Goal: Task Accomplishment & Management: Complete application form

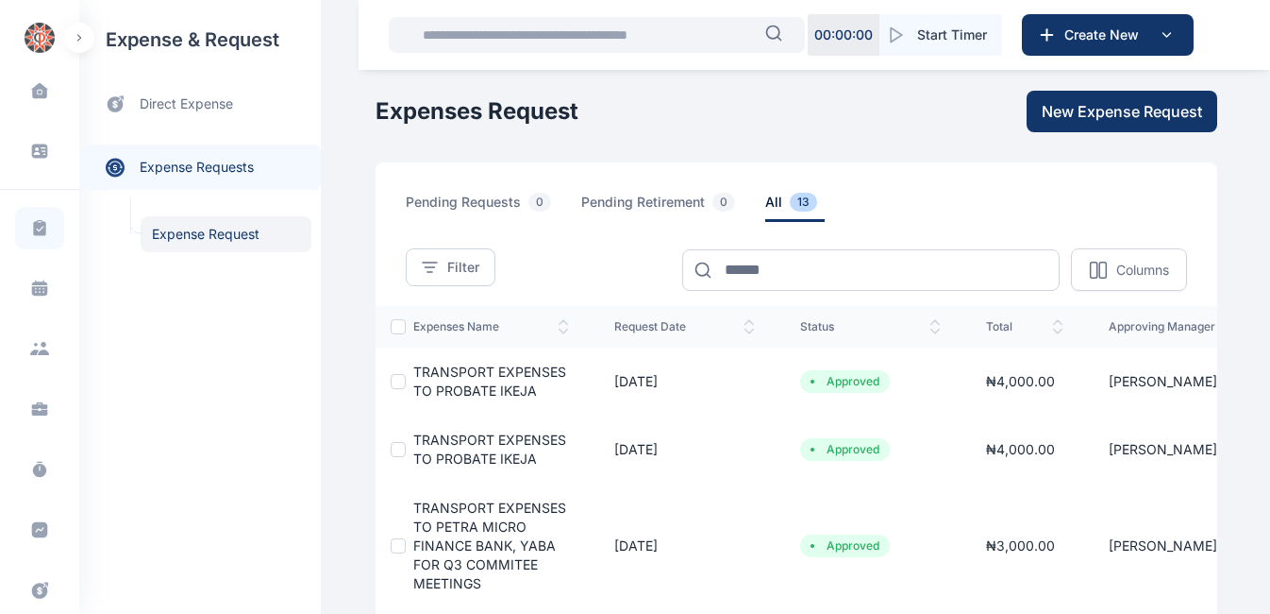
scroll to position [0, 69]
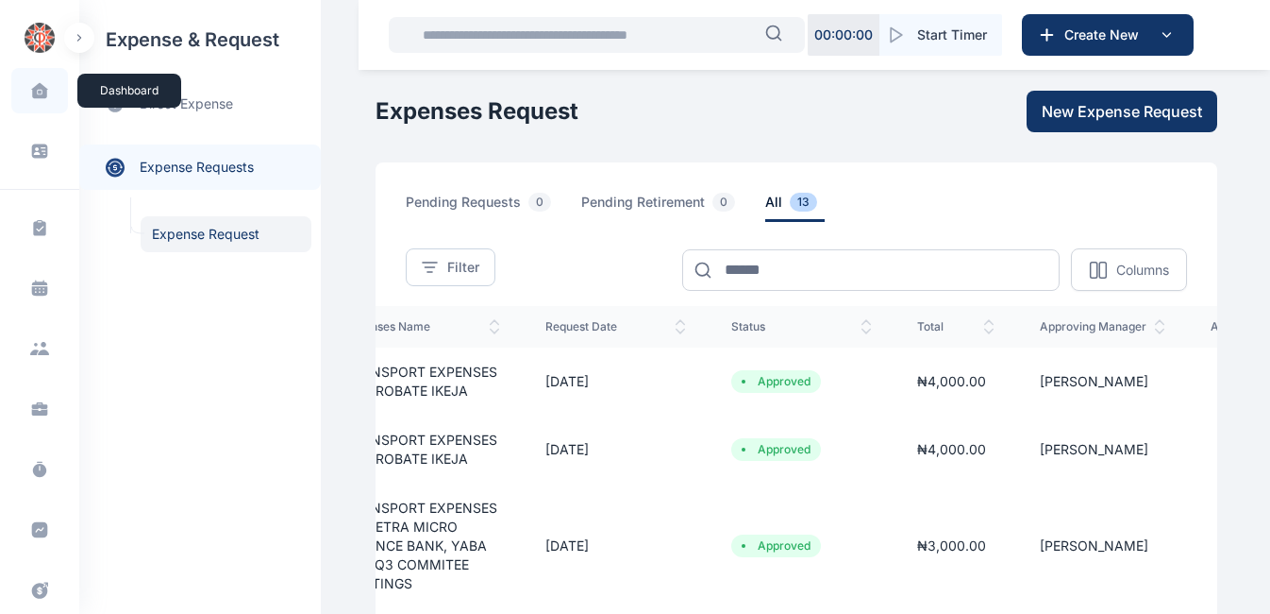
click at [42, 98] on icon at bounding box center [39, 90] width 16 height 15
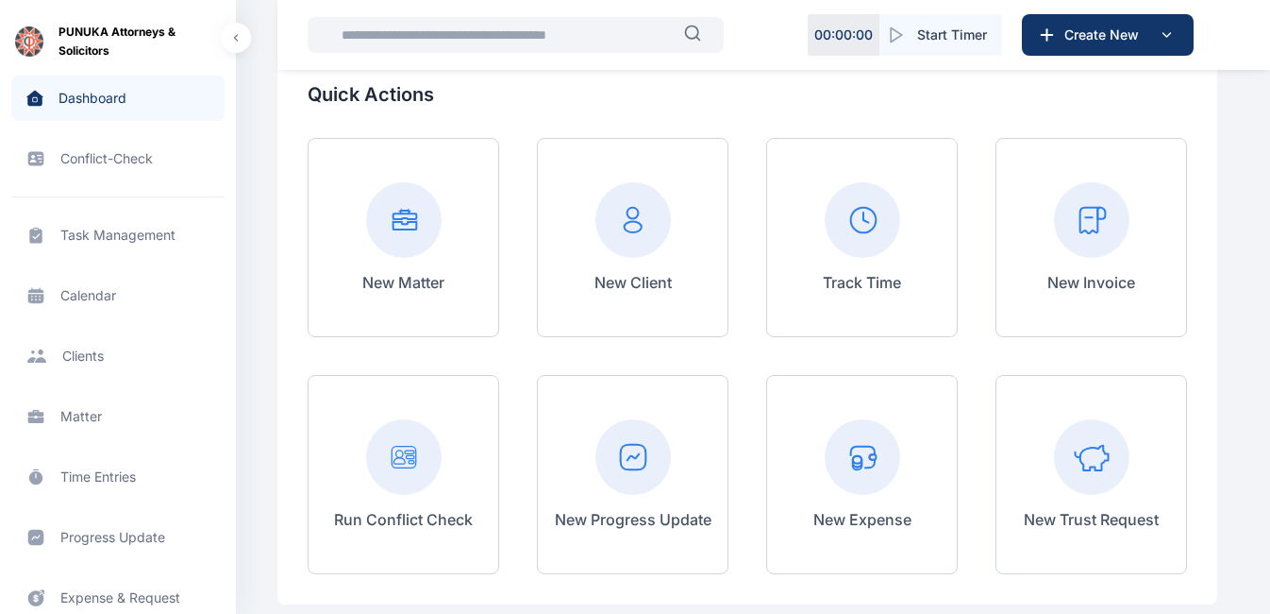
scroll to position [137, 0]
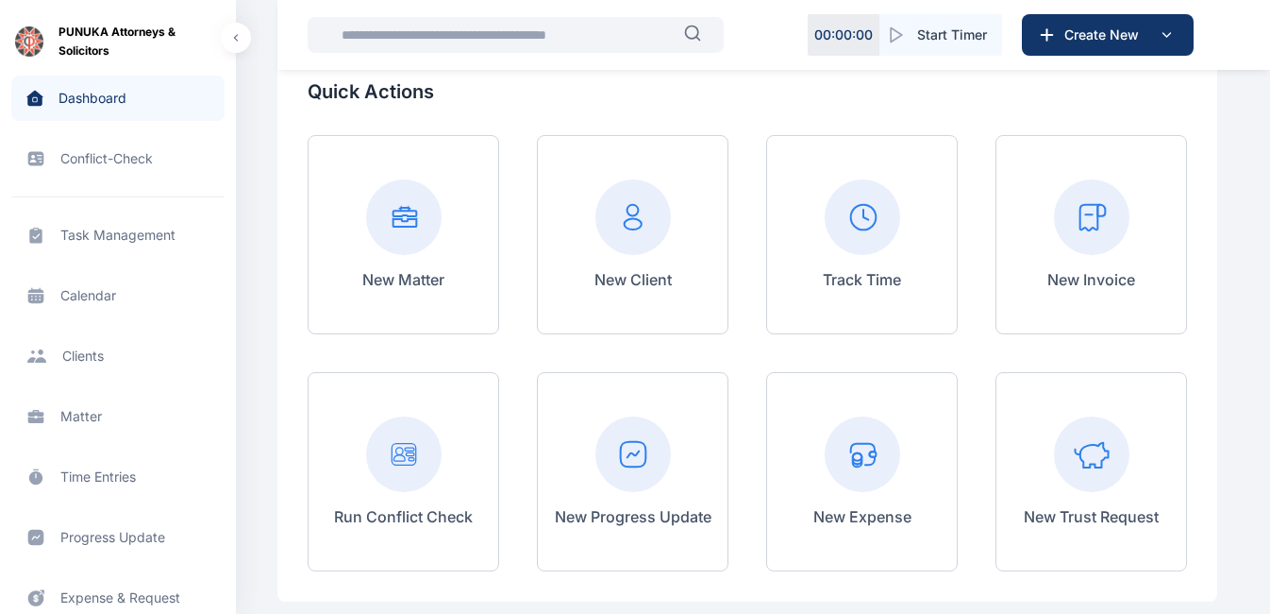
click at [1090, 224] on rect at bounding box center [1092, 217] width 76 height 76
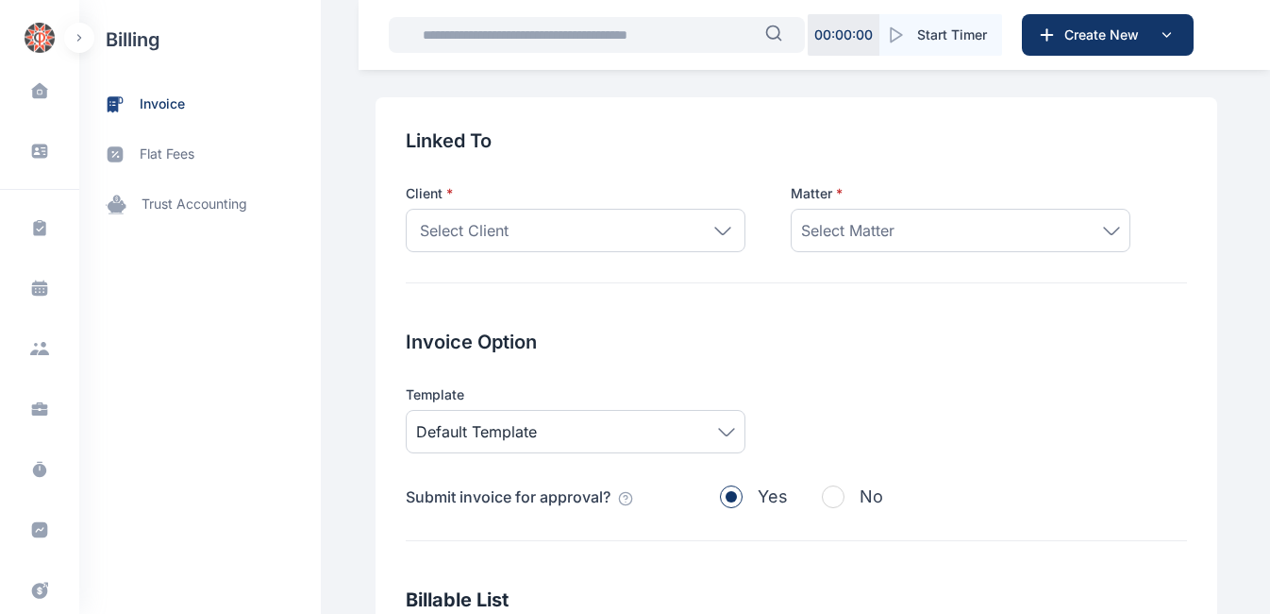
scroll to position [64, 0]
click at [714, 231] on icon at bounding box center [722, 231] width 17 height 8
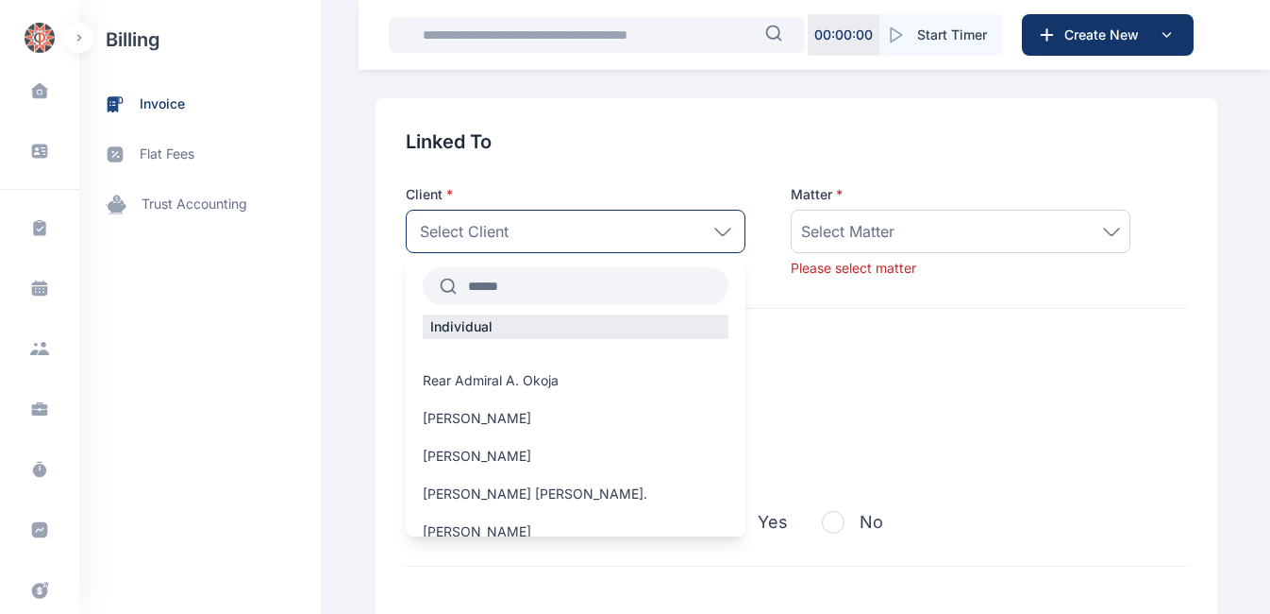
click at [536, 277] on input "text" at bounding box center [593, 286] width 272 height 34
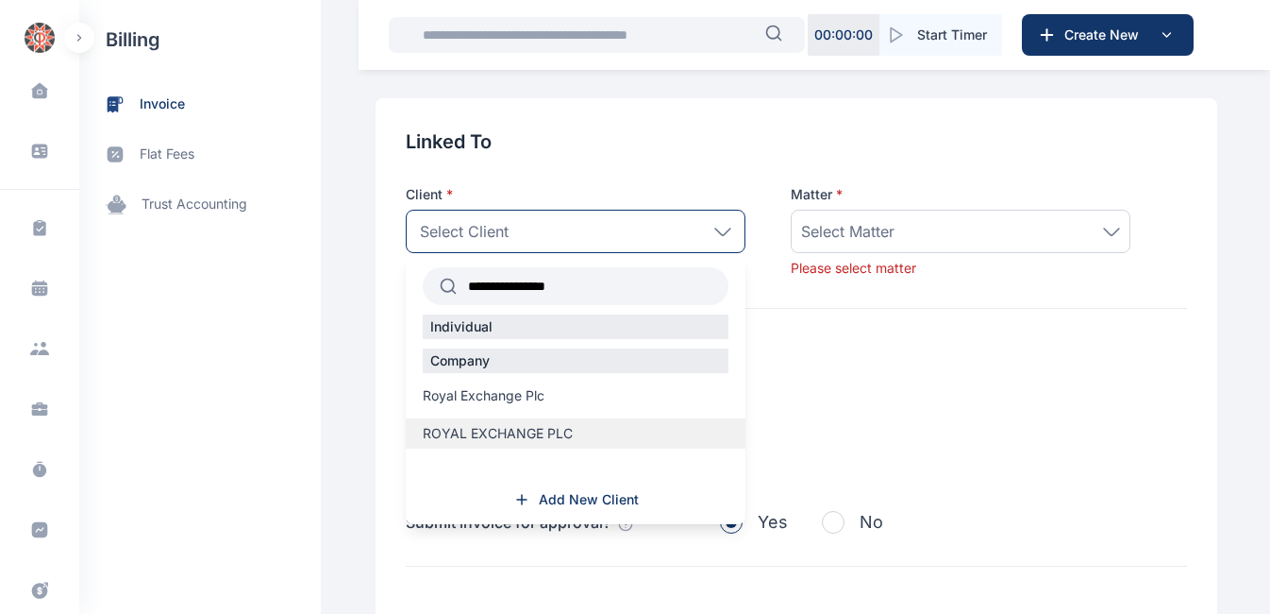
type input "**********"
click at [521, 429] on span "ROYAL EXCHANGE PLC" at bounding box center [498, 433] width 150 height 19
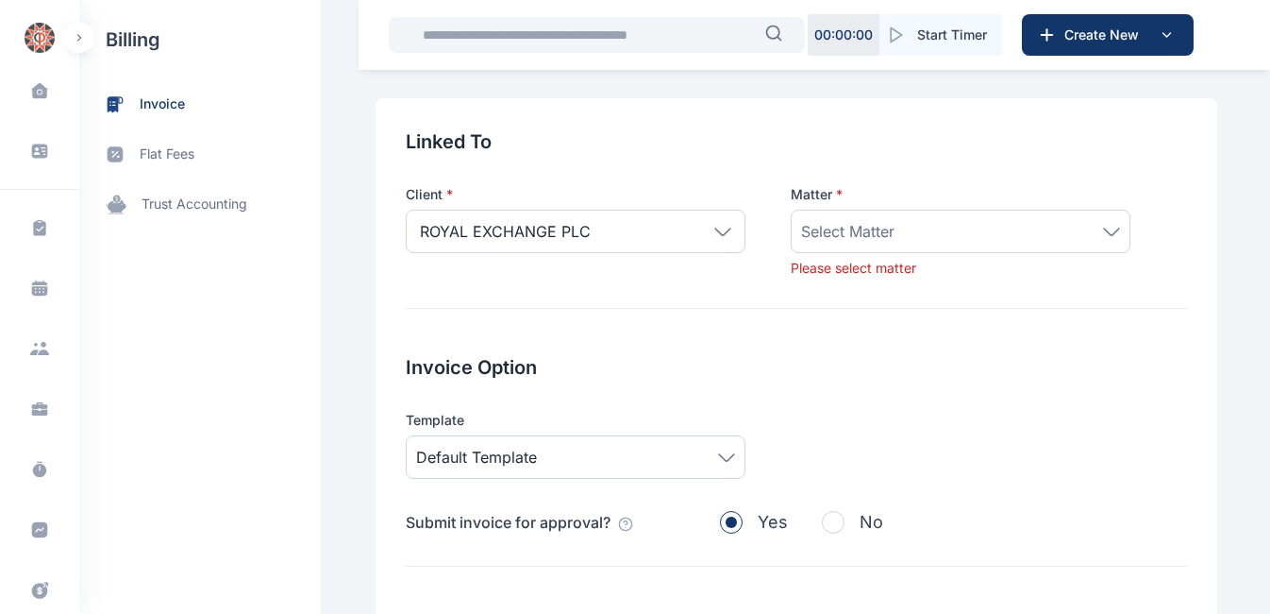
click at [1103, 233] on icon at bounding box center [1111, 231] width 17 height 8
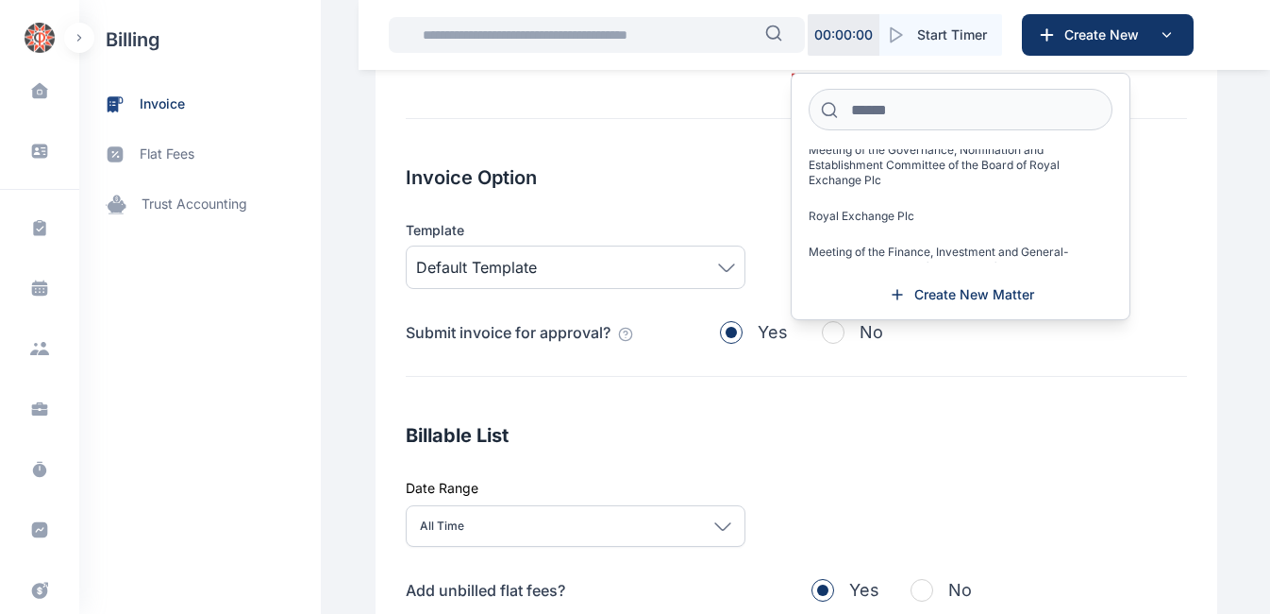
scroll to position [0, 0]
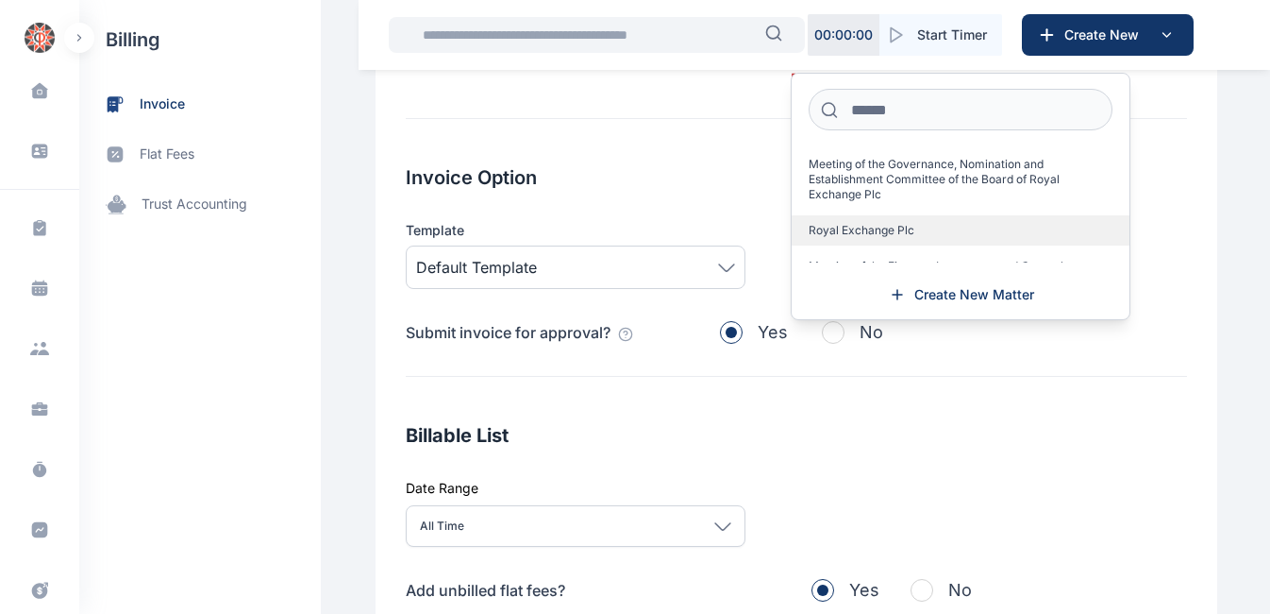
click at [899, 223] on span "Royal Exchange Plc" at bounding box center [862, 230] width 106 height 15
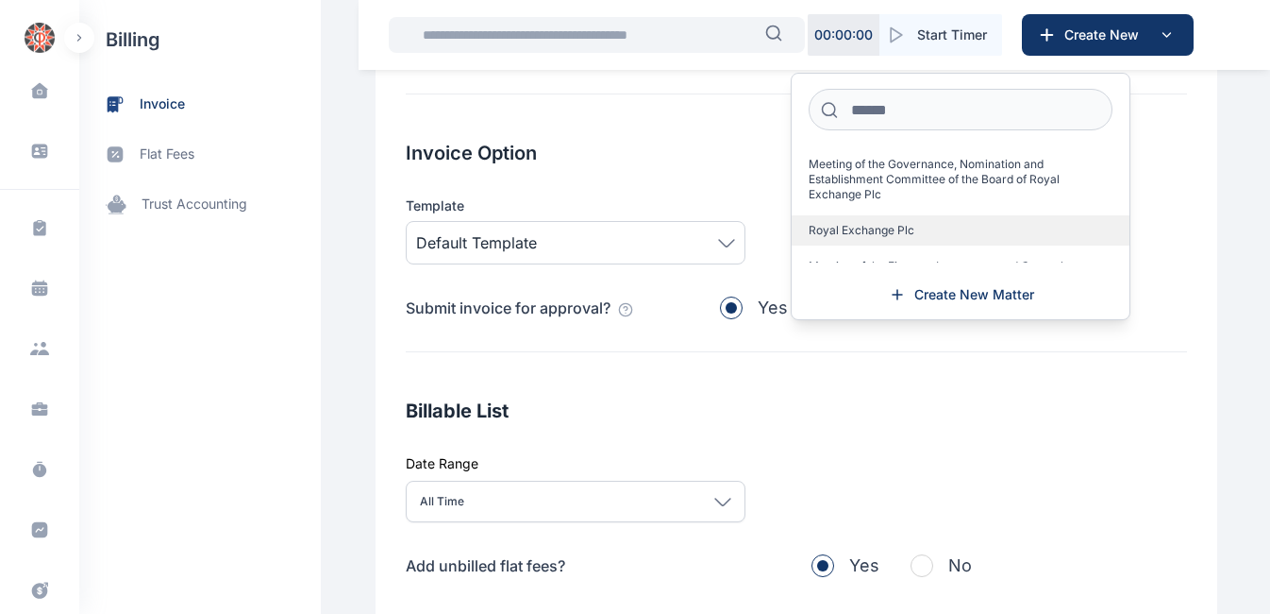
click at [891, 227] on span "Royal Exchange Plc" at bounding box center [862, 230] width 106 height 15
click at [879, 229] on span "Royal Exchange Plc" at bounding box center [862, 230] width 106 height 15
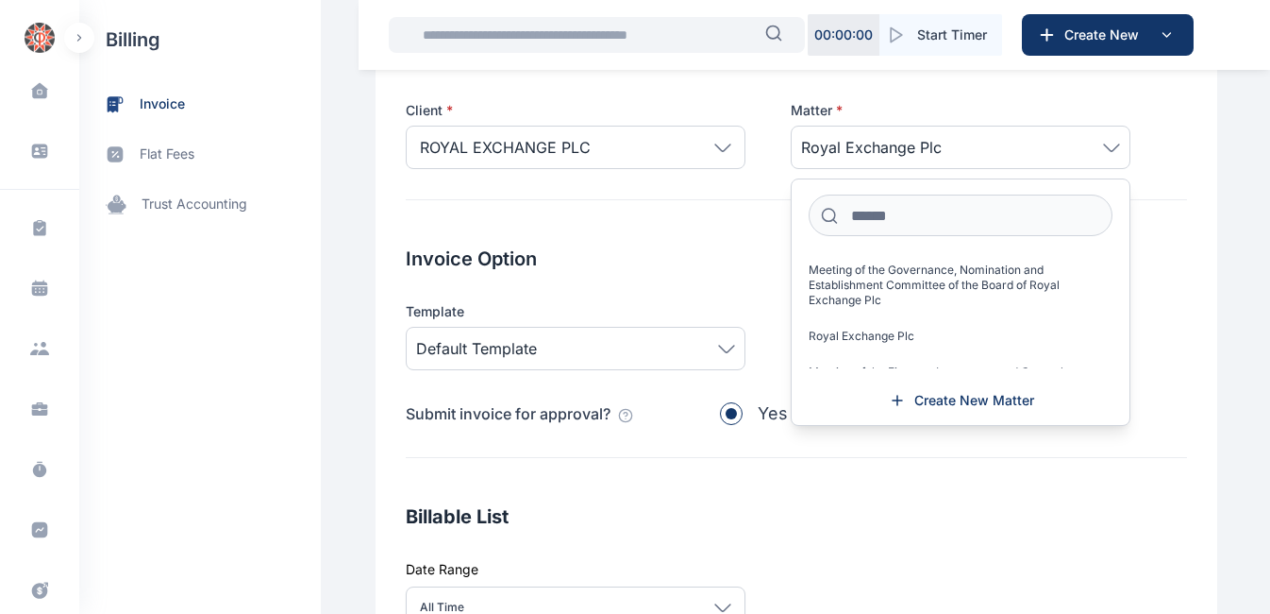
scroll to position [147, 0]
click at [652, 268] on h2 "Invoice Option" at bounding box center [797, 259] width 782 height 26
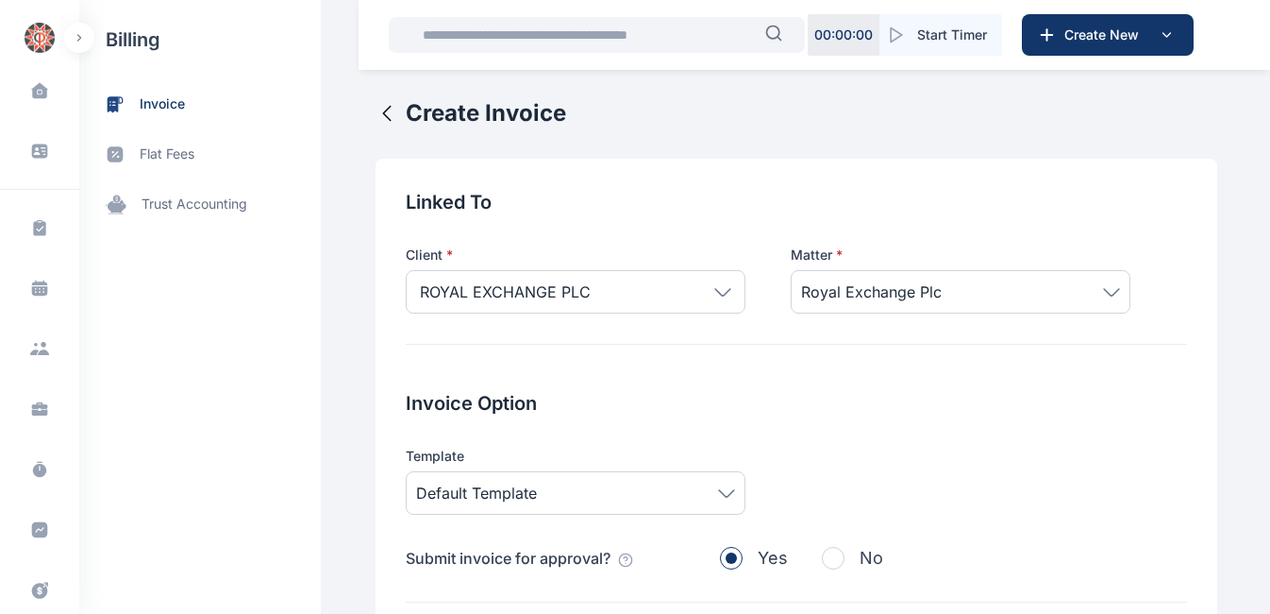
scroll to position [3, 0]
click at [1103, 289] on icon at bounding box center [1111, 293] width 17 height 8
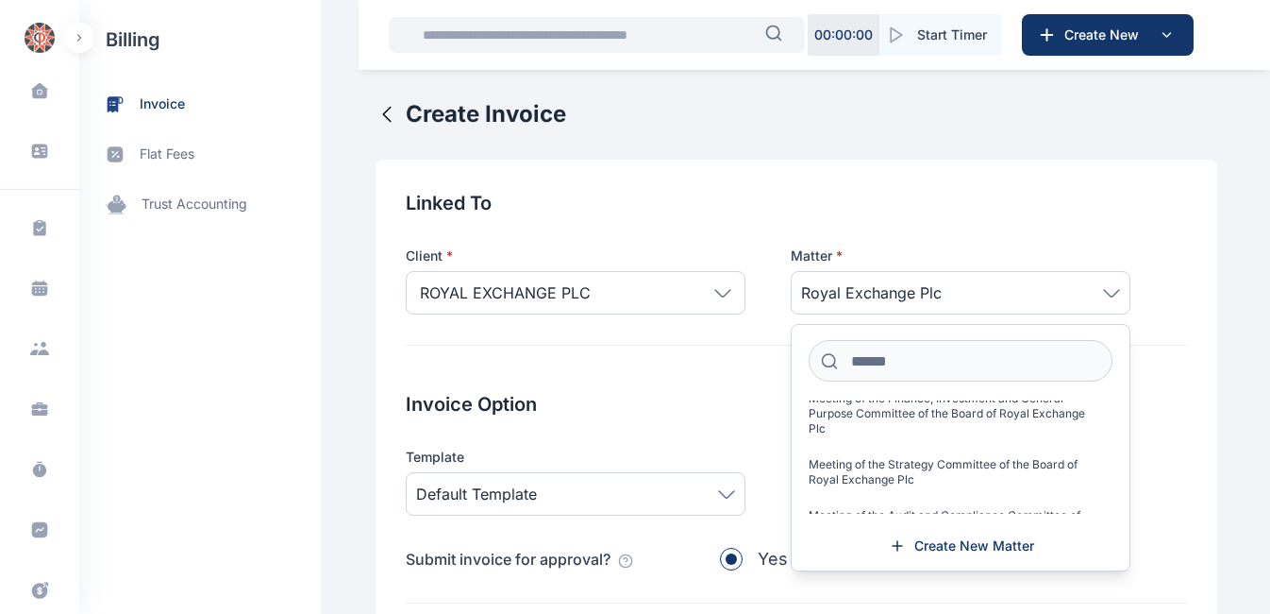
scroll to position [208, 0]
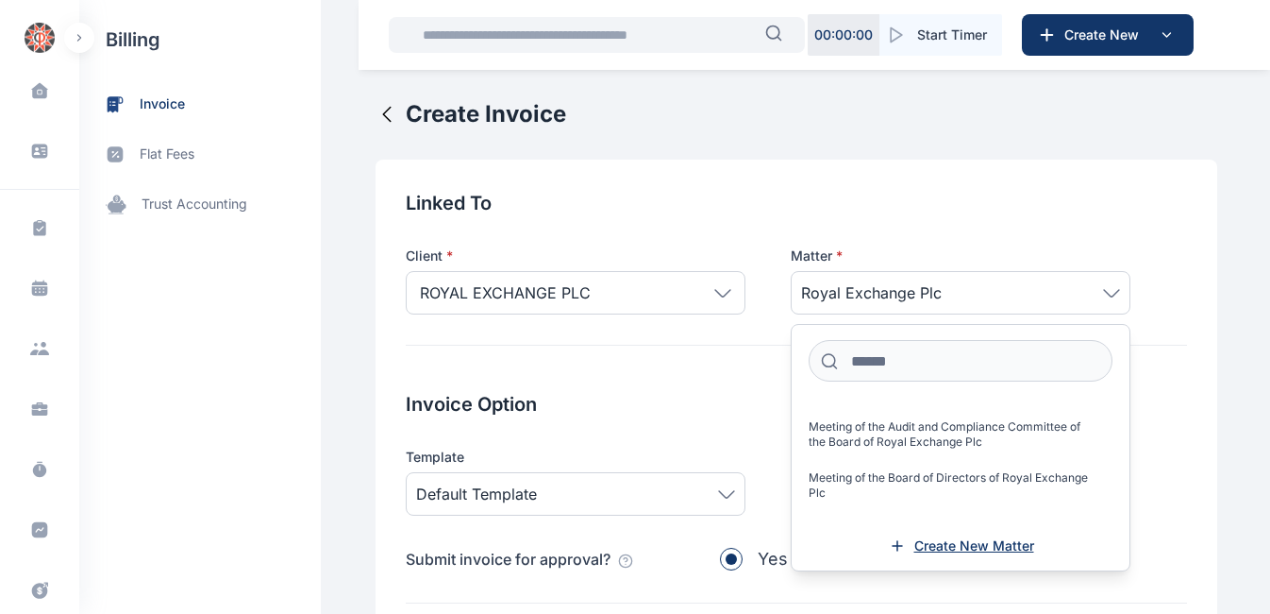
click at [966, 547] on span "Create New Matter" at bounding box center [975, 545] width 120 height 19
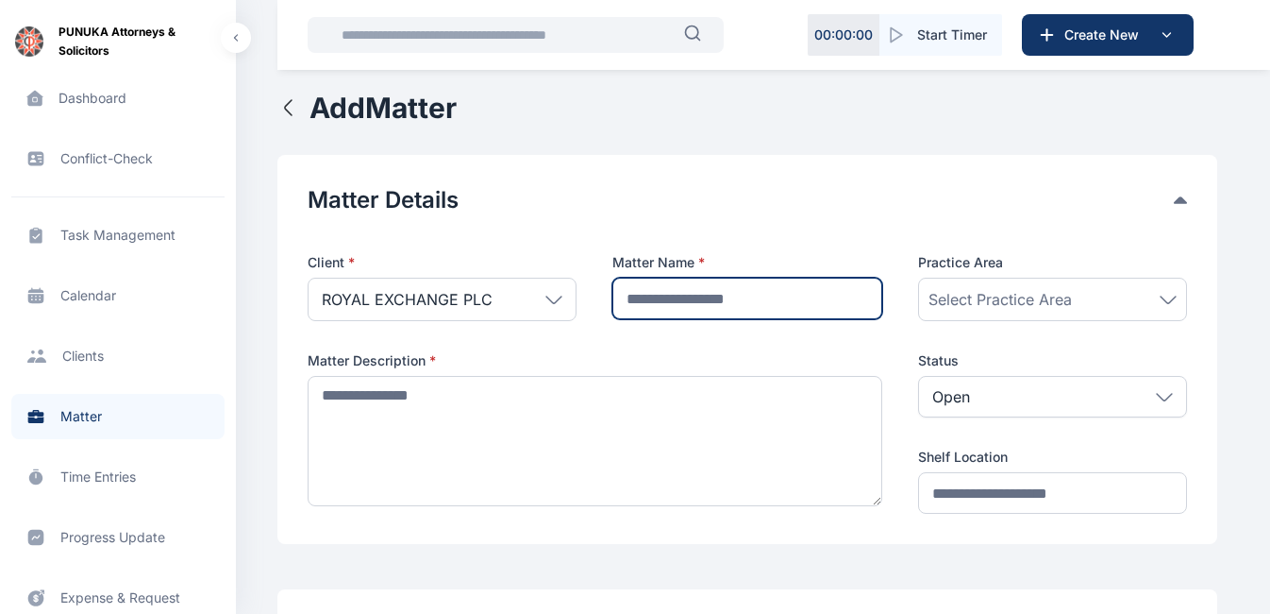
click at [744, 302] on input "text" at bounding box center [747, 298] width 269 height 42
type input "**********"
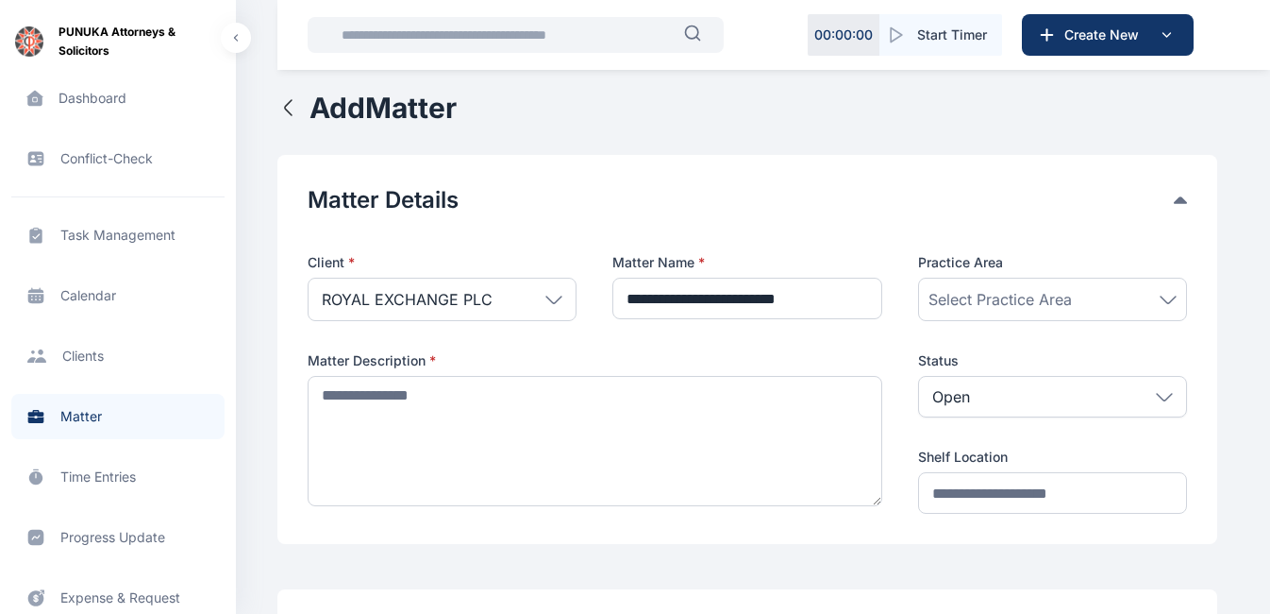
click at [1171, 294] on div "Select Practice Area" at bounding box center [1053, 299] width 248 height 23
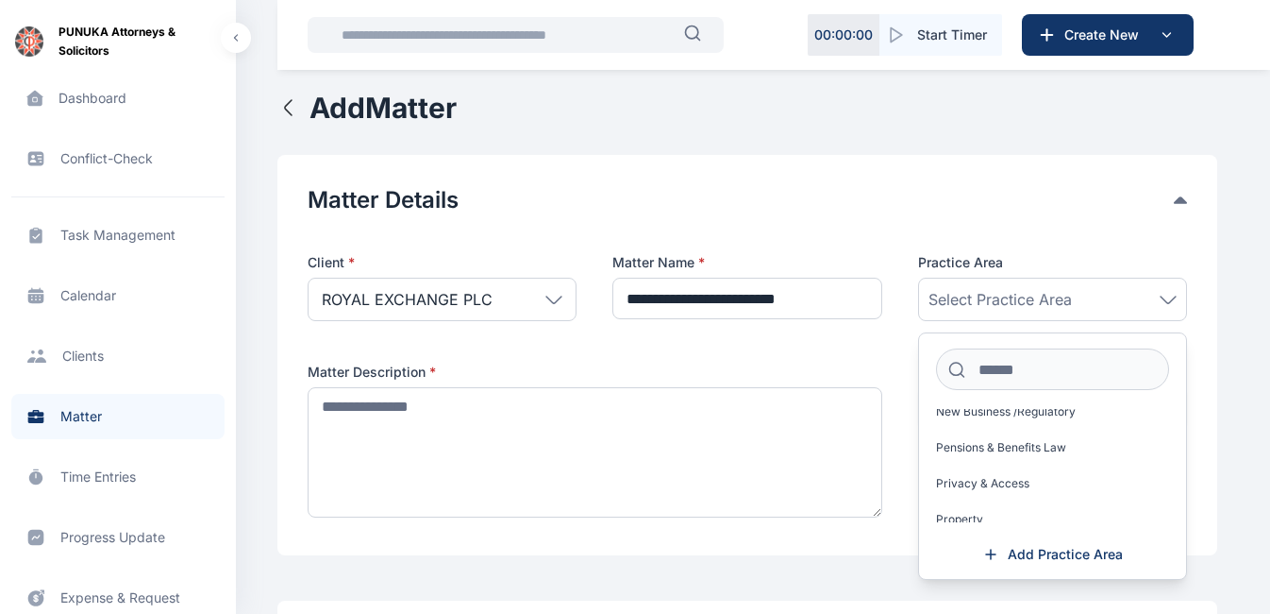
scroll to position [1370, 0]
click at [1018, 418] on span "New Business /Regulatory" at bounding box center [1006, 410] width 140 height 15
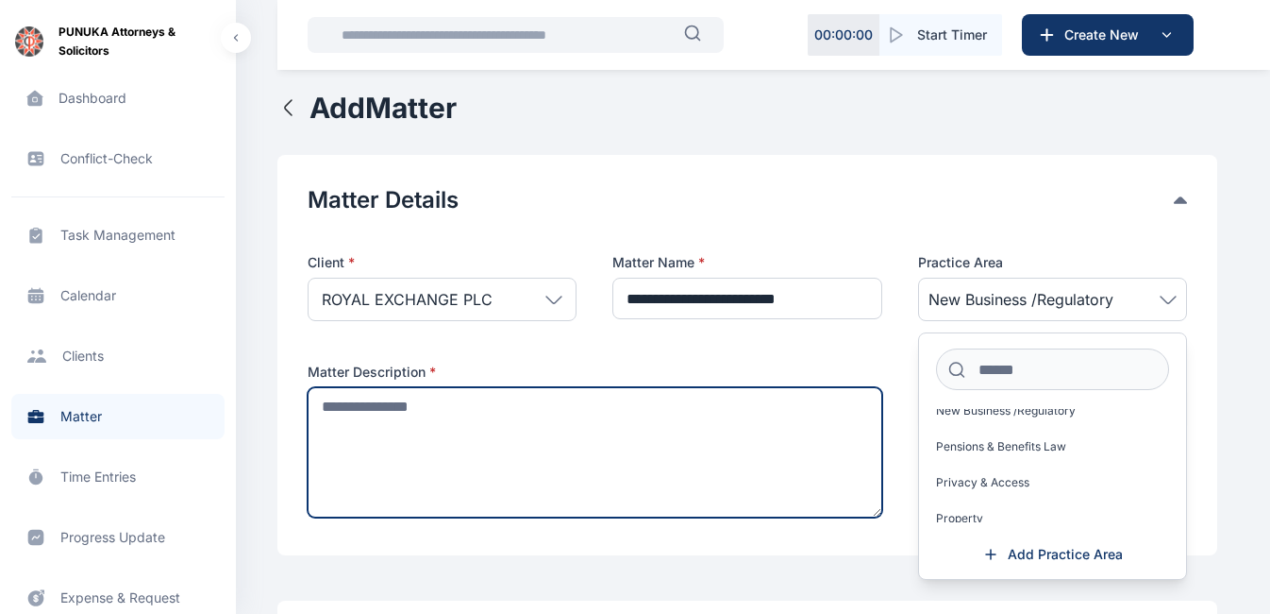
click at [822, 455] on textarea at bounding box center [595, 452] width 575 height 130
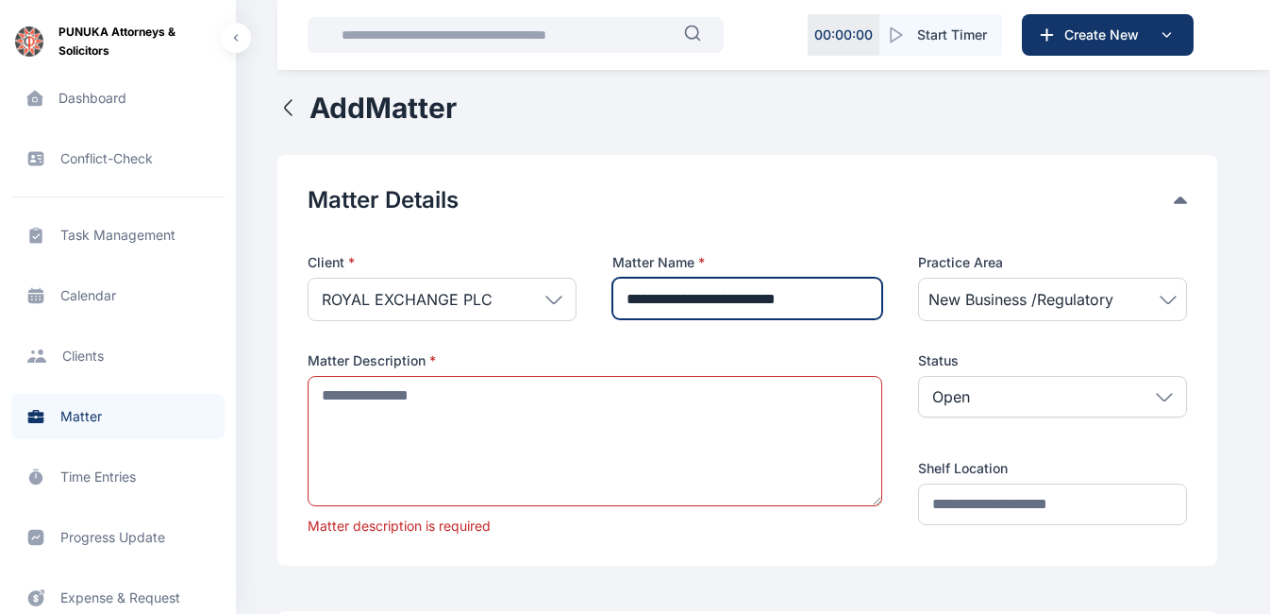
drag, startPoint x: 627, startPoint y: 296, endPoint x: 885, endPoint y: 297, distance: 258.6
click at [885, 297] on div "Client * ROYAL EXCHANGE PLC Individual Rear Admiral A. Okoja Raymond Obiakor Mr…" at bounding box center [748, 394] width 880 height 282
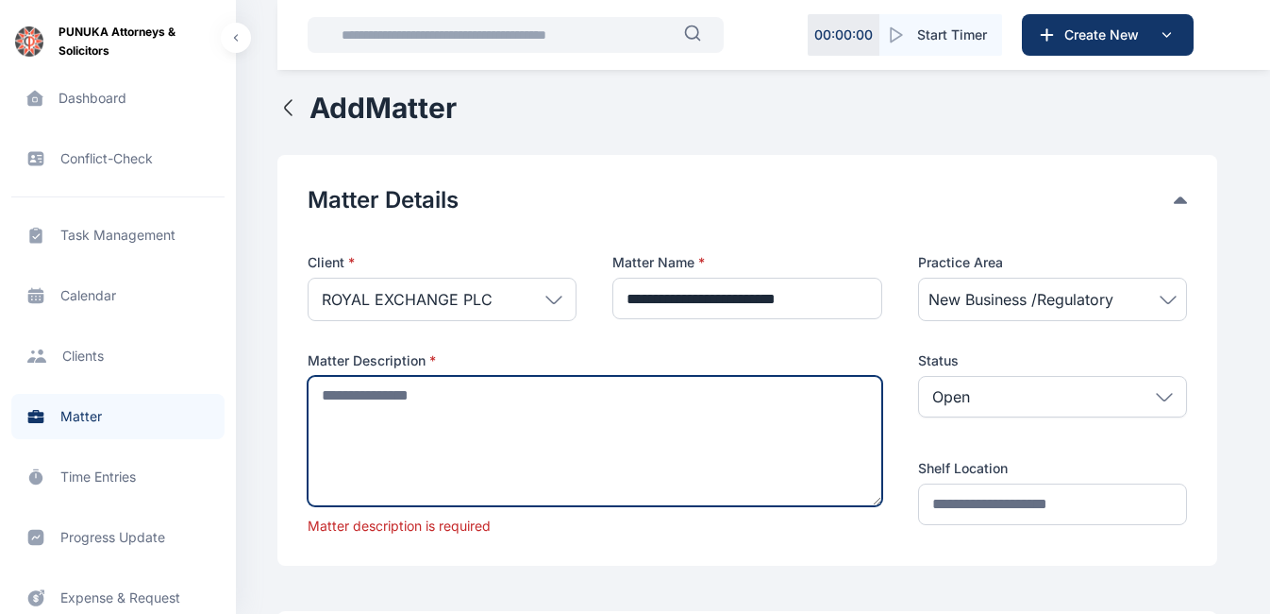
click at [546, 399] on textarea at bounding box center [595, 441] width 575 height 130
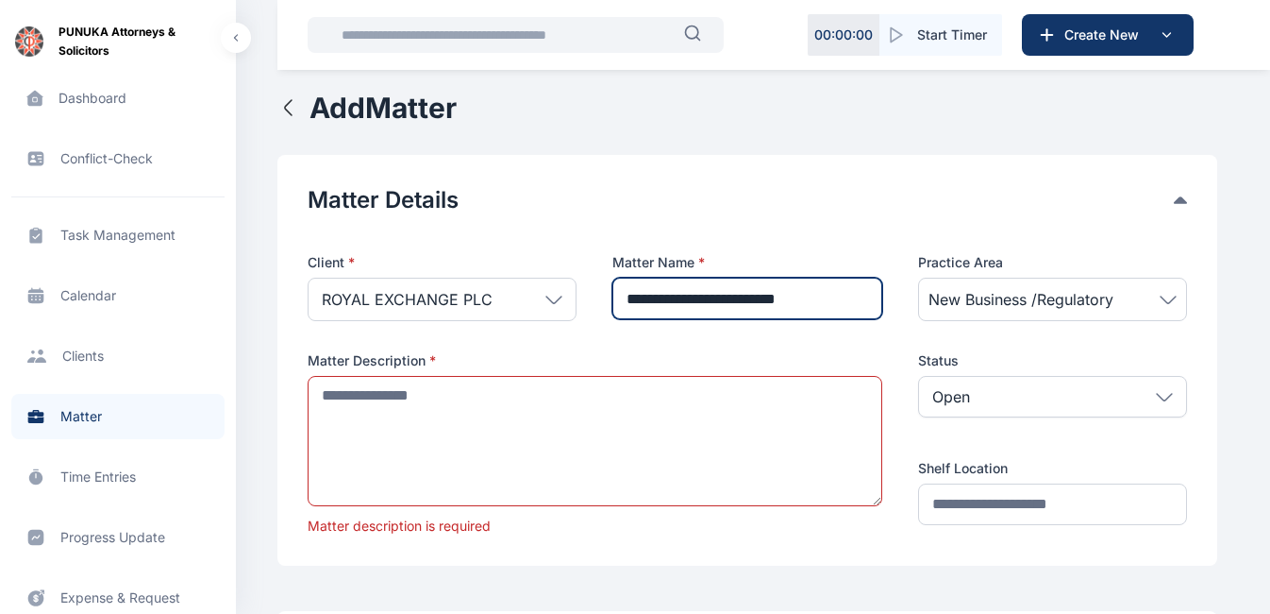
drag, startPoint x: 630, startPoint y: 299, endPoint x: 872, endPoint y: 301, distance: 242.6
click at [872, 301] on input "**********" at bounding box center [747, 298] width 269 height 42
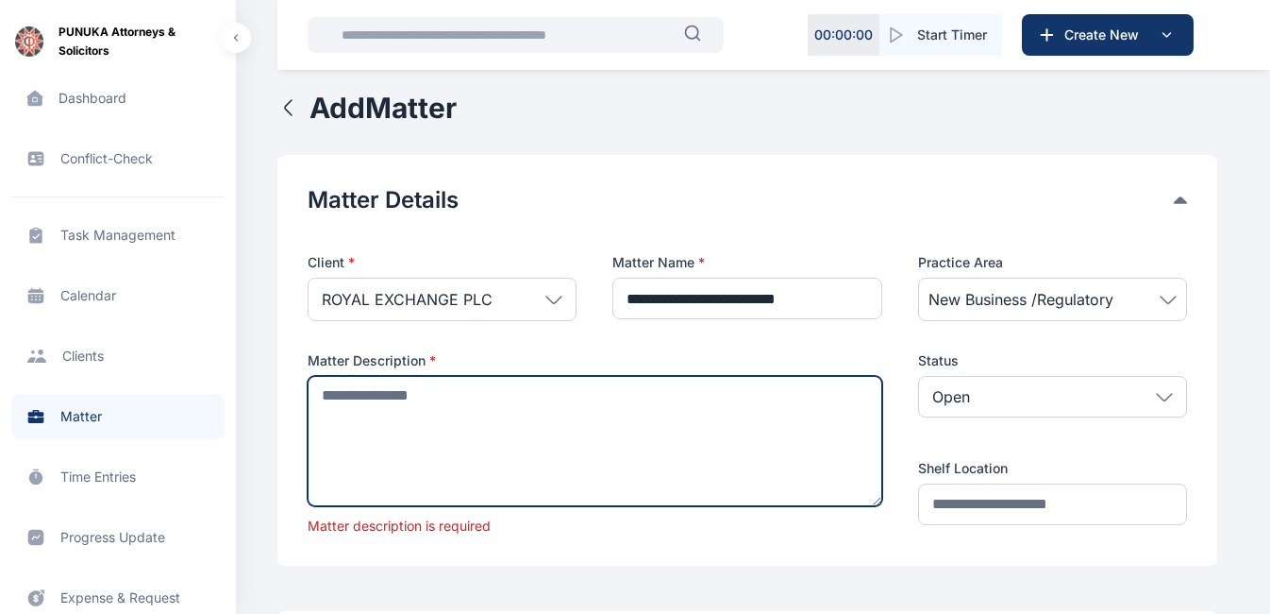
click at [344, 406] on textarea at bounding box center [595, 441] width 575 height 130
paste textarea "**********"
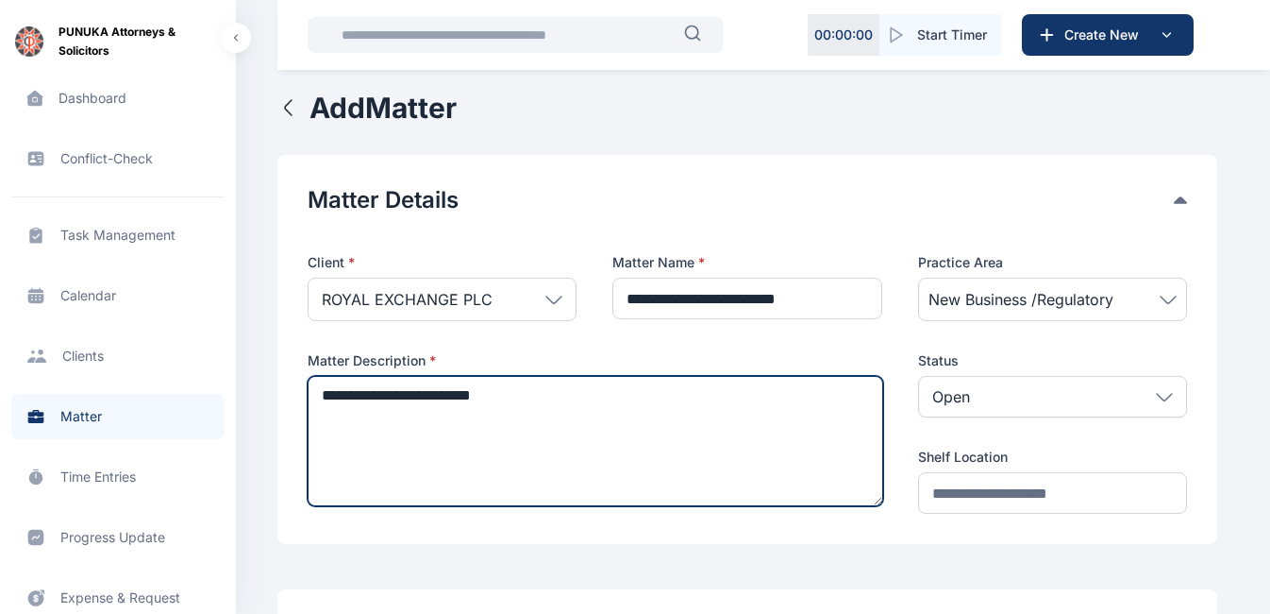
click at [495, 398] on textarea "**********" at bounding box center [596, 441] width 576 height 130
click at [559, 398] on textarea "**********" at bounding box center [596, 441] width 576 height 130
type textarea "*"
click at [326, 398] on textarea "**********" at bounding box center [596, 441] width 576 height 130
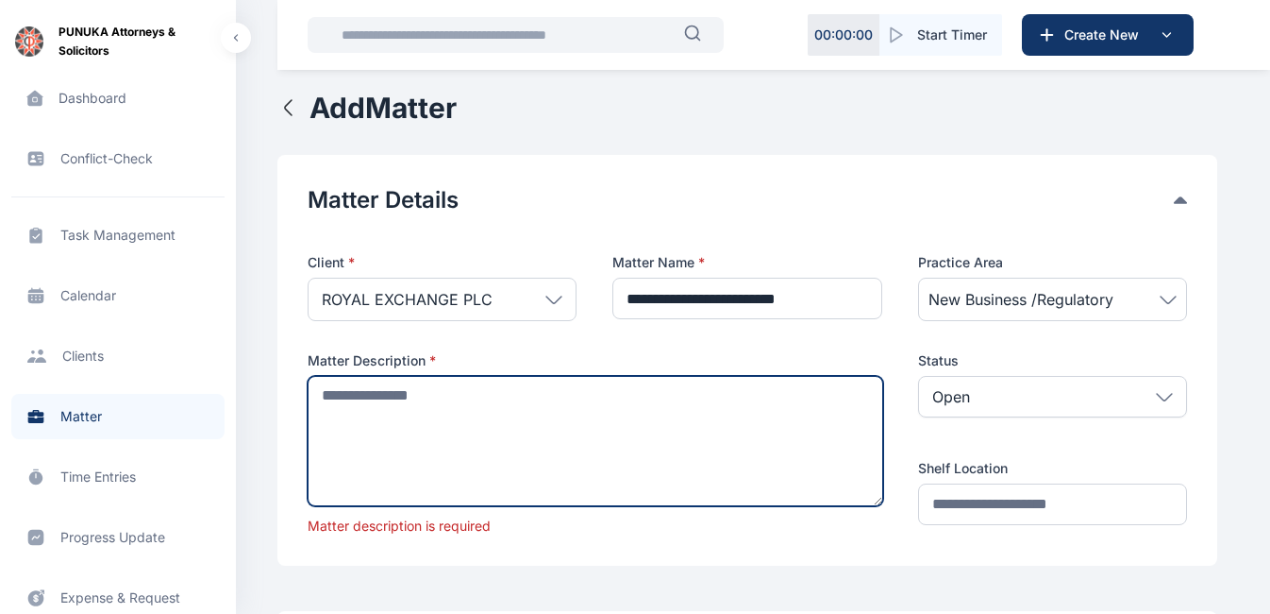
click at [549, 397] on textarea at bounding box center [596, 441] width 576 height 130
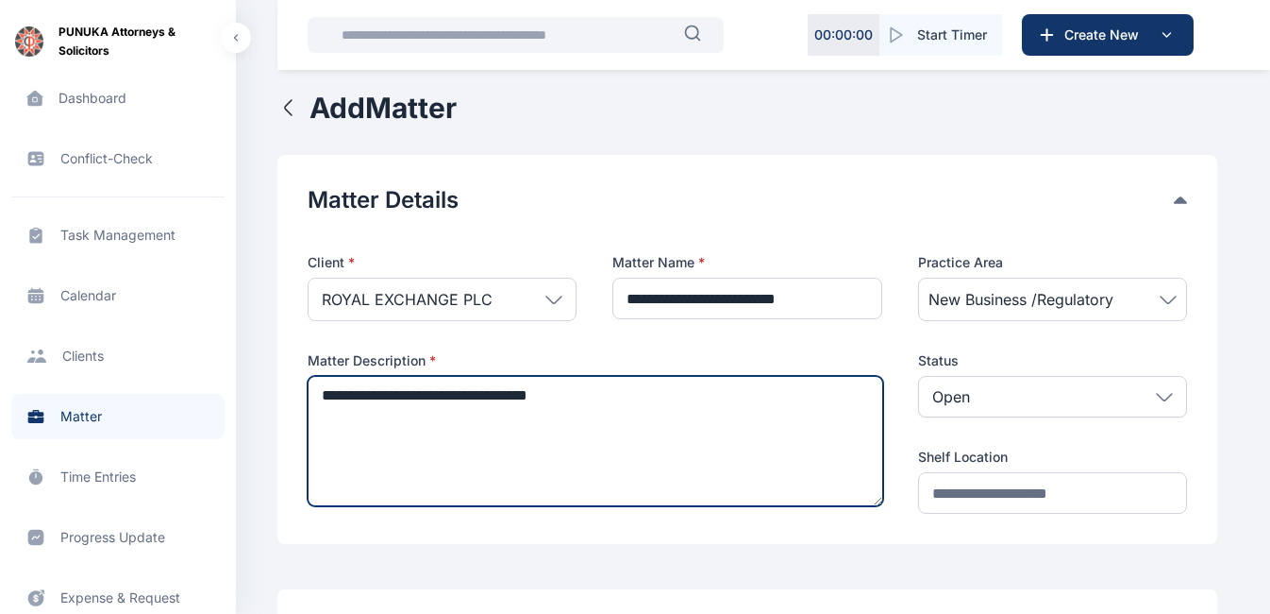
drag, startPoint x: 434, startPoint y: 397, endPoint x: 321, endPoint y: 395, distance: 113.3
click at [321, 395] on textarea "**********" at bounding box center [596, 441] width 576 height 130
click at [511, 428] on textarea "**********" at bounding box center [596, 441] width 576 height 130
click at [655, 399] on textarea "**********" at bounding box center [596, 441] width 576 height 130
type textarea "**********"
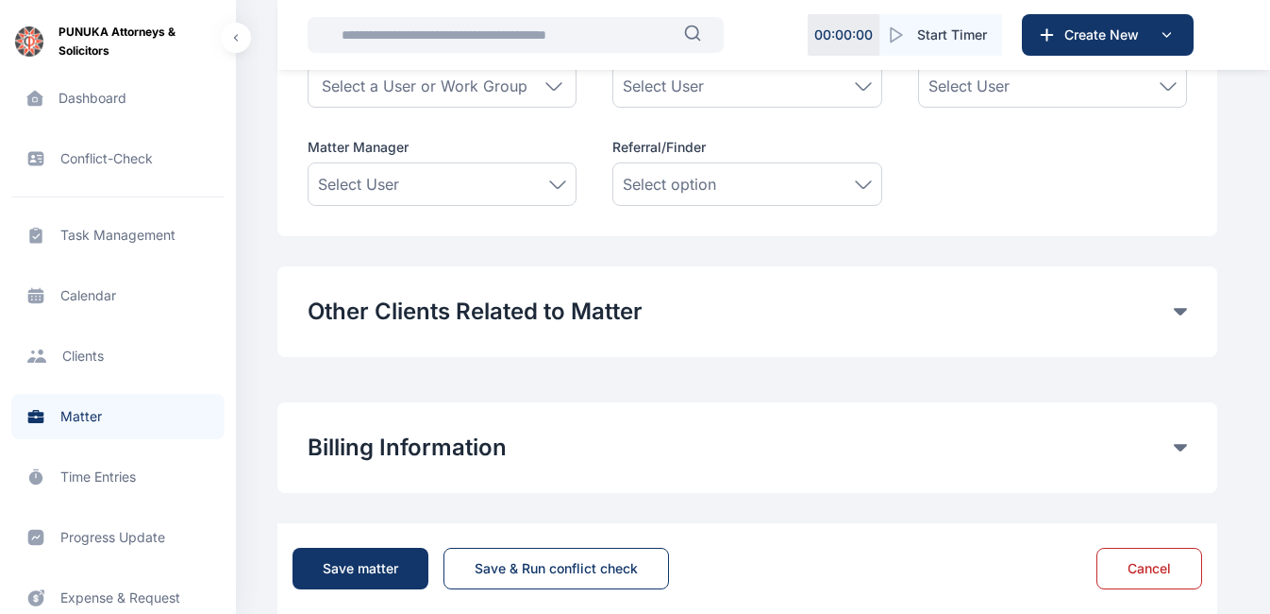
scroll to position [1190, 0]
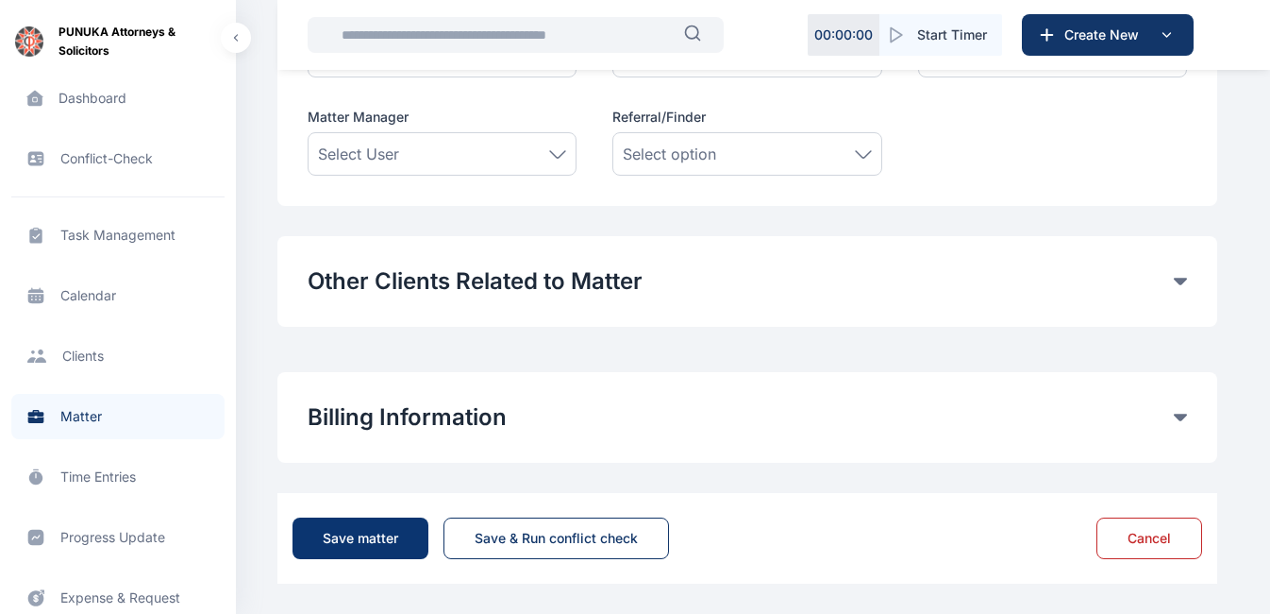
type textarea "**********"
click at [363, 539] on div "Save matter" at bounding box center [361, 538] width 76 height 19
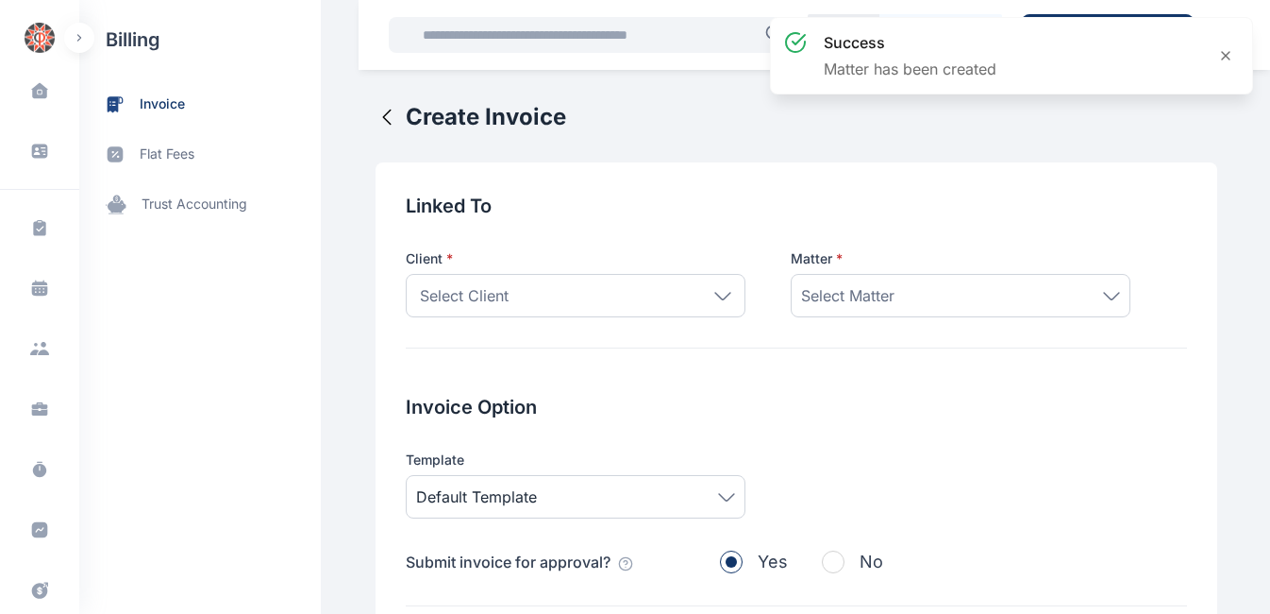
click at [714, 295] on icon at bounding box center [722, 296] width 17 height 8
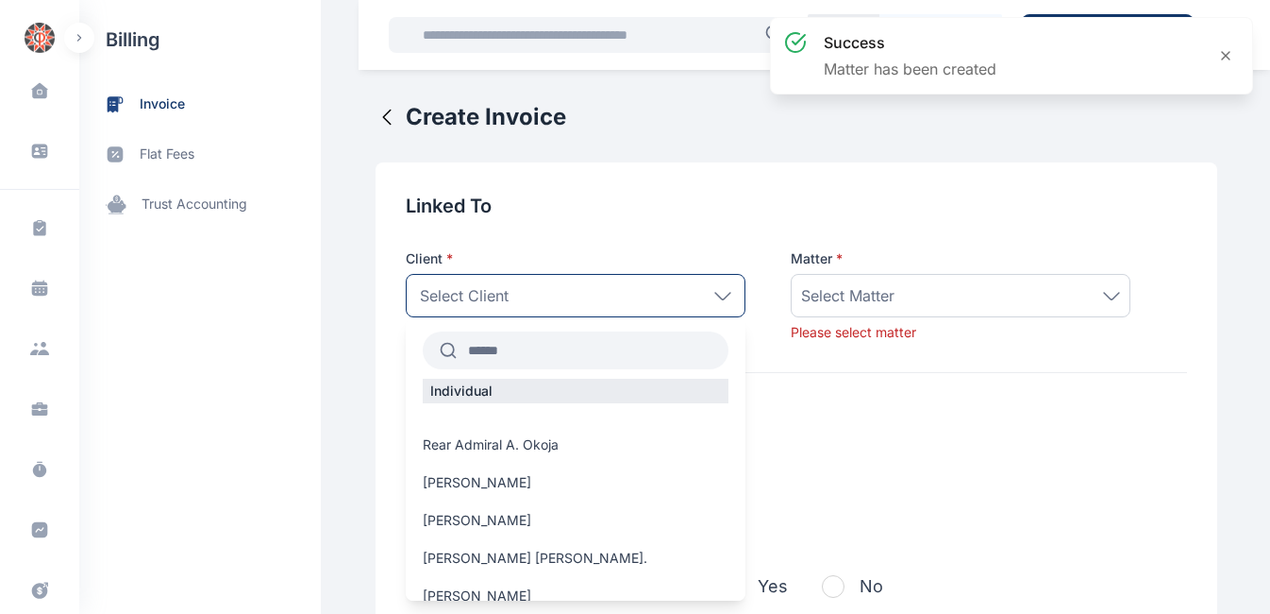
click at [594, 287] on div "Select Client" at bounding box center [576, 295] width 340 height 43
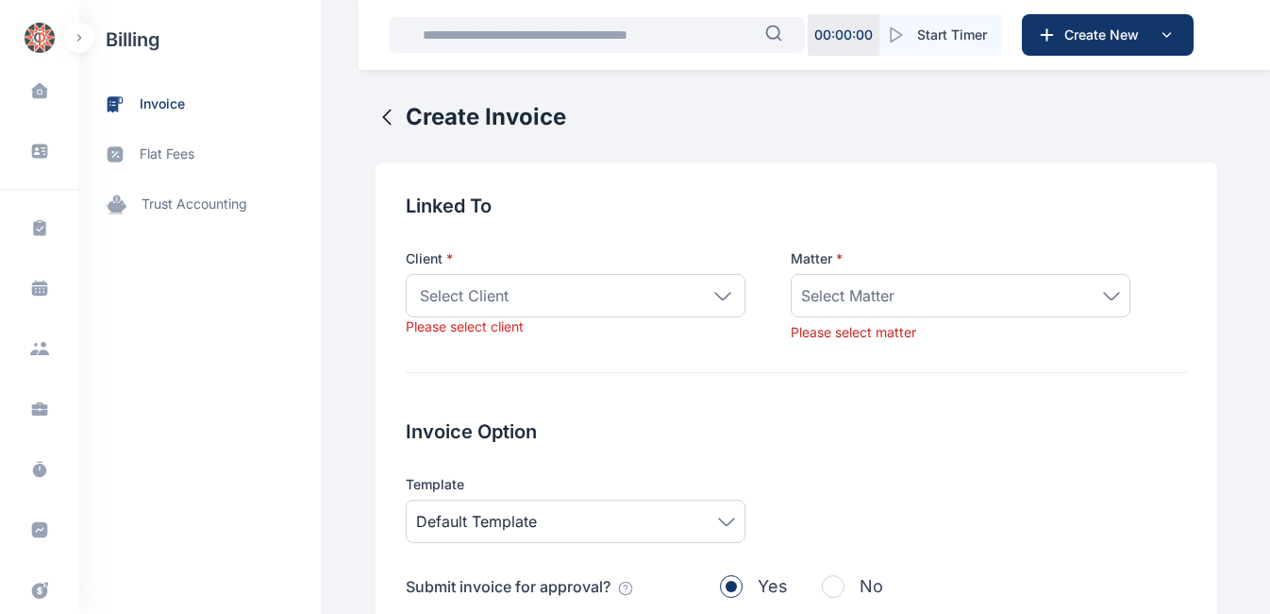
click at [575, 296] on div "Select Client" at bounding box center [576, 295] width 340 height 43
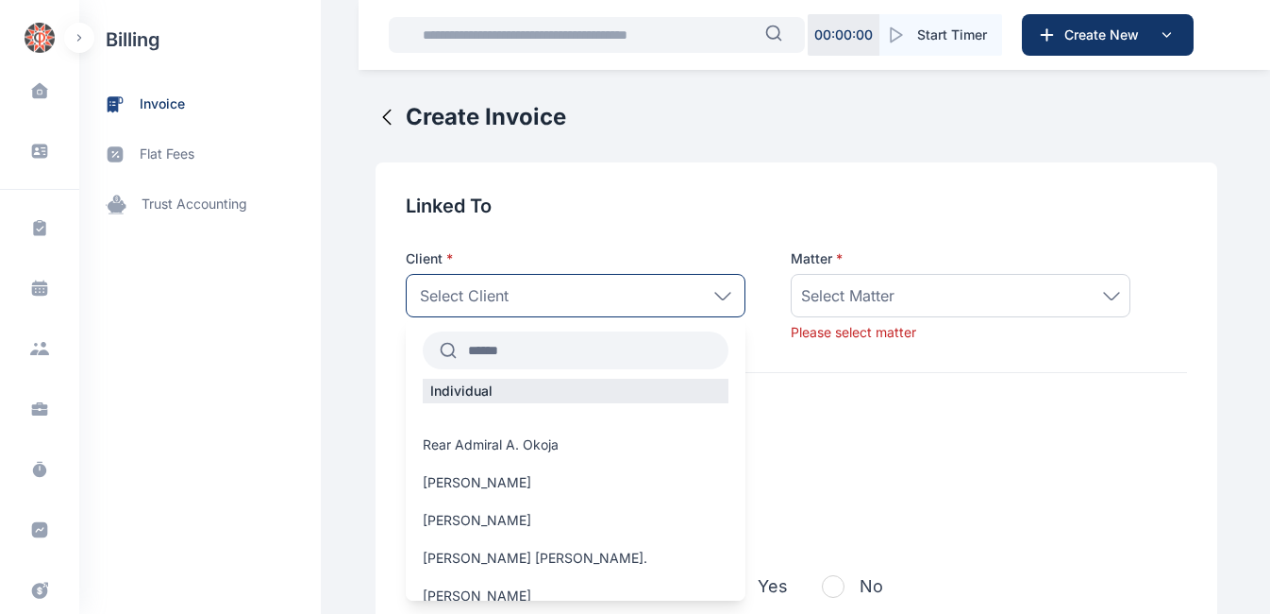
click at [540, 351] on input "text" at bounding box center [593, 350] width 272 height 34
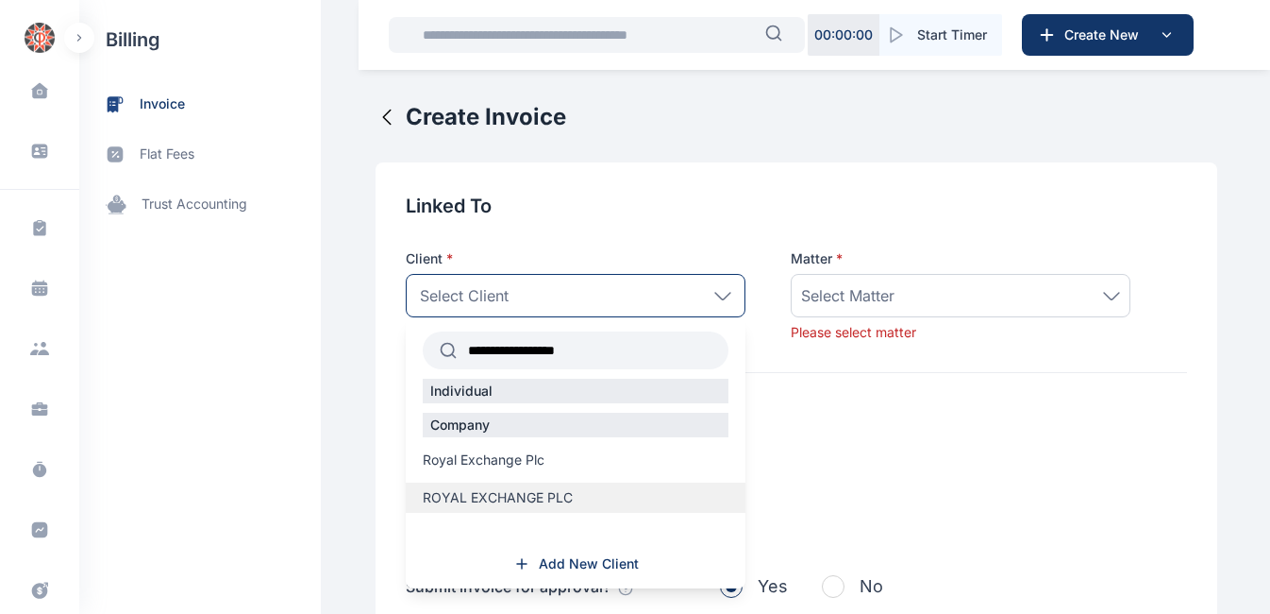
type input "**********"
click at [497, 495] on span "ROYAL EXCHANGE PLC" at bounding box center [498, 497] width 150 height 19
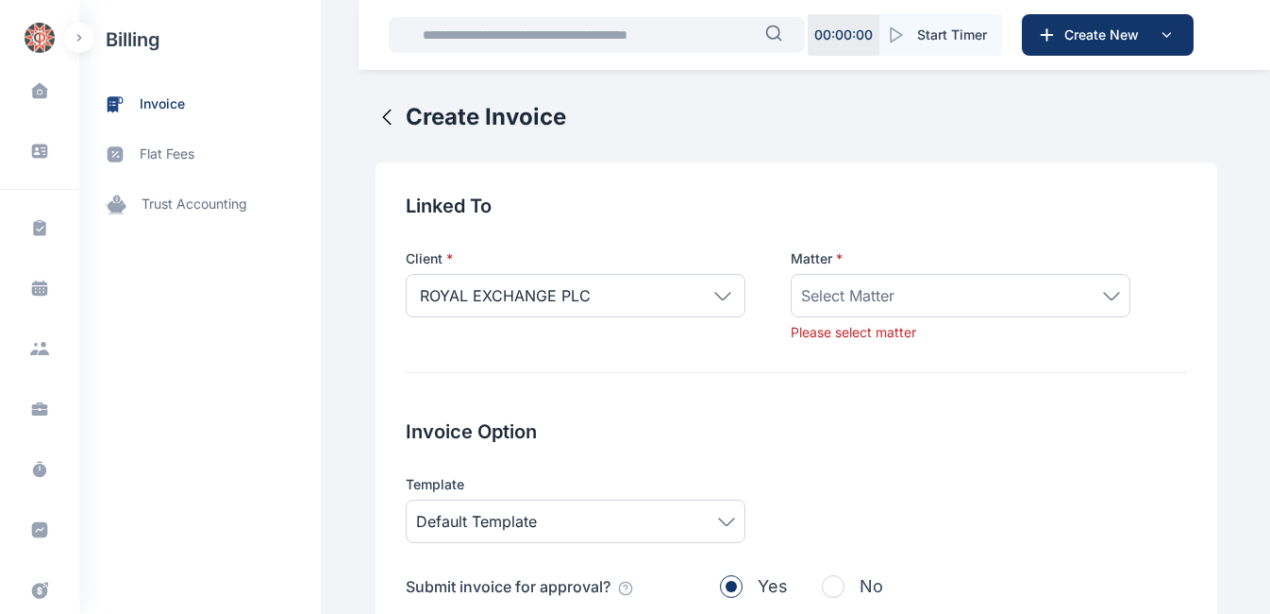
click at [1103, 296] on icon at bounding box center [1111, 296] width 17 height 8
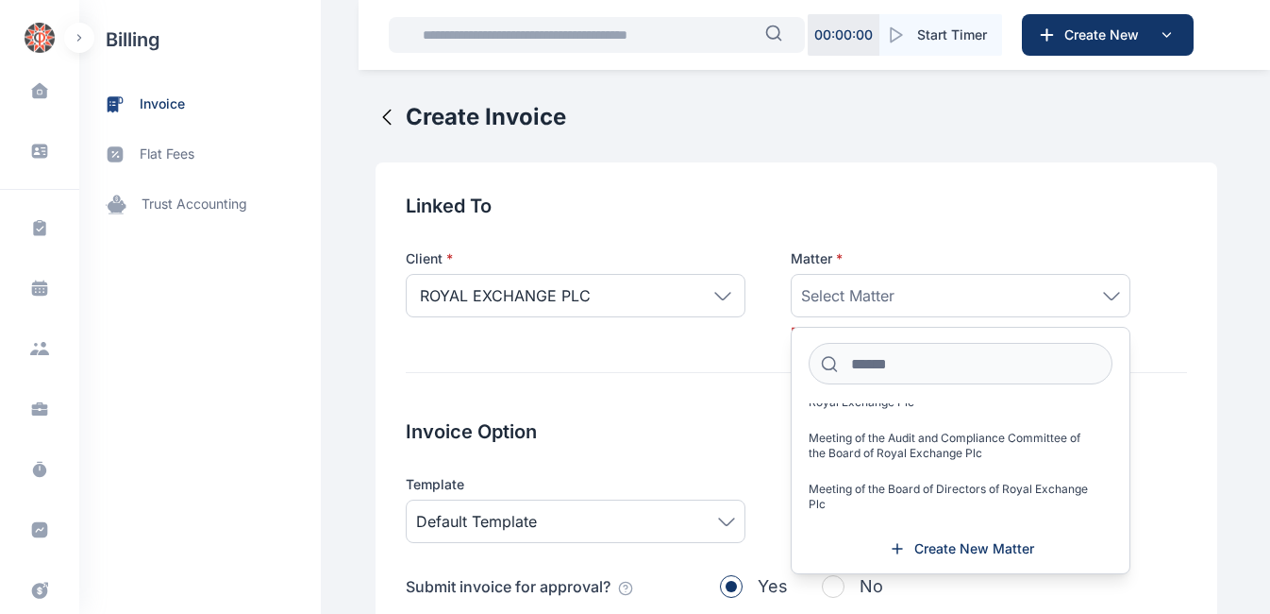
scroll to position [244, 0]
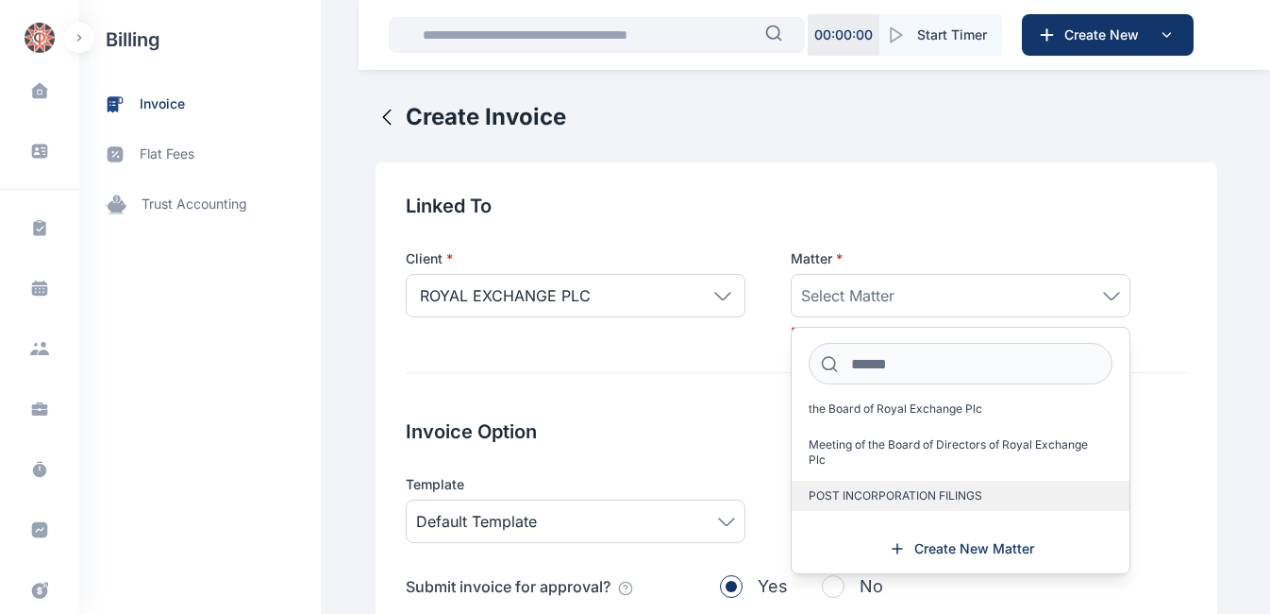
click at [849, 491] on span "POST INCORPORATION FILINGS" at bounding box center [896, 495] width 174 height 15
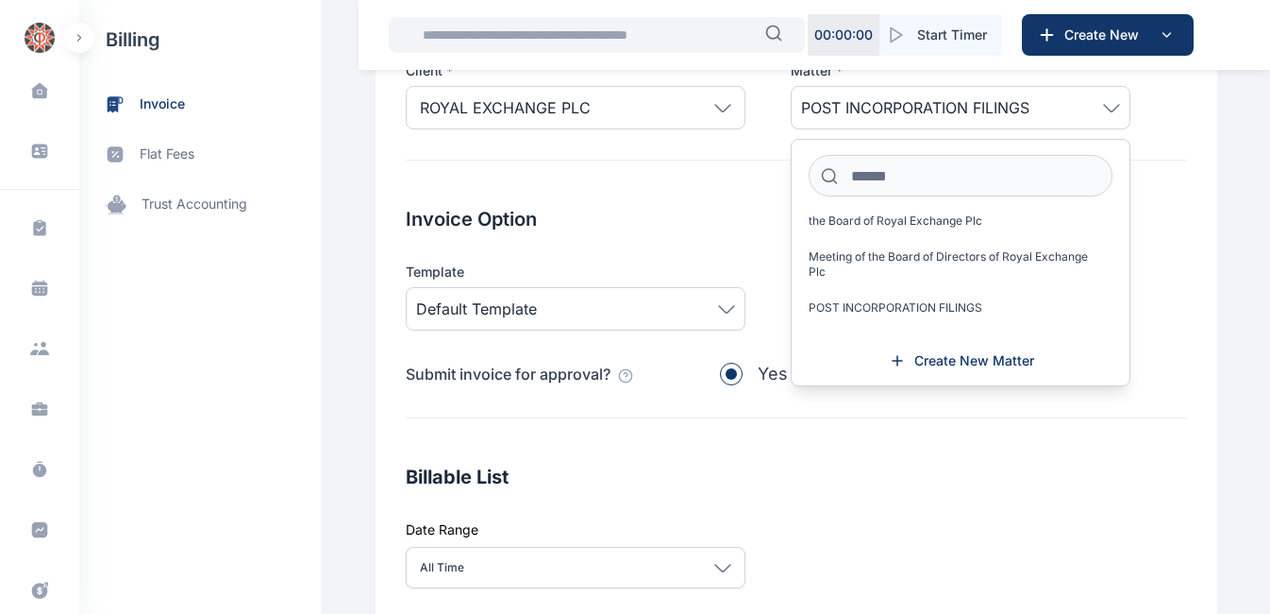
scroll to position [189, 0]
click at [630, 265] on div "Template" at bounding box center [576, 270] width 340 height 19
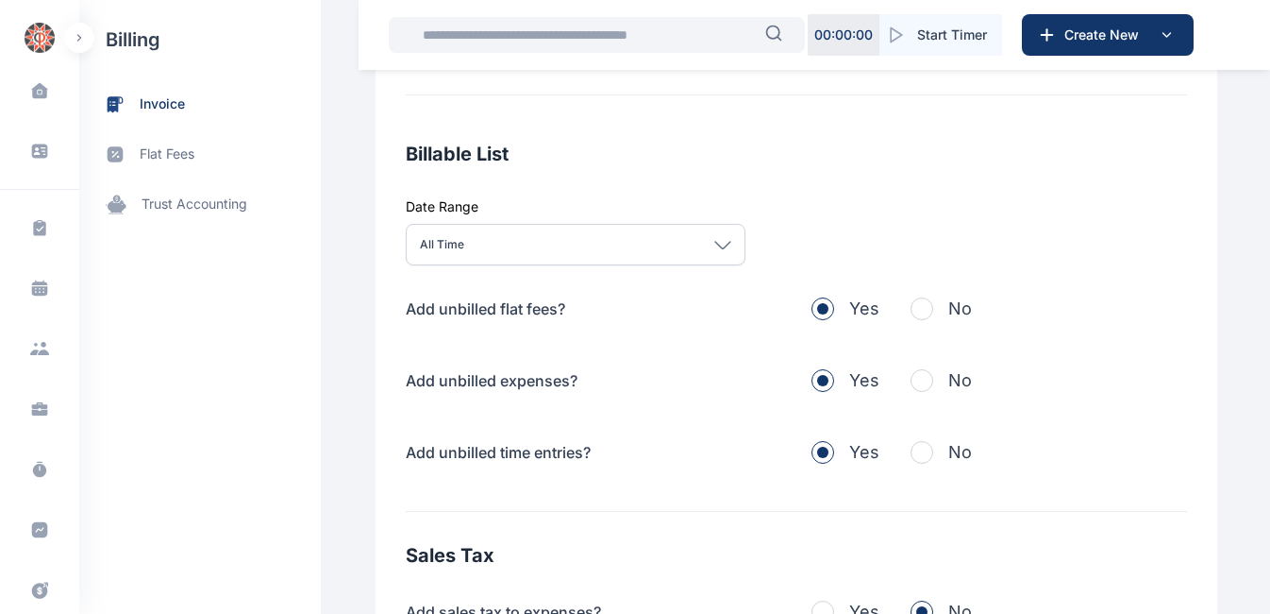
scroll to position [512, 0]
click at [911, 306] on span "button" at bounding box center [922, 307] width 23 height 23
click at [916, 377] on span "button" at bounding box center [922, 379] width 23 height 23
click at [913, 455] on span "button" at bounding box center [922, 451] width 23 height 23
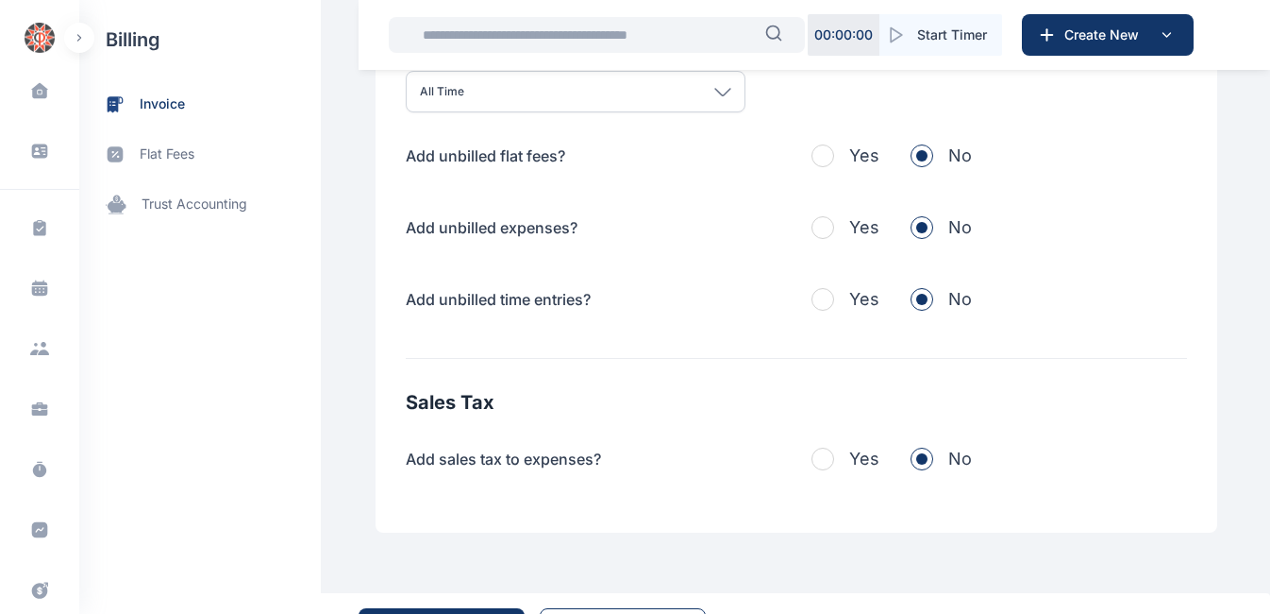
scroll to position [714, 0]
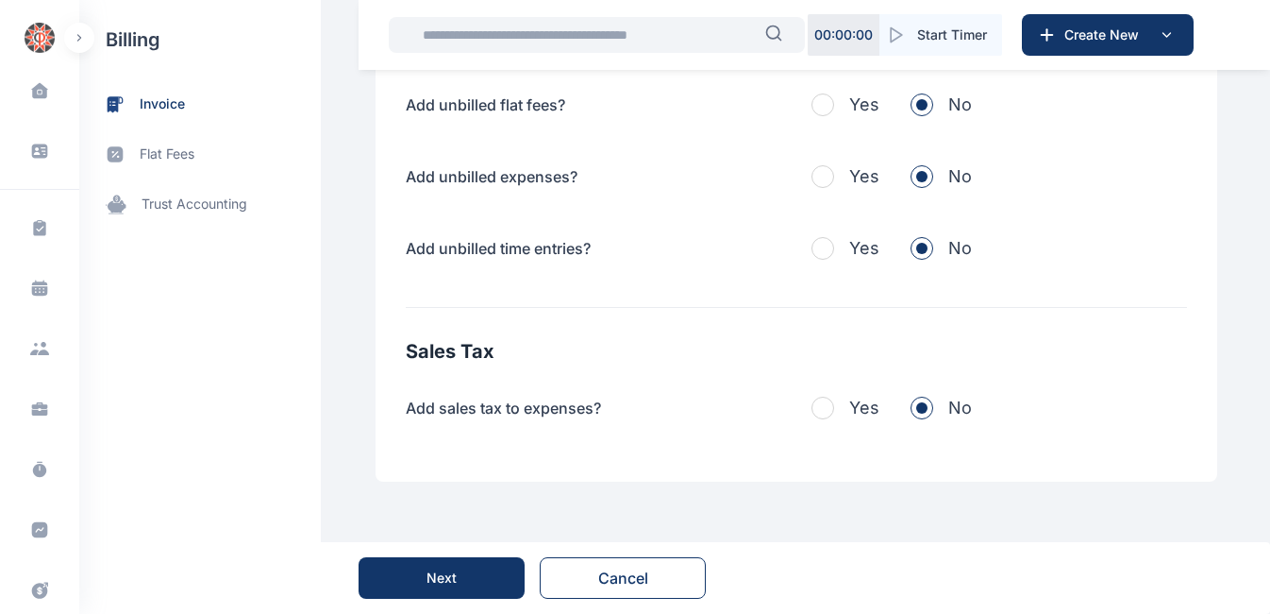
click at [454, 577] on div "Next" at bounding box center [442, 577] width 30 height 19
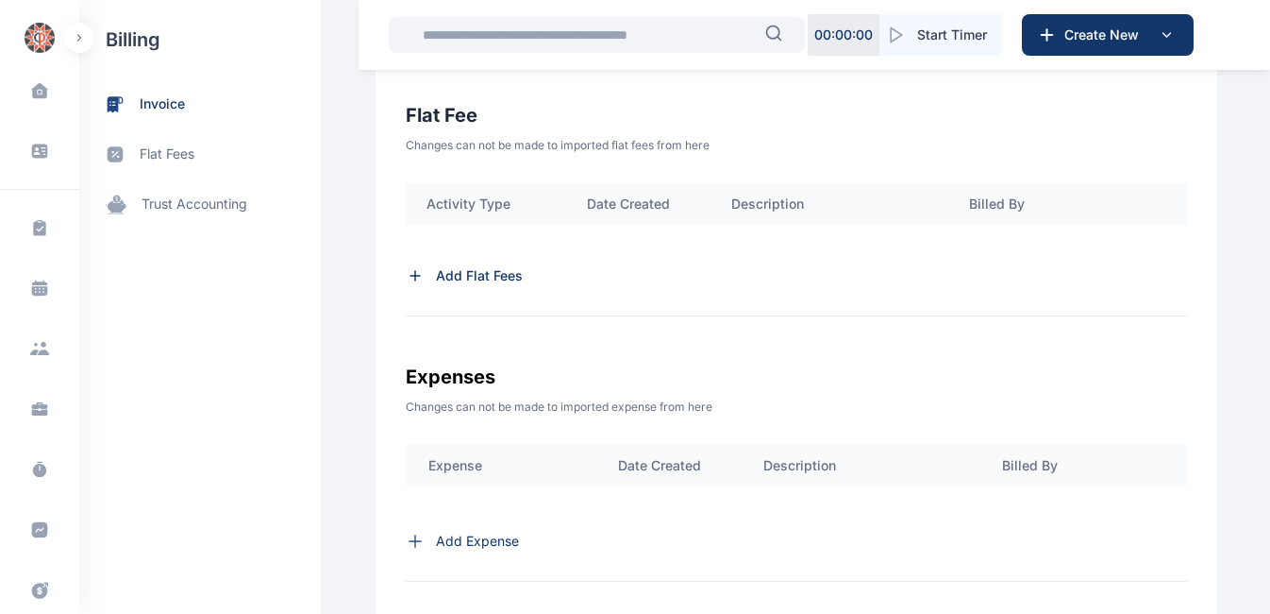
scroll to position [624, 0]
click at [415, 273] on icon at bounding box center [415, 276] width 0 height 9
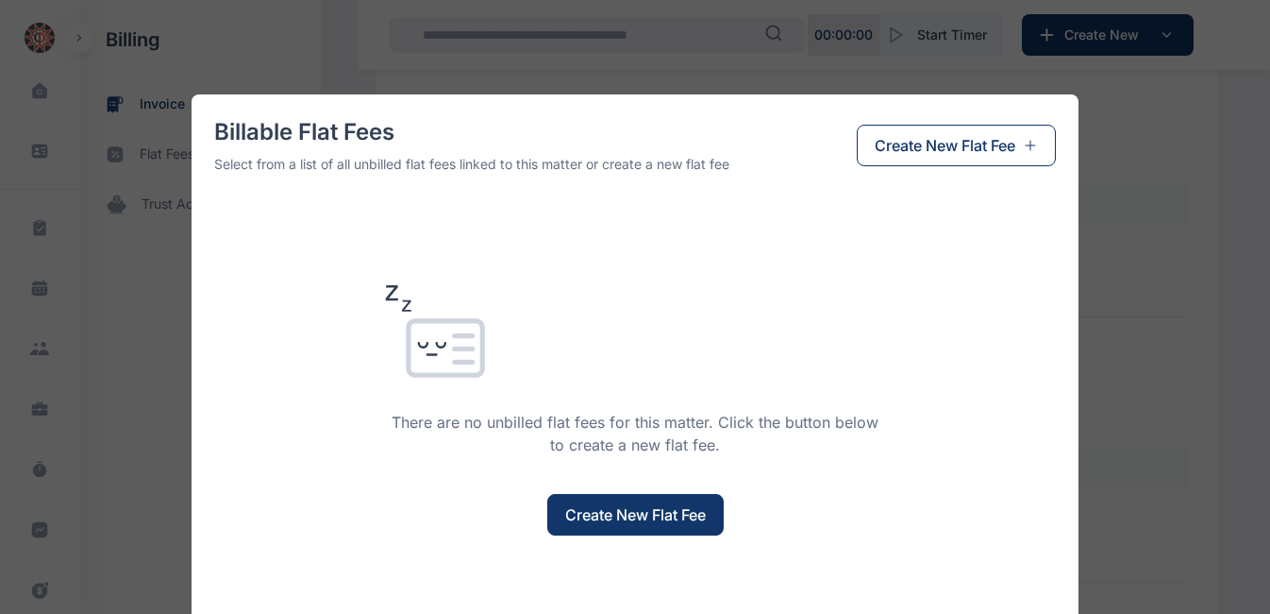
click at [625, 507] on span "Create New Flat Fee" at bounding box center [635, 514] width 141 height 23
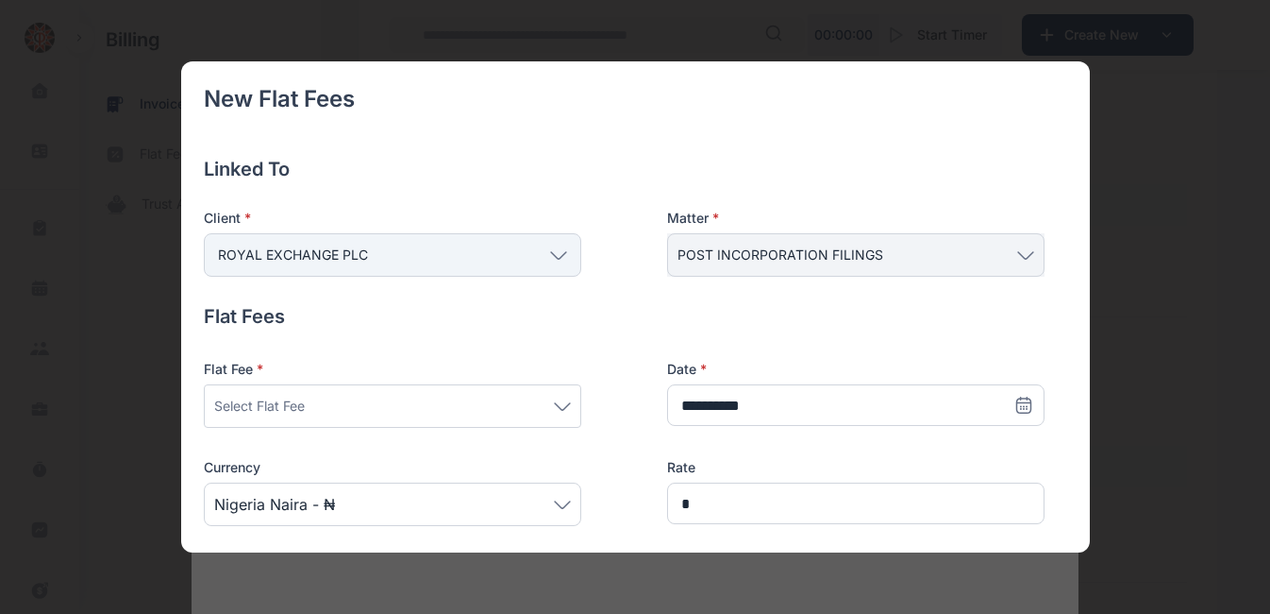
click at [412, 404] on div "Select Flat Fee" at bounding box center [392, 406] width 357 height 23
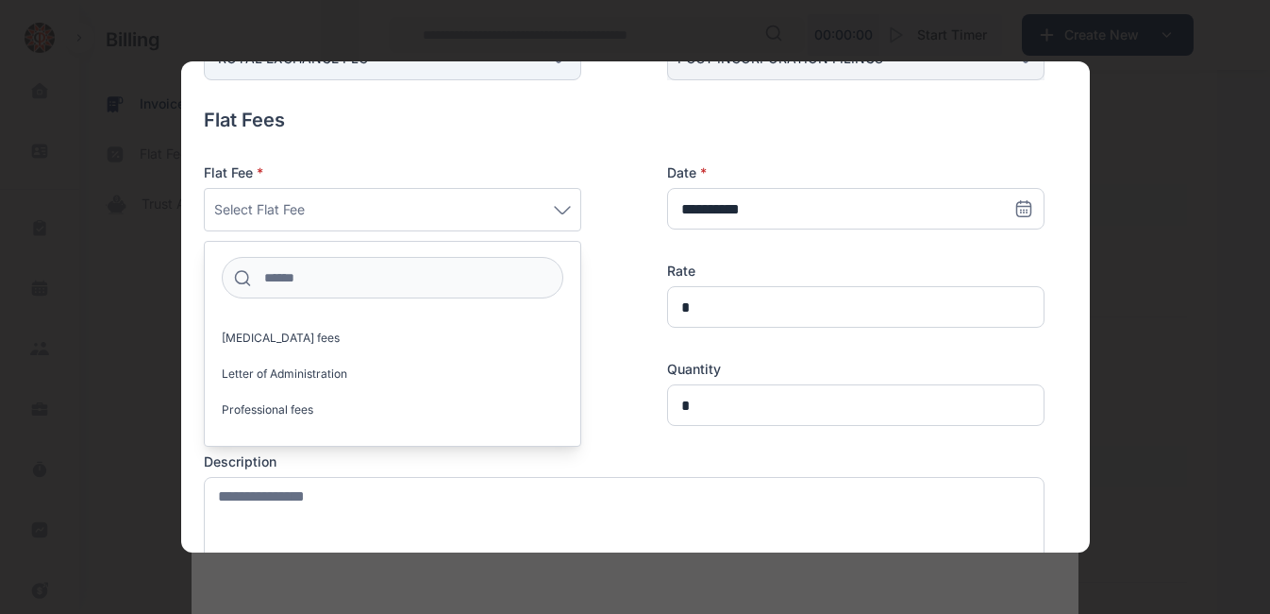
scroll to position [197, 0]
click at [309, 416] on label "Professional fees" at bounding box center [393, 409] width 376 height 30
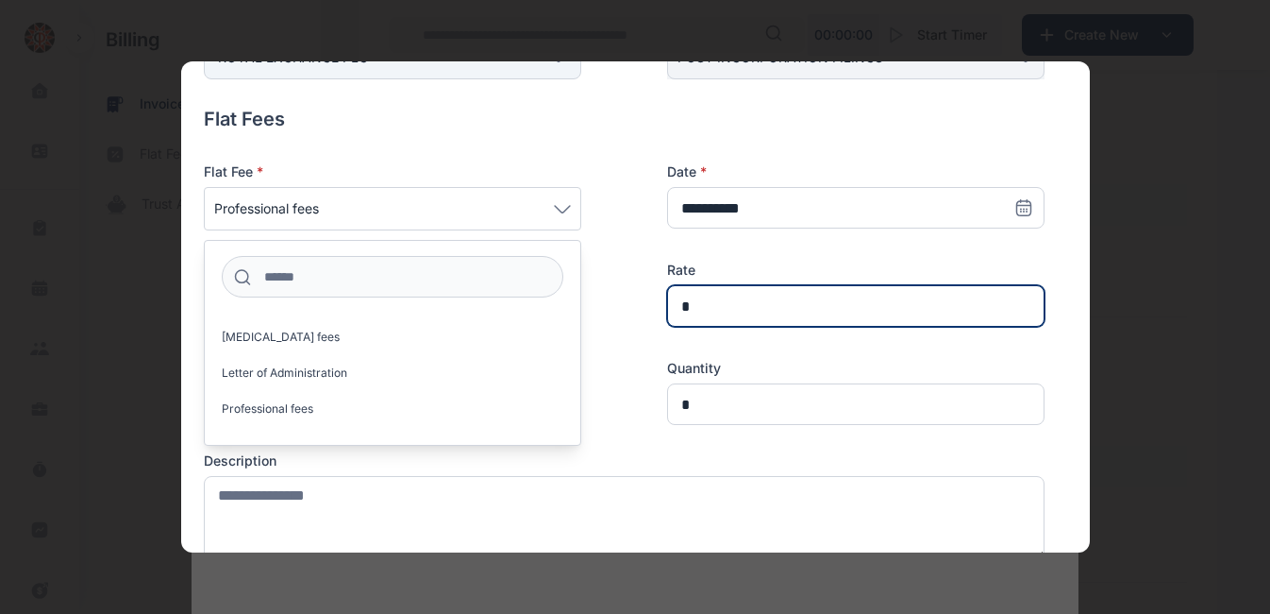
click at [737, 305] on input "*" at bounding box center [856, 306] width 378 height 42
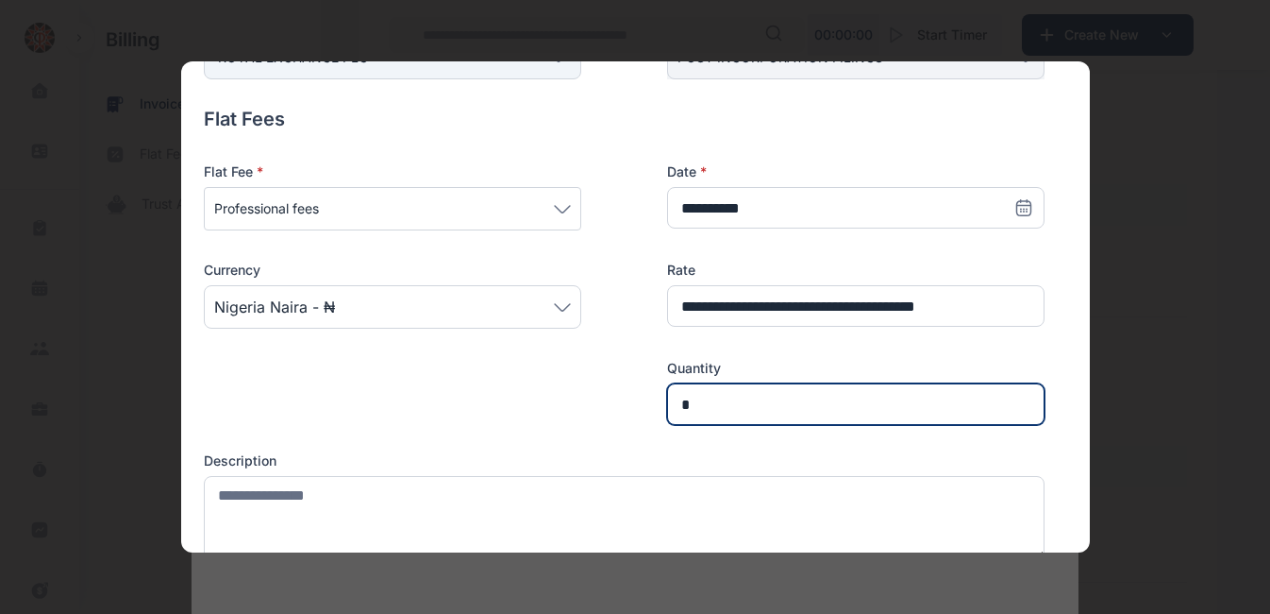
click at [755, 391] on input "*" at bounding box center [856, 404] width 378 height 42
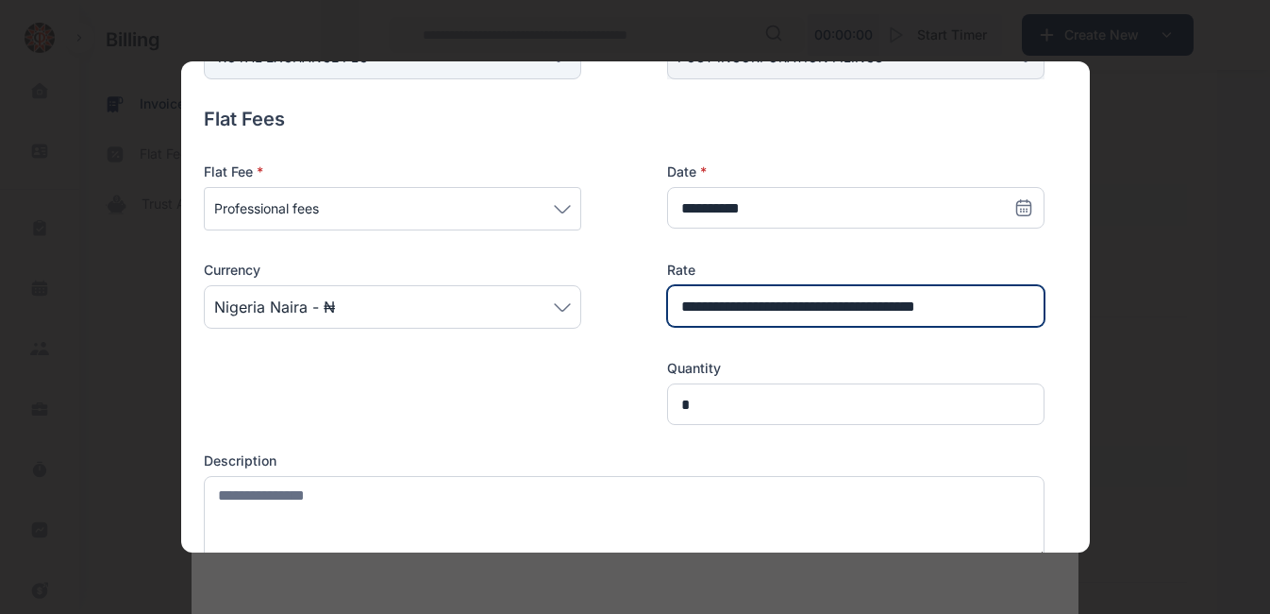
drag, startPoint x: 971, startPoint y: 305, endPoint x: 676, endPoint y: 306, distance: 295.4
click at [676, 306] on input "**********" at bounding box center [856, 306] width 378 height 42
type input "*"
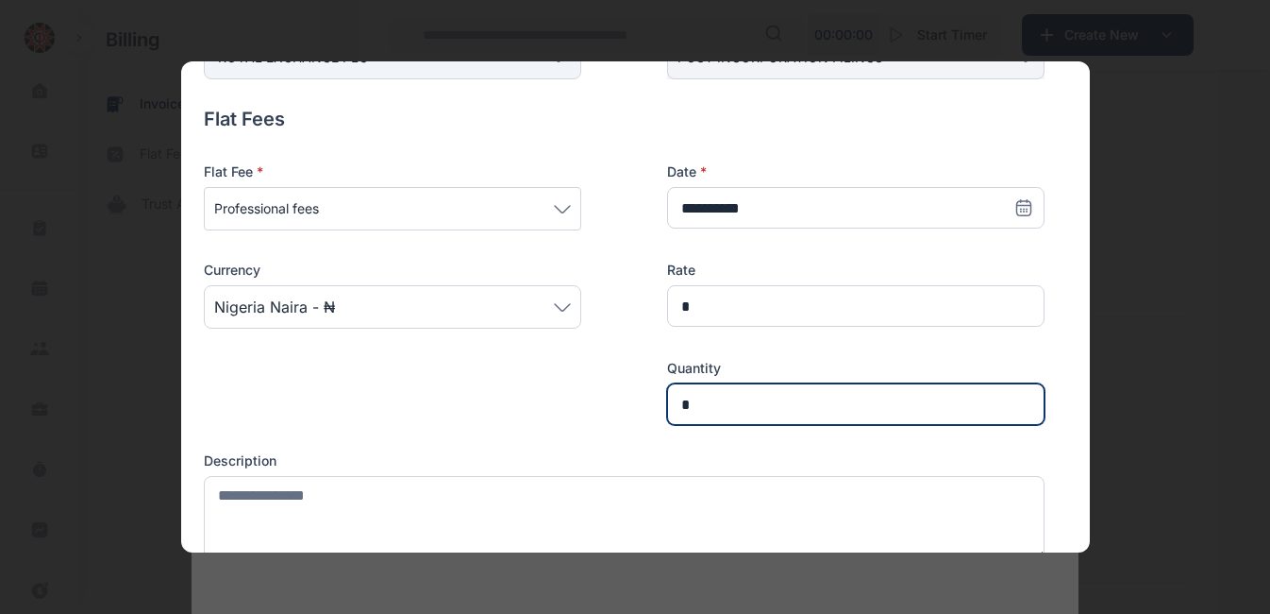
click at [726, 397] on input "*" at bounding box center [856, 404] width 378 height 42
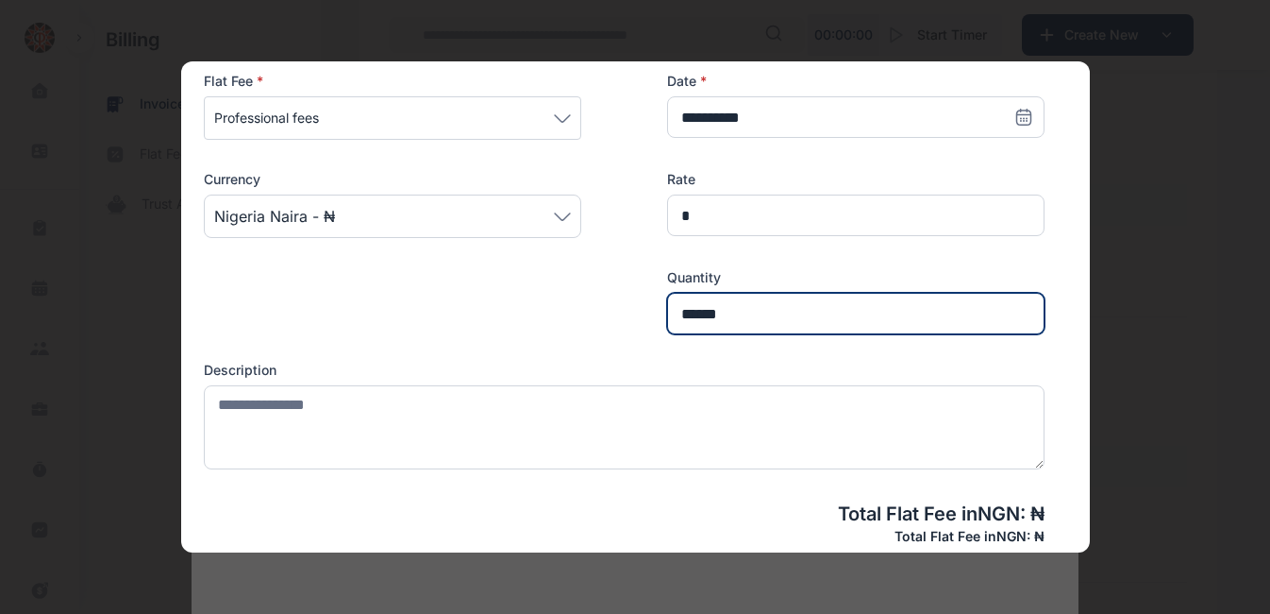
scroll to position [287, 0]
type input "******"
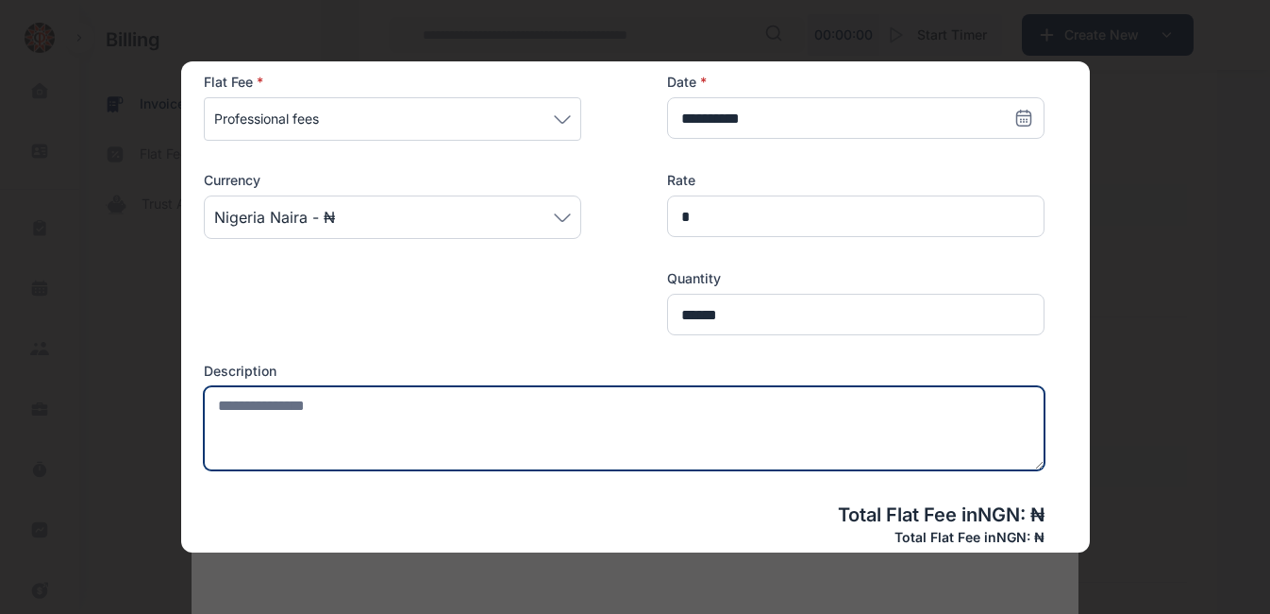
click at [429, 405] on textarea at bounding box center [624, 428] width 841 height 84
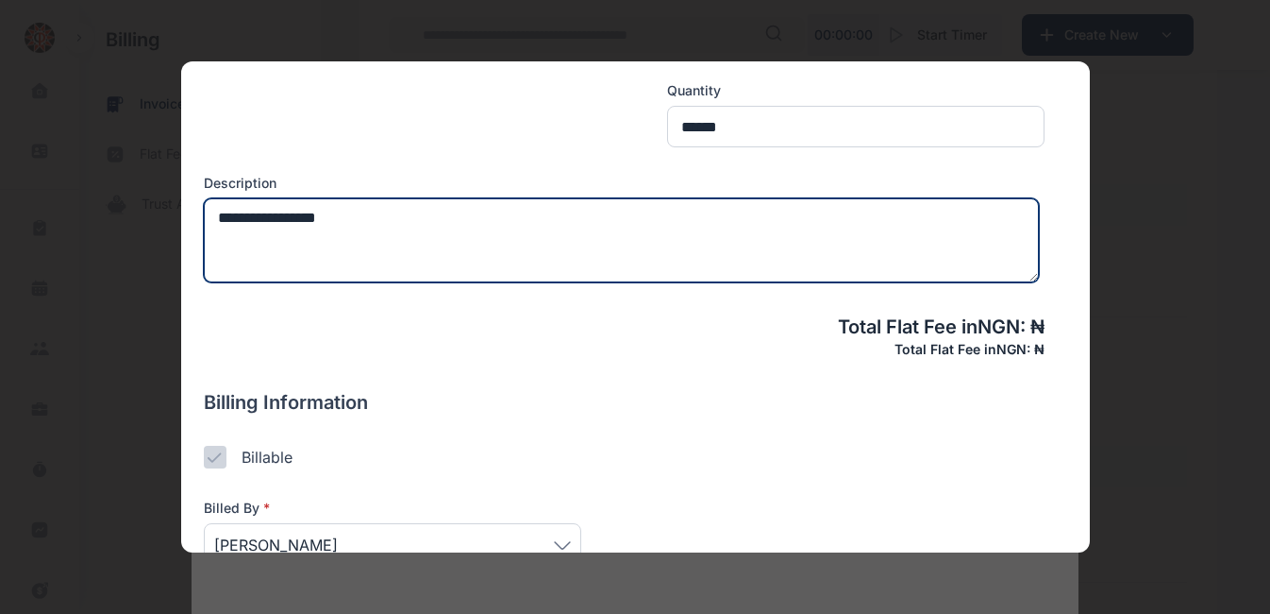
scroll to position [583, 0]
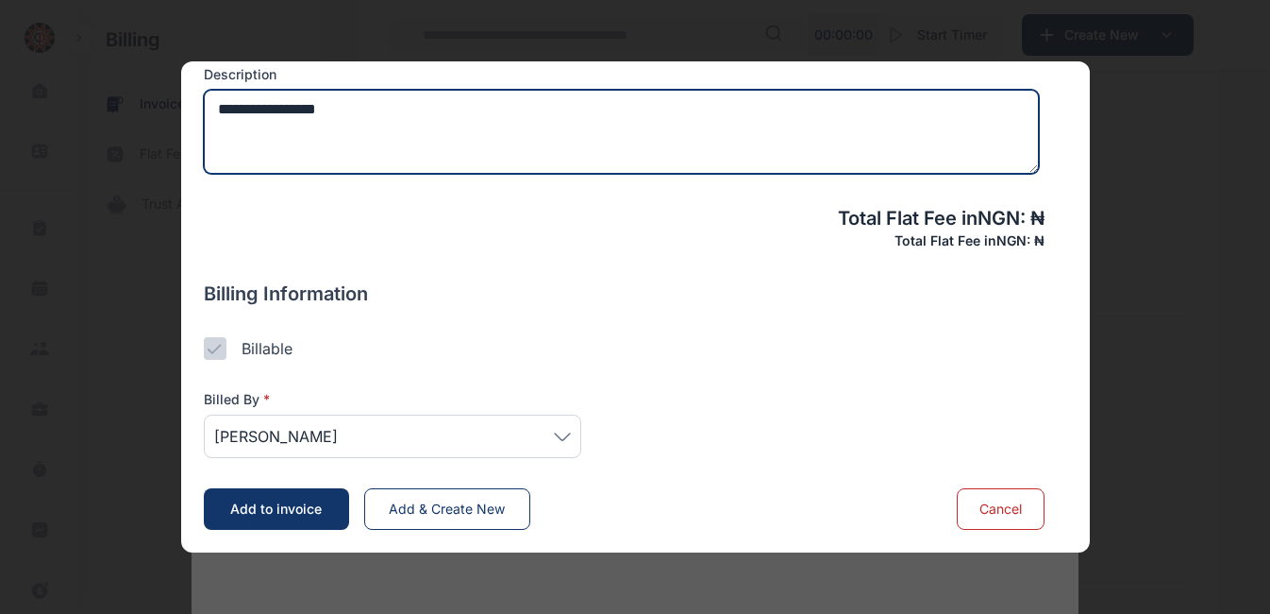
type textarea "**********"
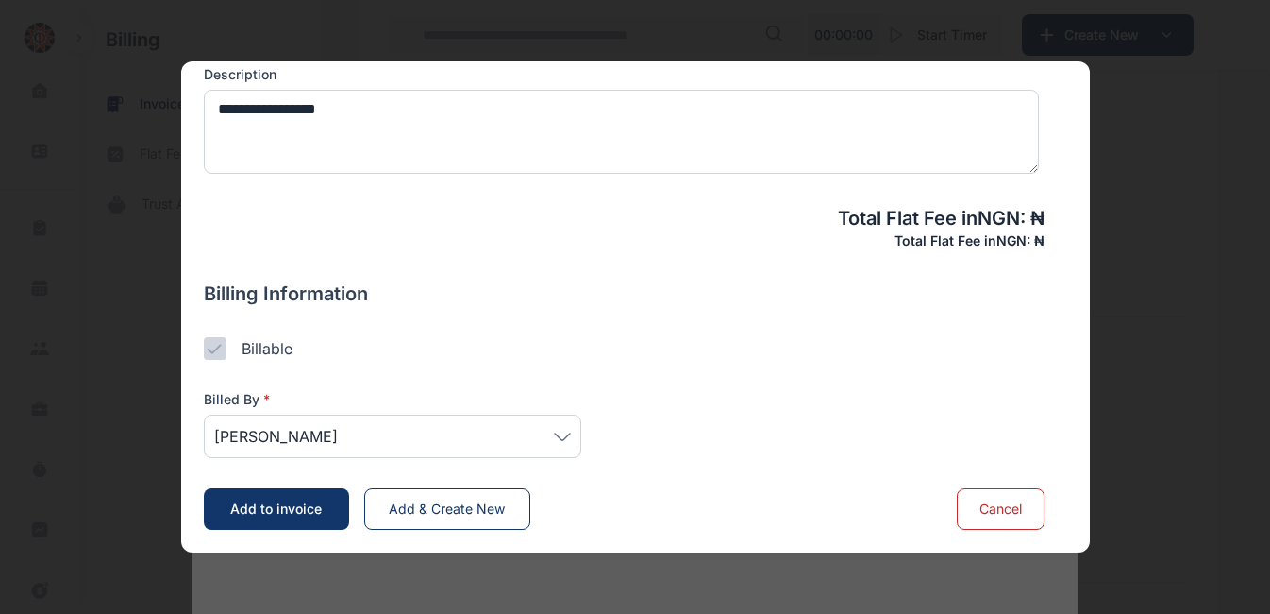
click at [563, 438] on icon at bounding box center [562, 436] width 17 height 8
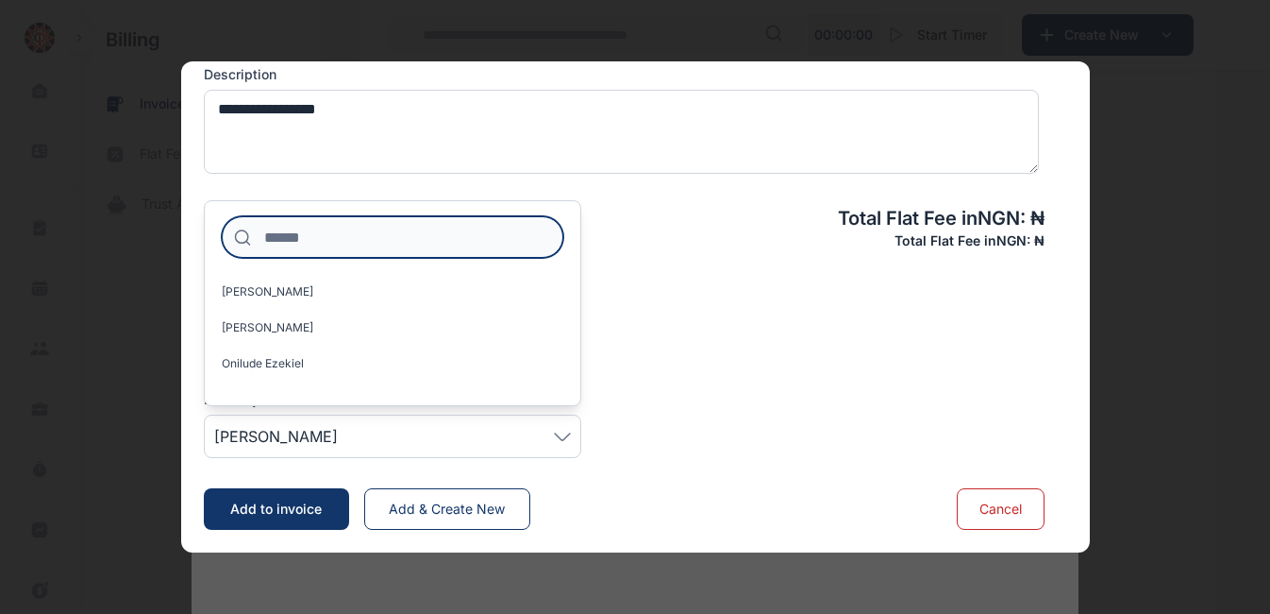
click at [339, 244] on input at bounding box center [393, 237] width 342 height 42
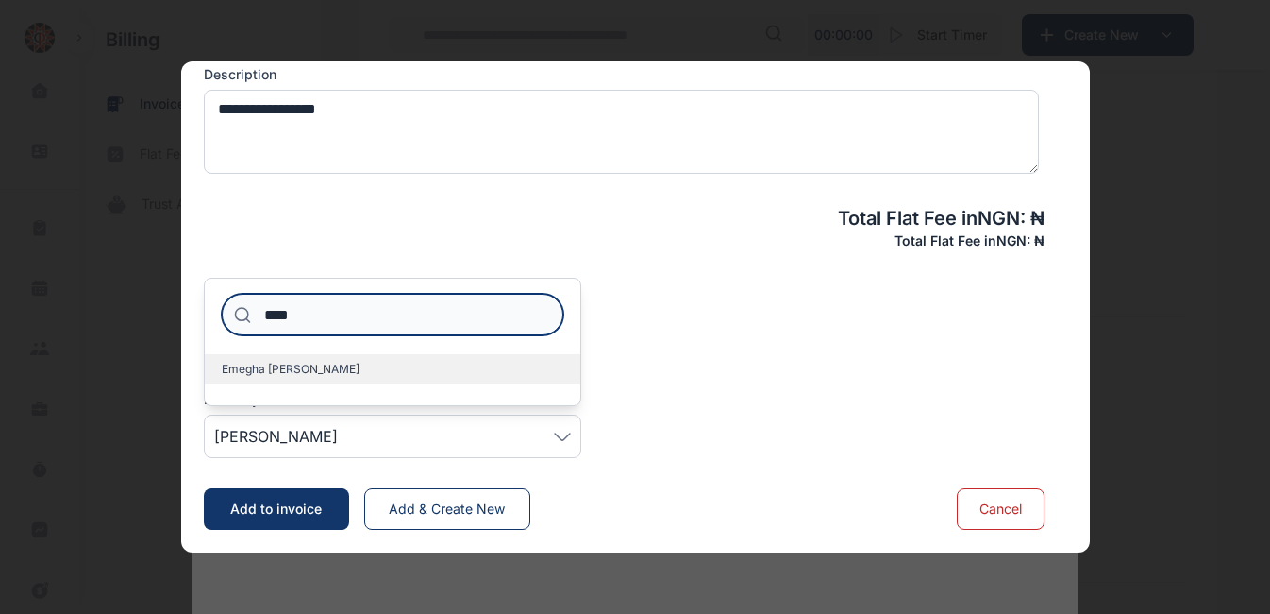
type input "****"
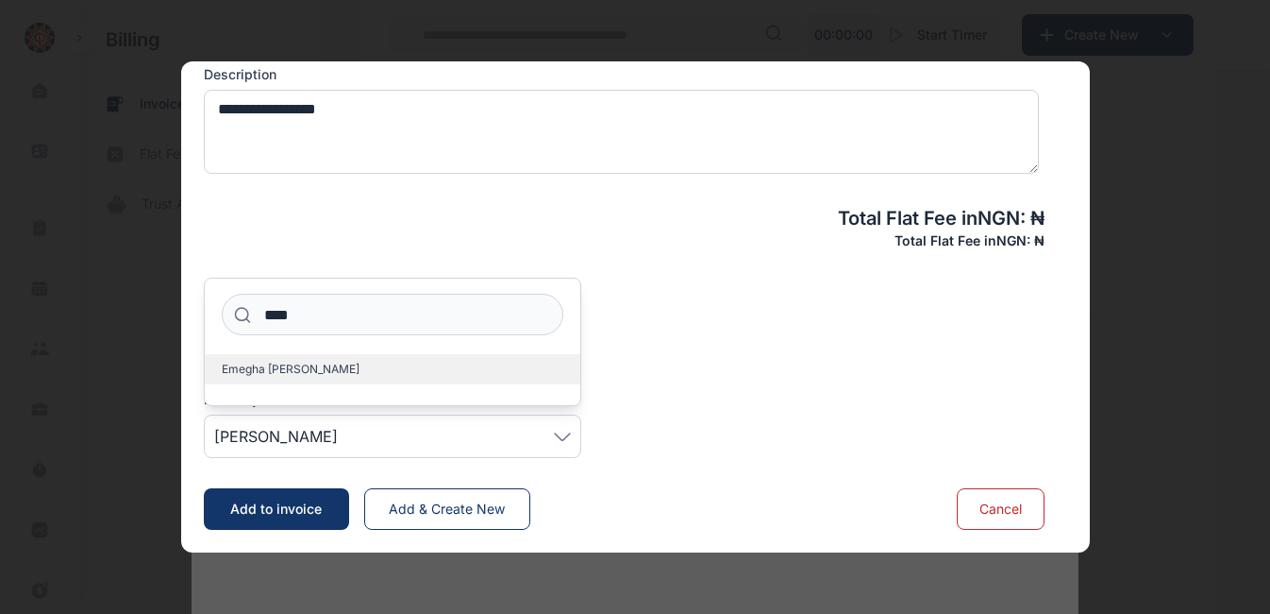
click at [253, 368] on span "Emegha [PERSON_NAME]" at bounding box center [291, 368] width 138 height 15
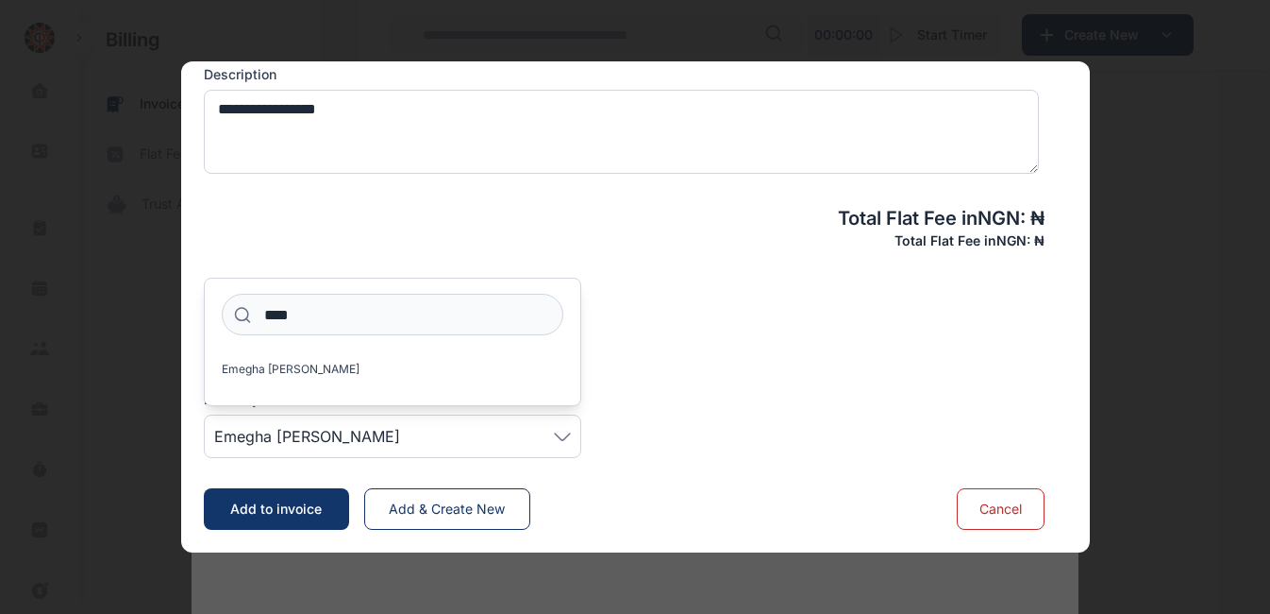
click at [297, 505] on span "Add to invoice" at bounding box center [276, 508] width 92 height 16
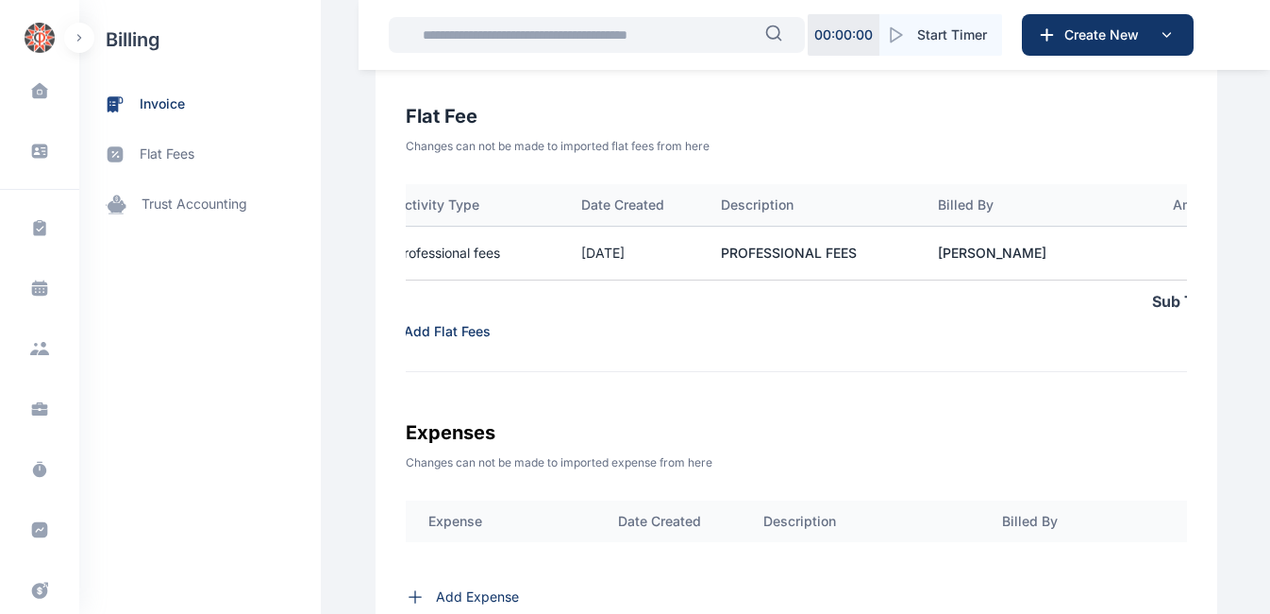
scroll to position [0, 28]
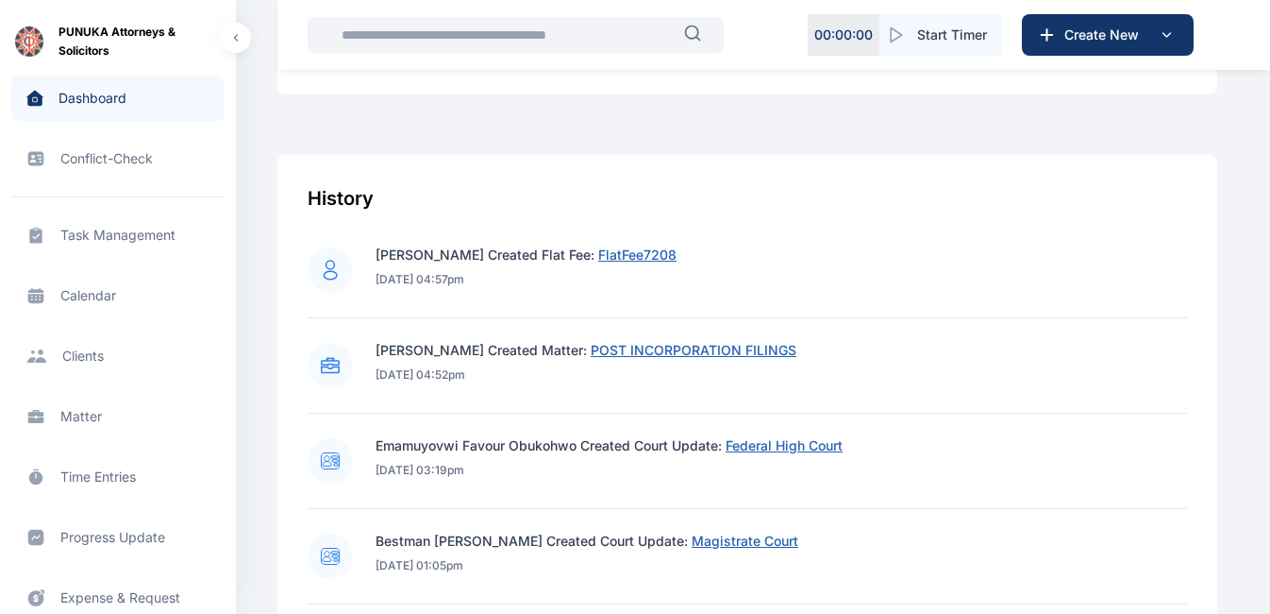
scroll to position [645, 0]
click at [336, 263] on circle at bounding box center [330, 268] width 45 height 45
click at [613, 257] on span "FlatFee7208" at bounding box center [637, 253] width 78 height 16
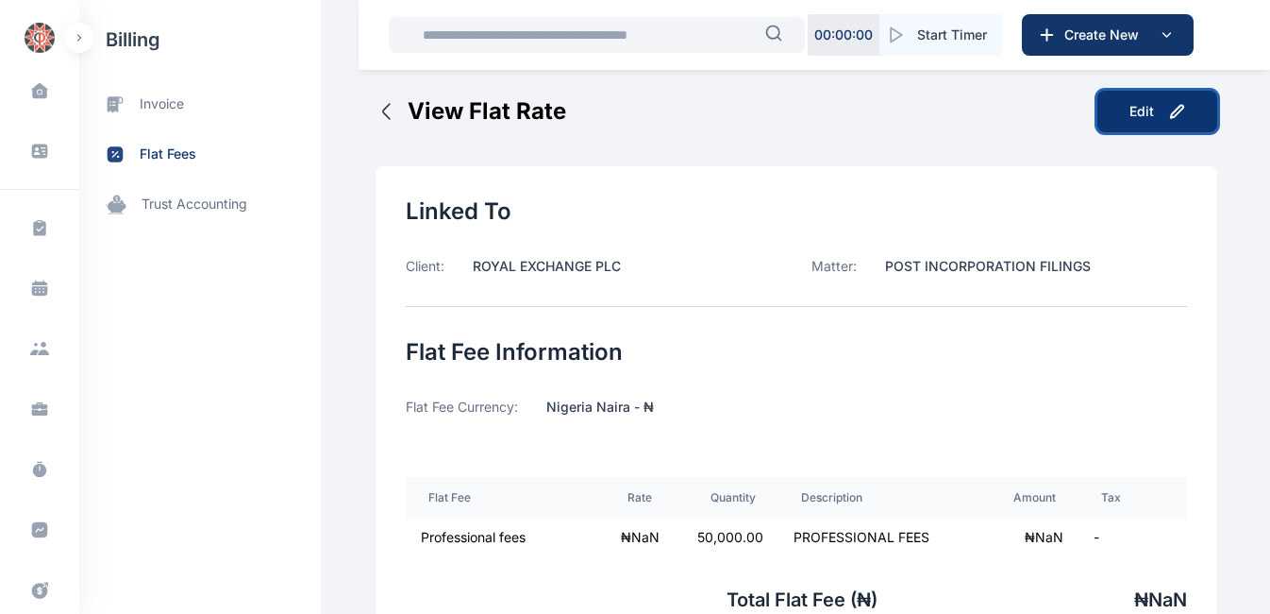
click at [1151, 115] on div "Edit" at bounding box center [1142, 111] width 25 height 19
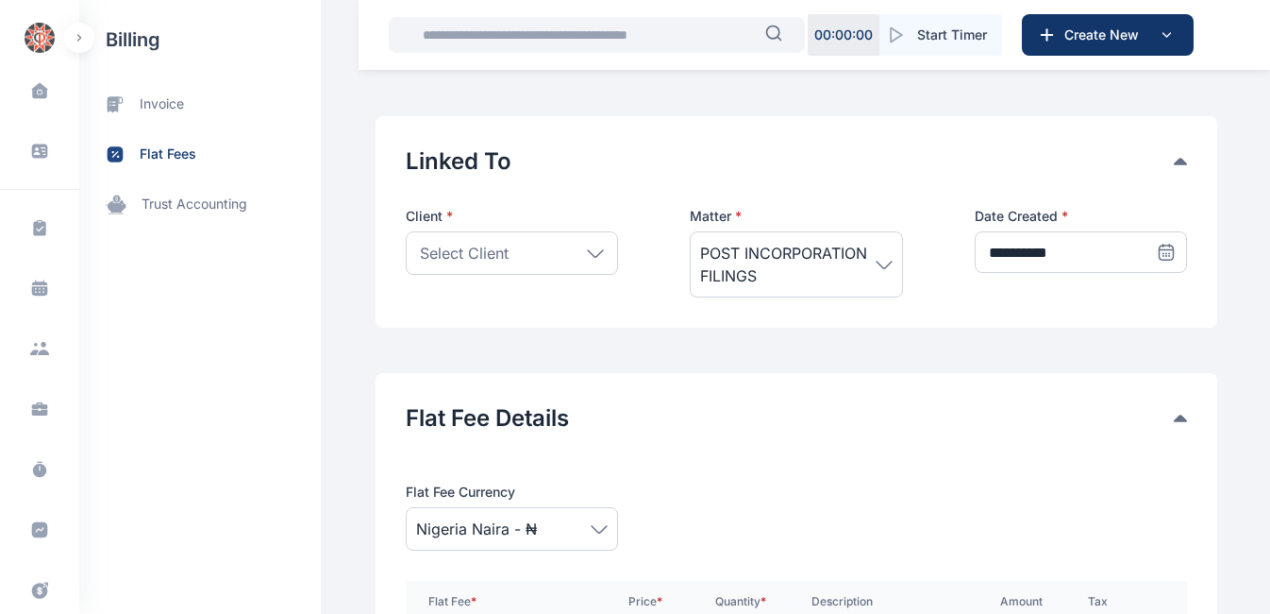
scroll to position [79, 0]
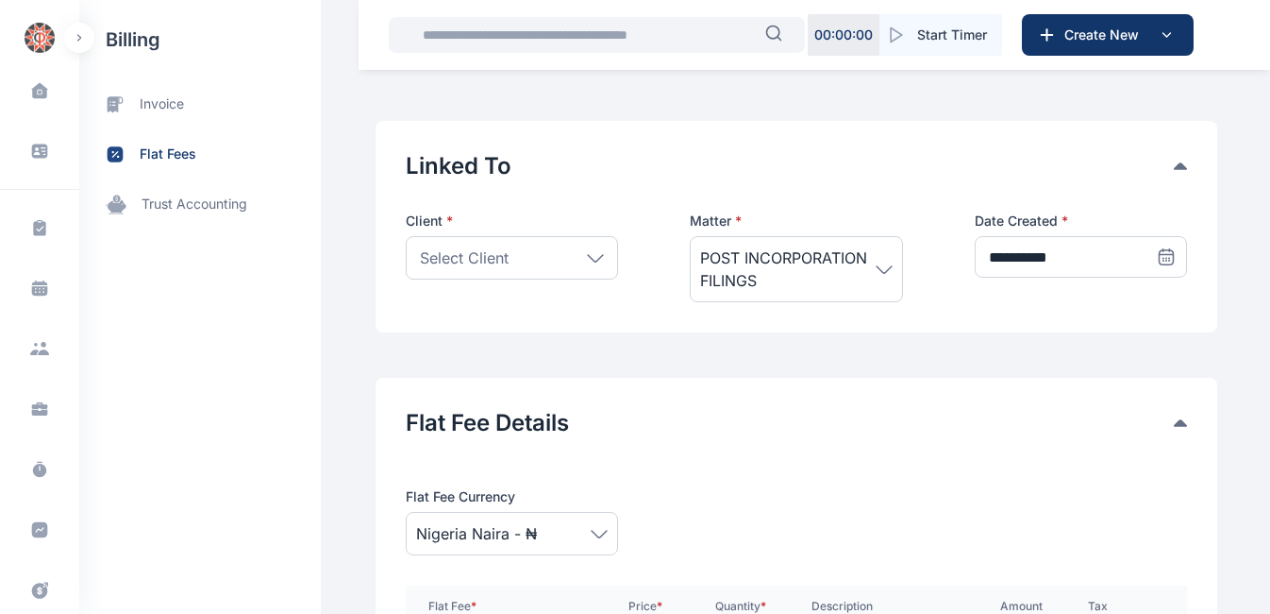
click at [588, 258] on icon at bounding box center [595, 257] width 15 height 7
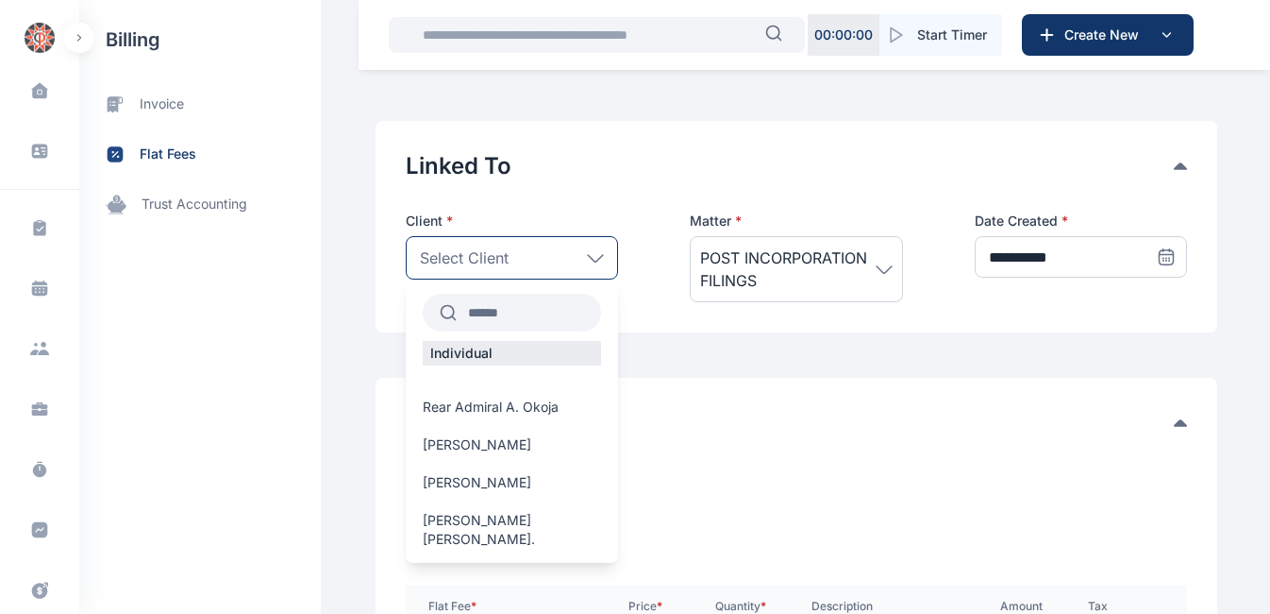
click at [510, 306] on input "text" at bounding box center [529, 312] width 144 height 34
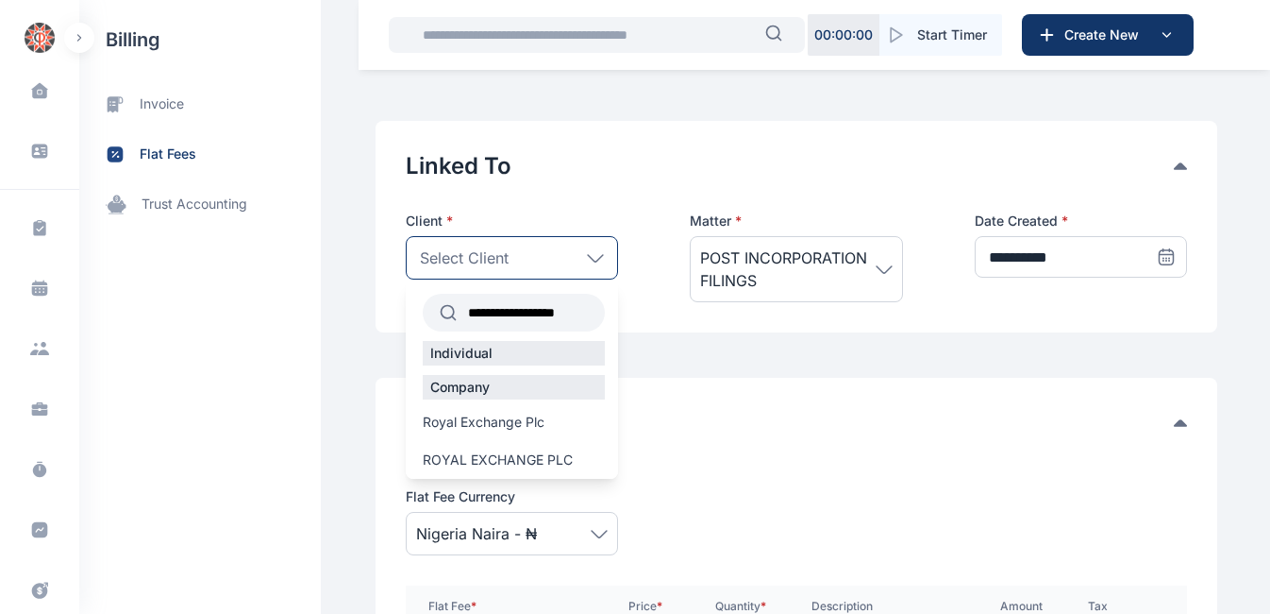
scroll to position [0, 23]
type input "**********"
click at [537, 455] on span "ROYAL EXCHANGE PLC" at bounding box center [498, 459] width 150 height 19
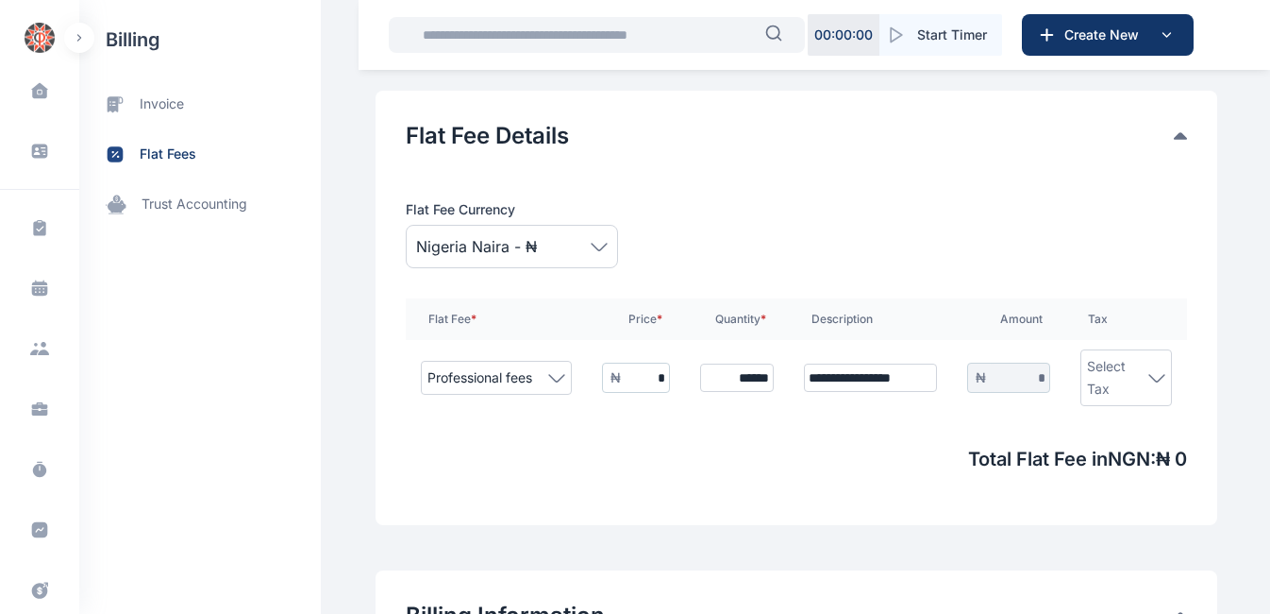
scroll to position [367, 0]
click at [911, 380] on input "**********" at bounding box center [870, 376] width 133 height 28
type input "*"
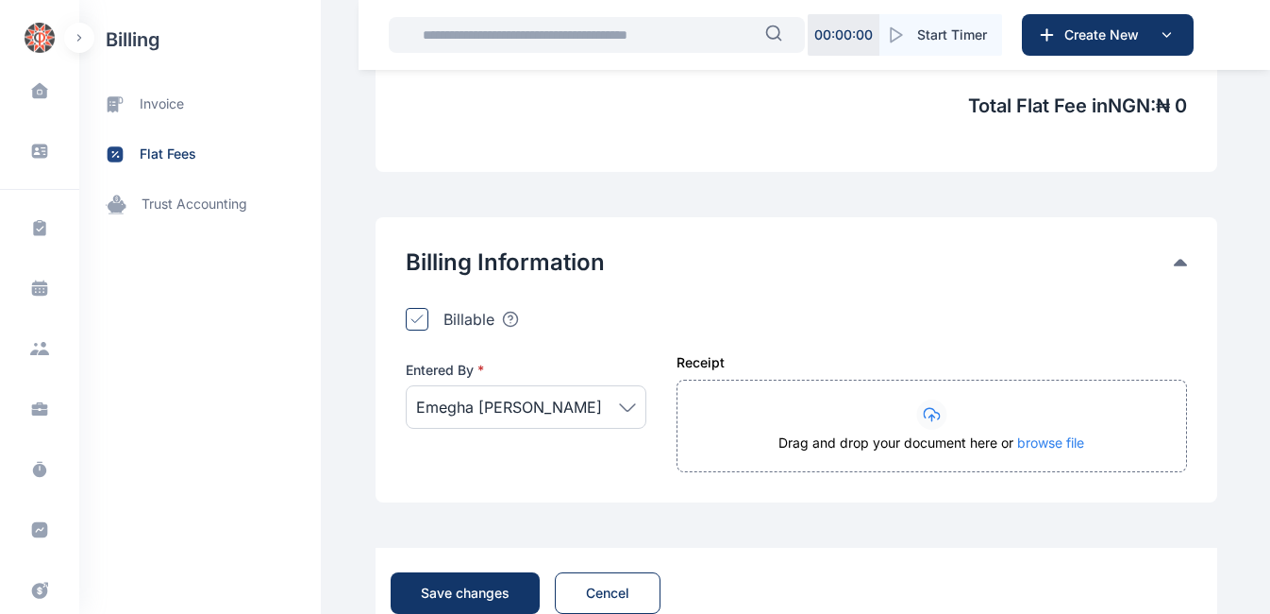
scroll to position [730, 0]
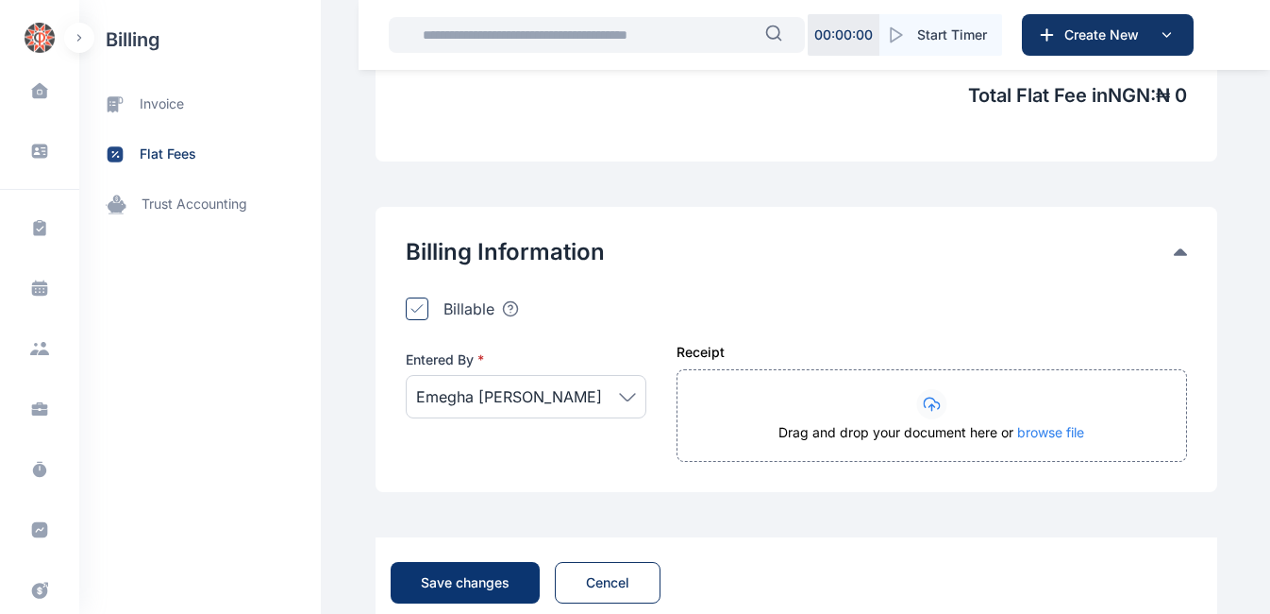
type input "**********"
click at [442, 576] on div "Save changes" at bounding box center [465, 582] width 89 height 19
click at [450, 587] on div "Save changes" at bounding box center [465, 582] width 89 height 19
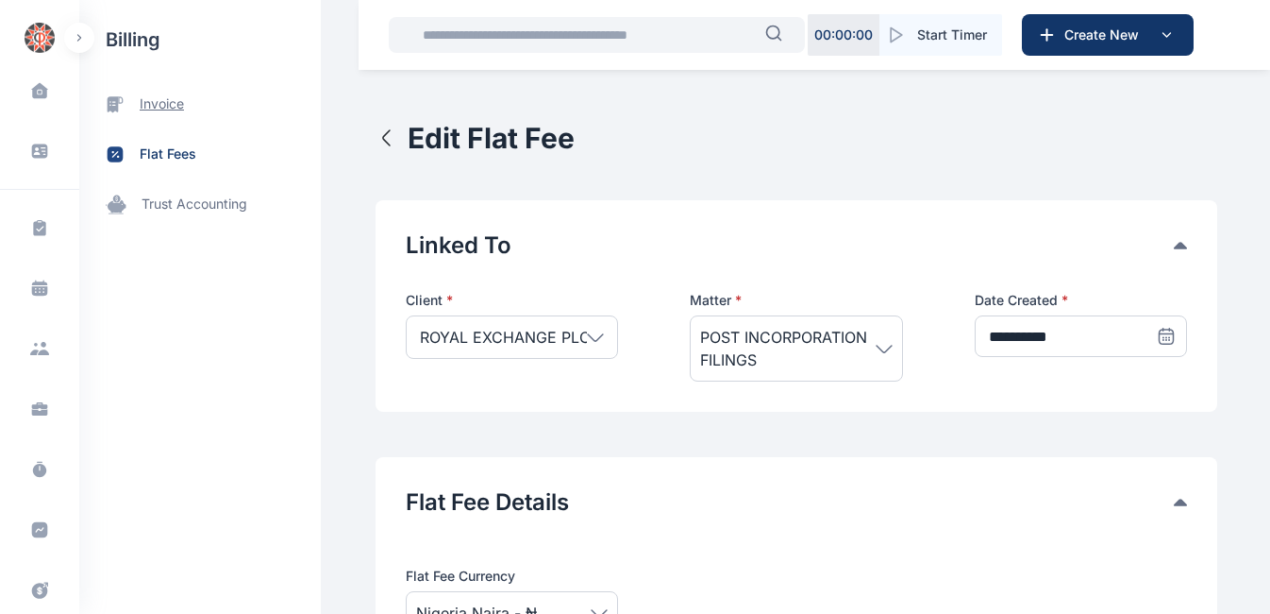
click at [169, 106] on span "invoice" at bounding box center [162, 104] width 44 height 20
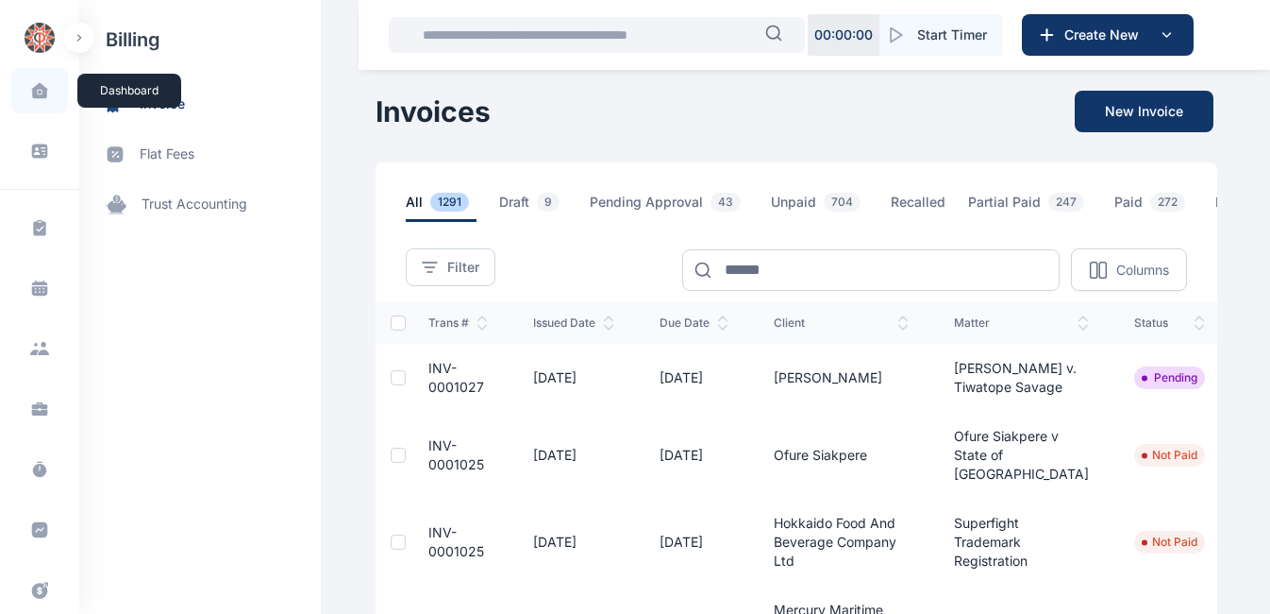
click at [41, 92] on icon at bounding box center [39, 90] width 16 height 15
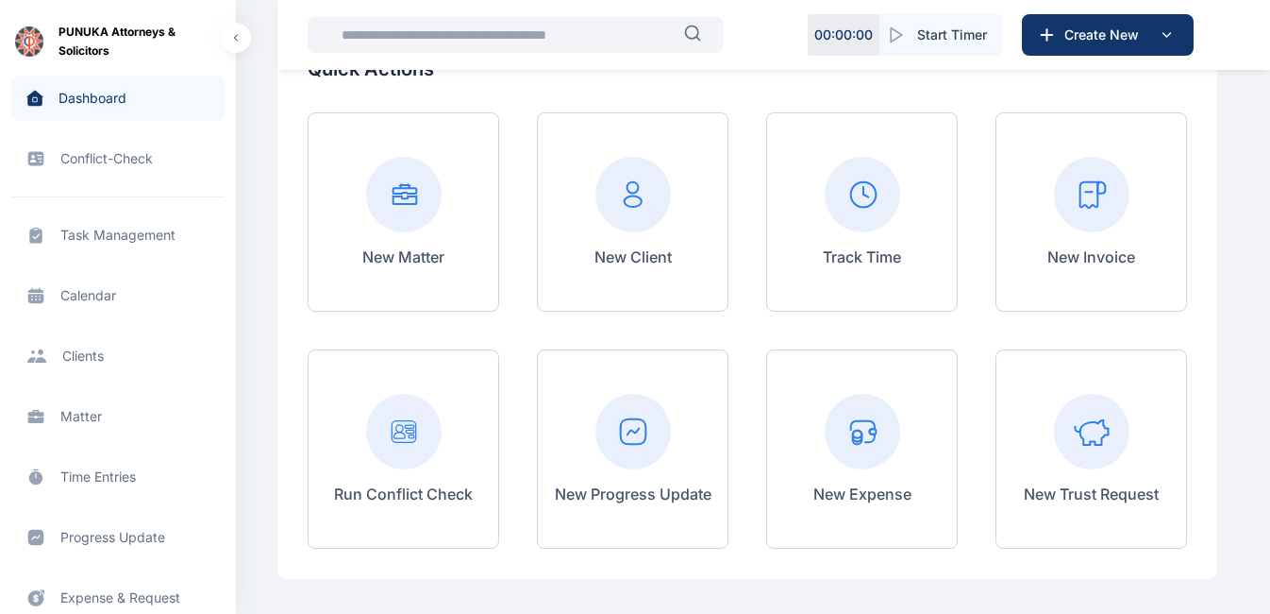
scroll to position [160, 0]
click at [1080, 214] on rect at bounding box center [1092, 194] width 76 height 76
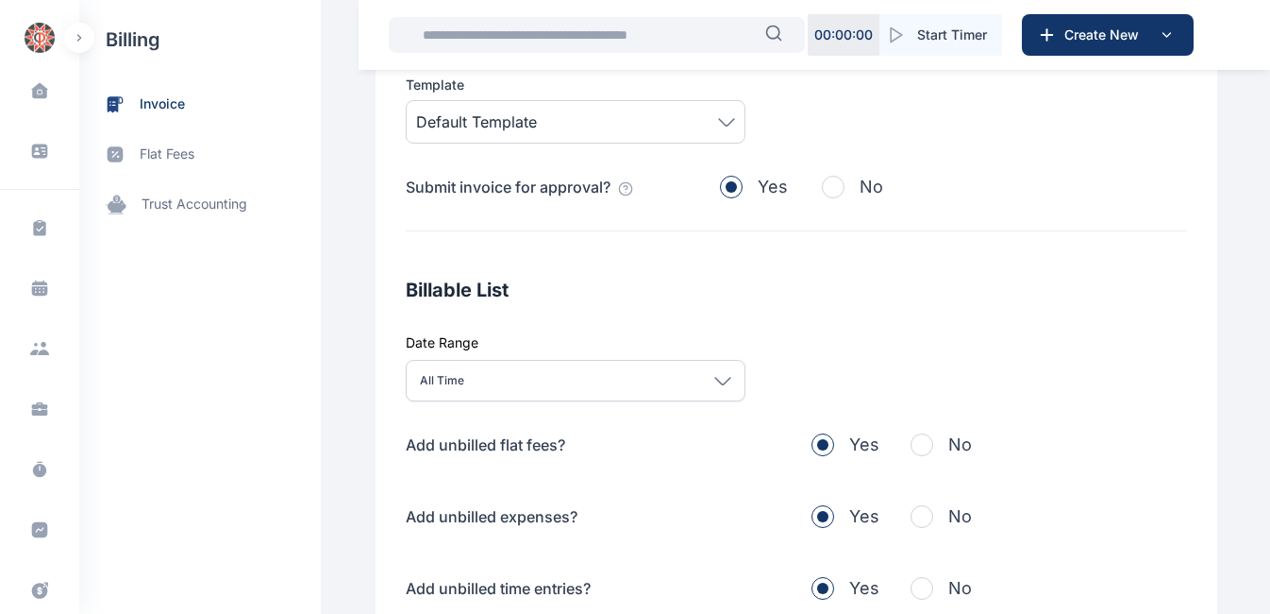
scroll to position [714, 0]
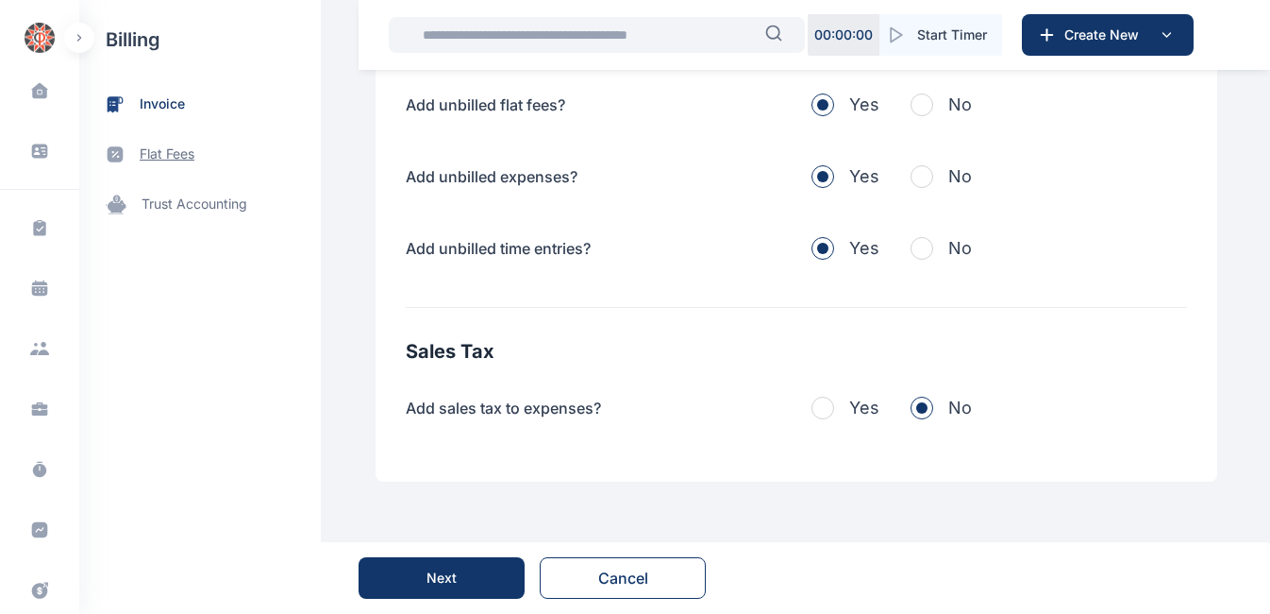
click at [143, 157] on span "flat fees" at bounding box center [167, 154] width 55 height 20
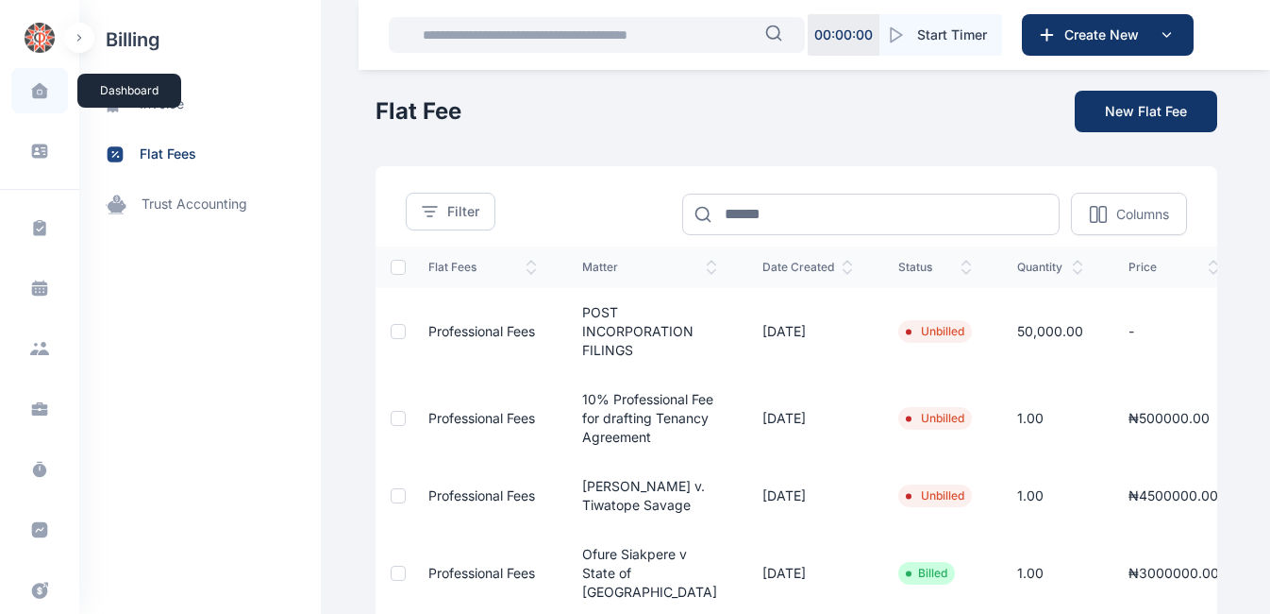
click at [44, 90] on icon at bounding box center [39, 90] width 17 height 17
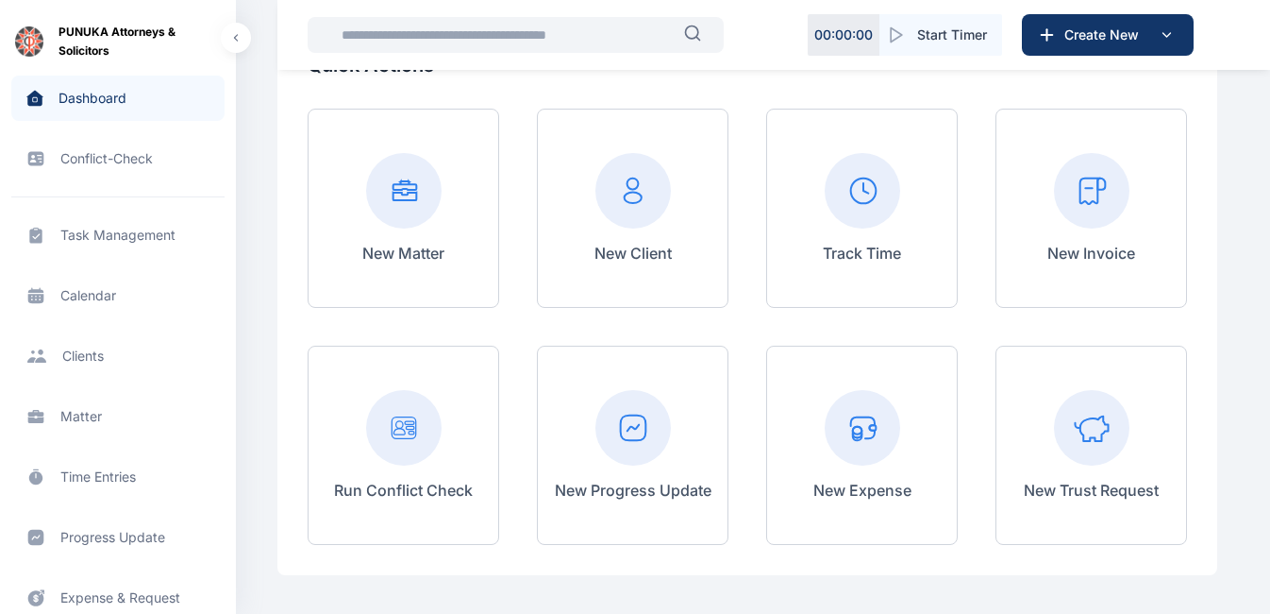
scroll to position [154, 0]
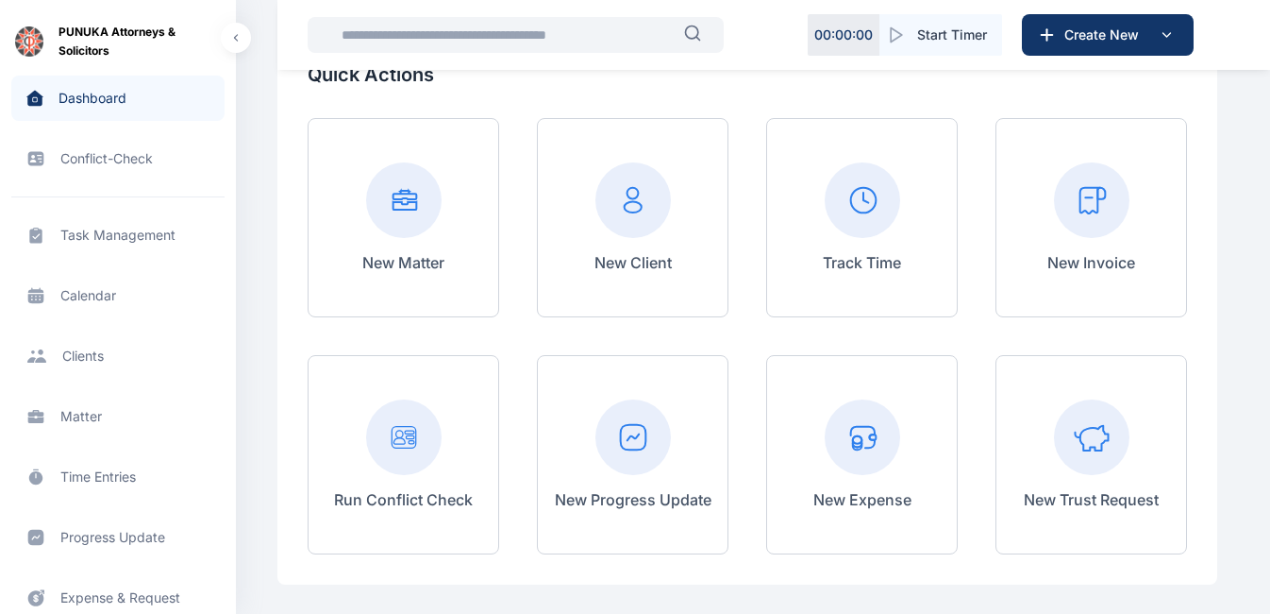
click at [1083, 222] on rect at bounding box center [1092, 200] width 76 height 76
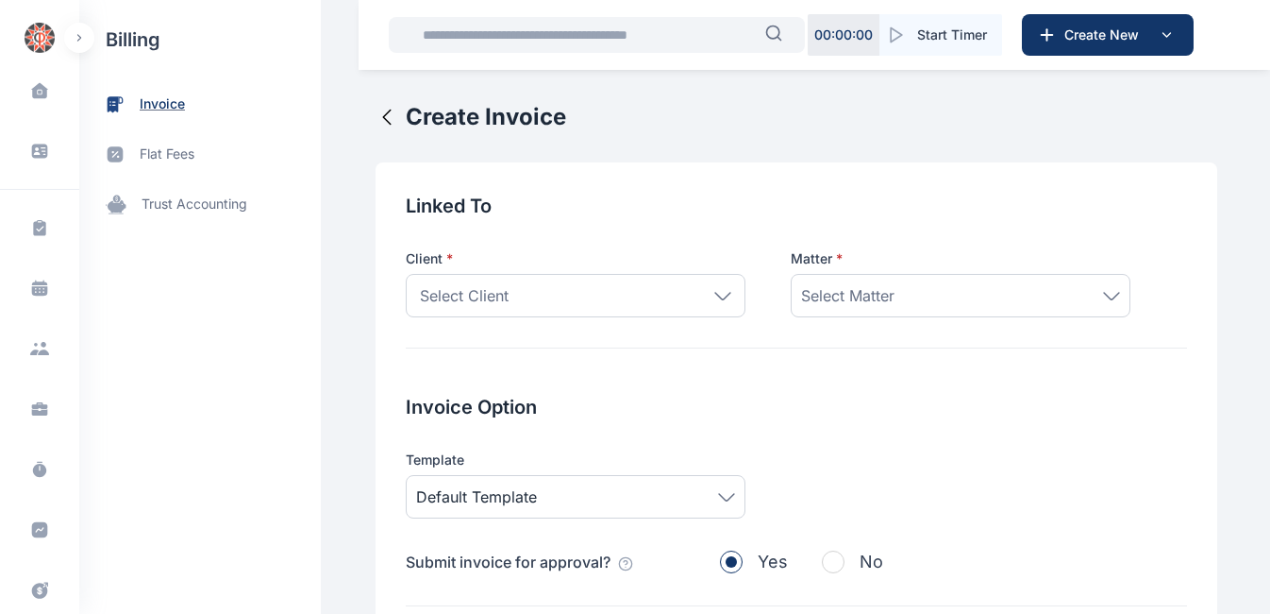
click at [153, 102] on span "invoice" at bounding box center [162, 104] width 45 height 20
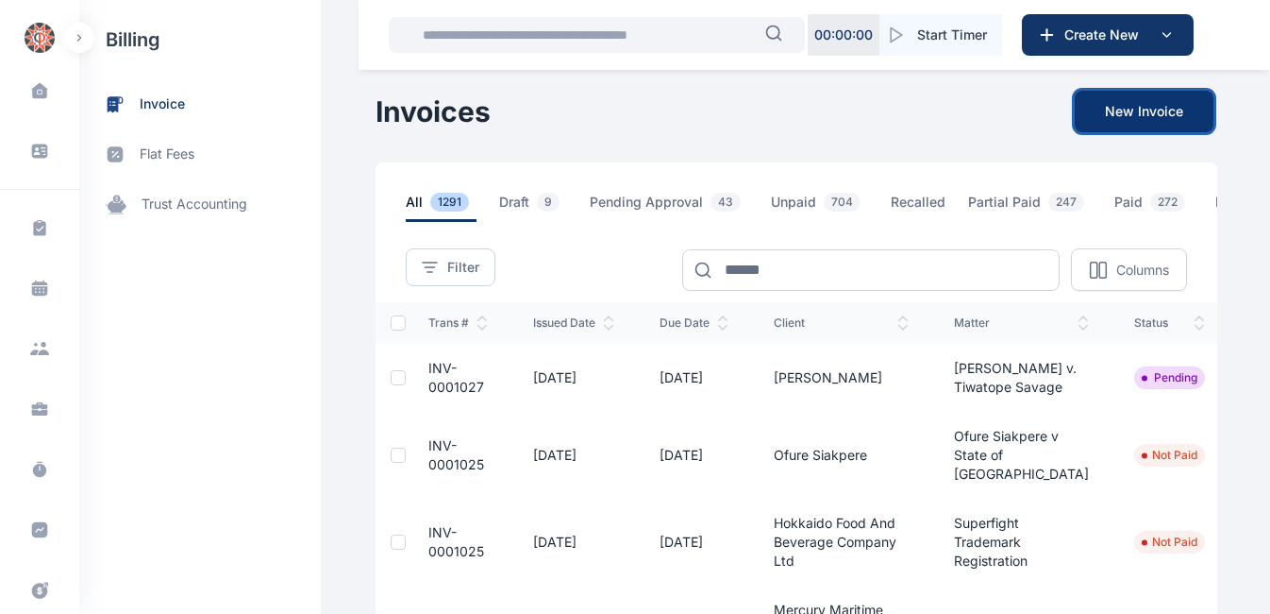
click at [1148, 107] on button "New Invoice" at bounding box center [1144, 112] width 139 height 42
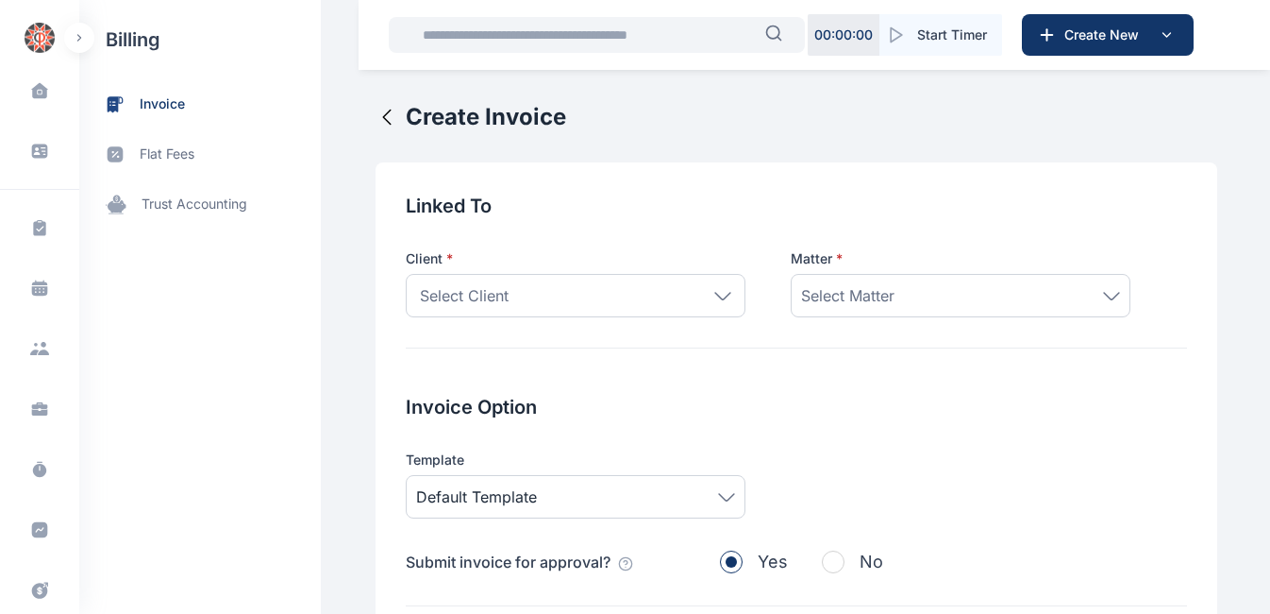
click at [481, 295] on span "Select Client" at bounding box center [464, 295] width 89 height 23
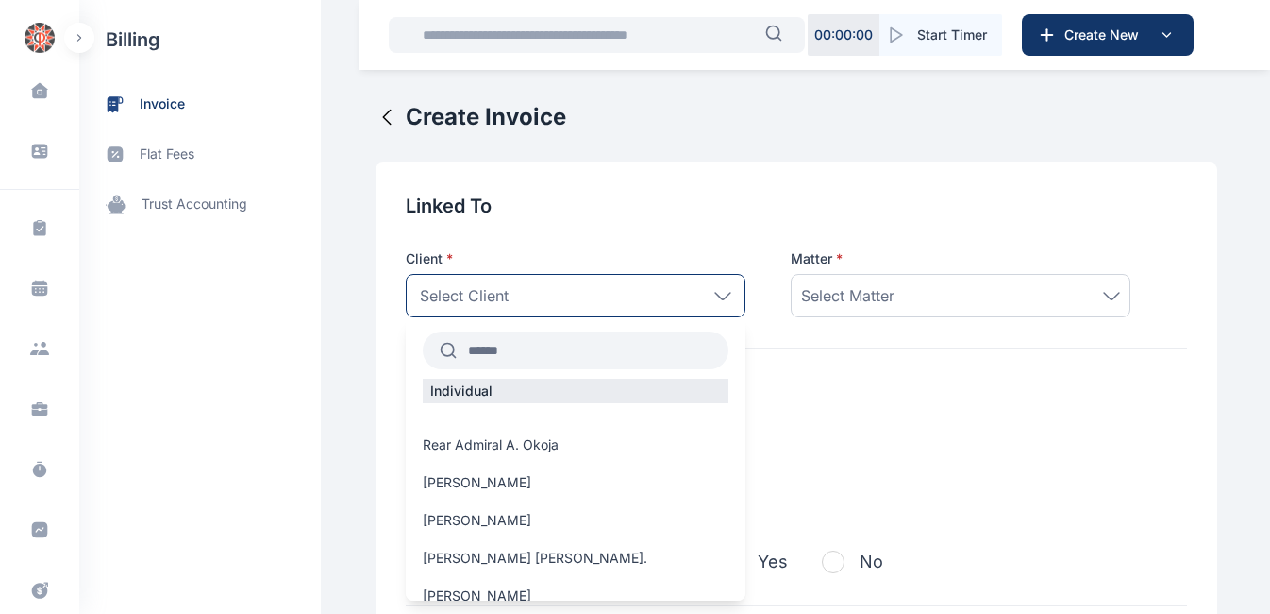
click at [514, 350] on input "text" at bounding box center [593, 350] width 272 height 34
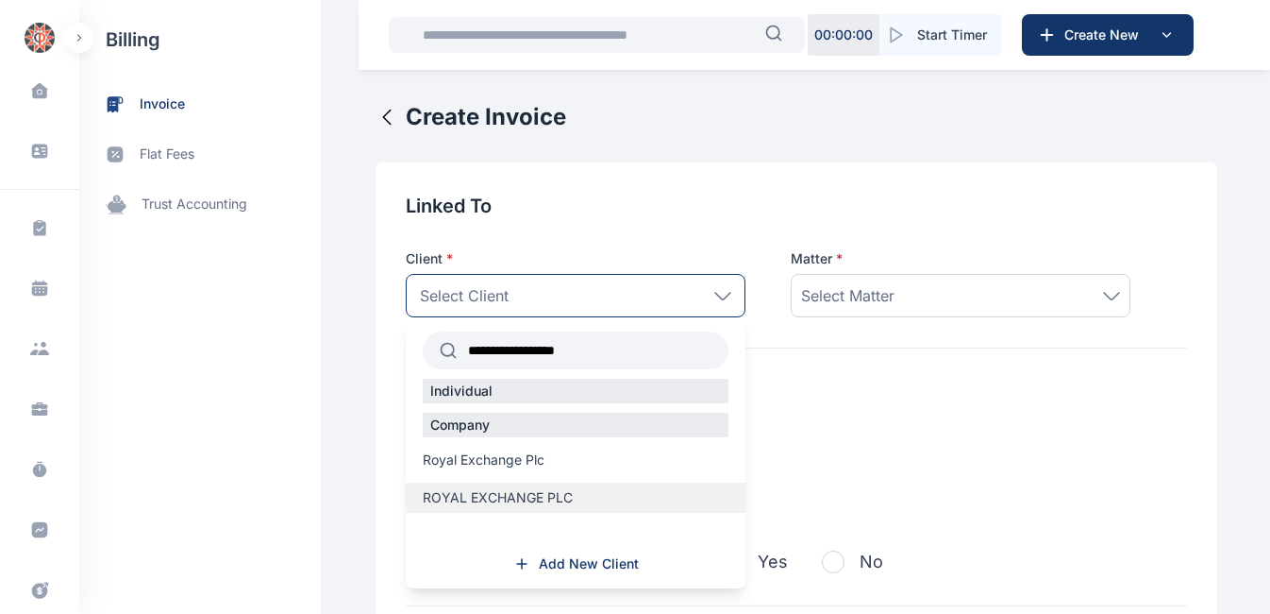
type input "**********"
click at [556, 491] on span "ROYAL EXCHANGE PLC" at bounding box center [498, 497] width 150 height 19
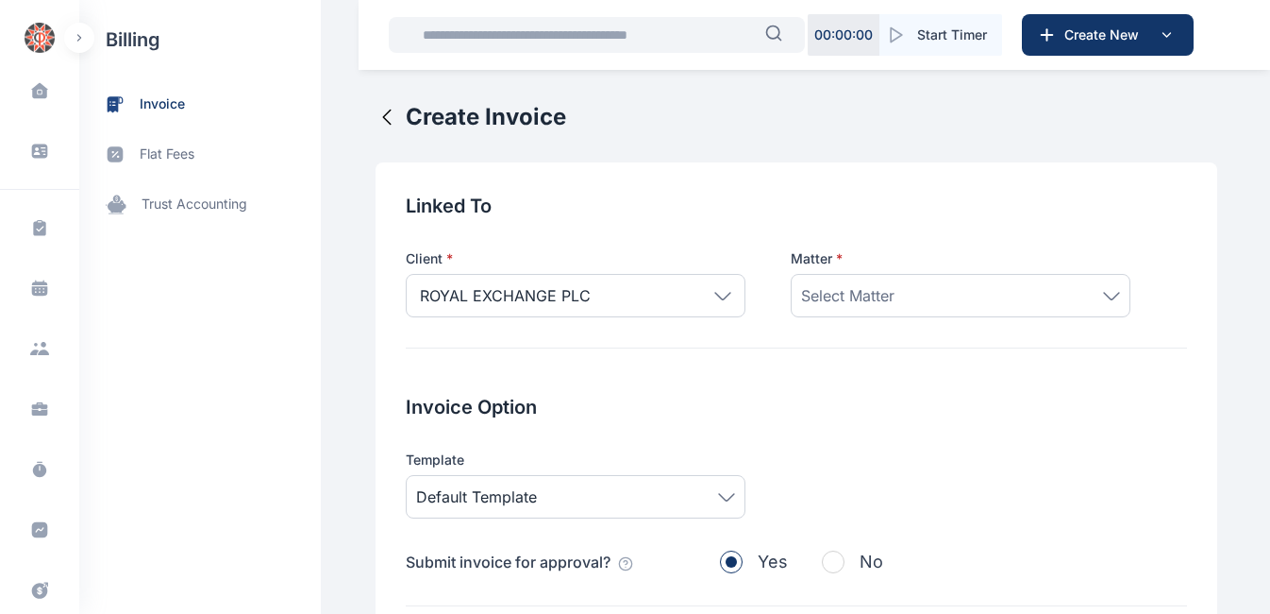
click at [1103, 294] on icon at bounding box center [1111, 296] width 17 height 8
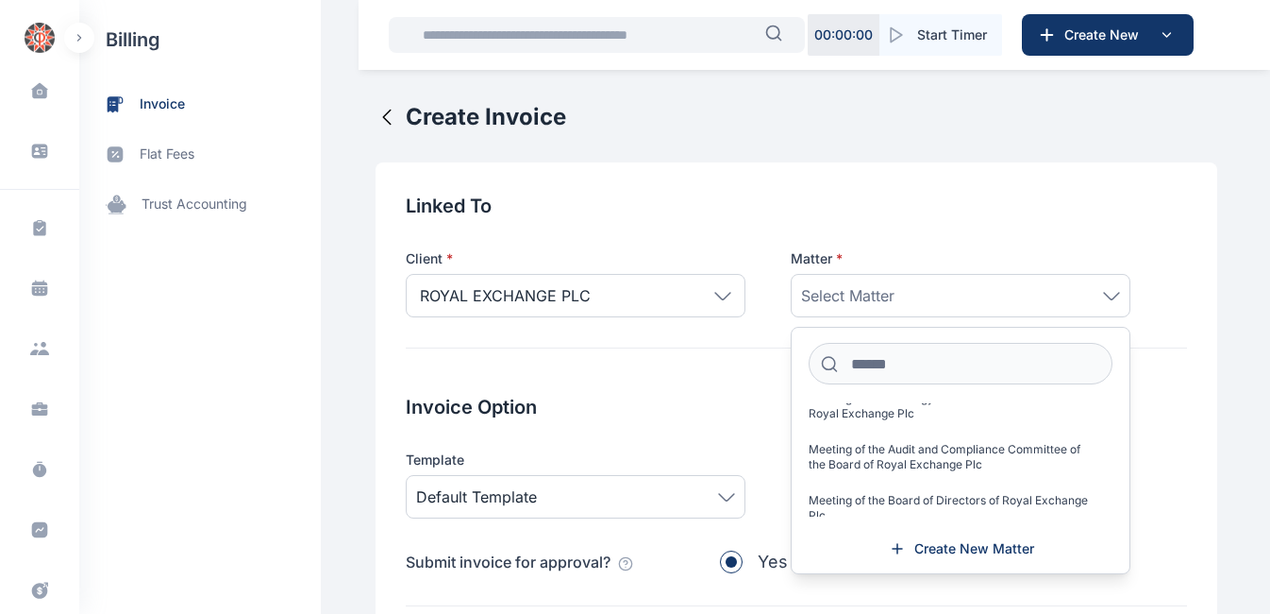
scroll to position [244, 0]
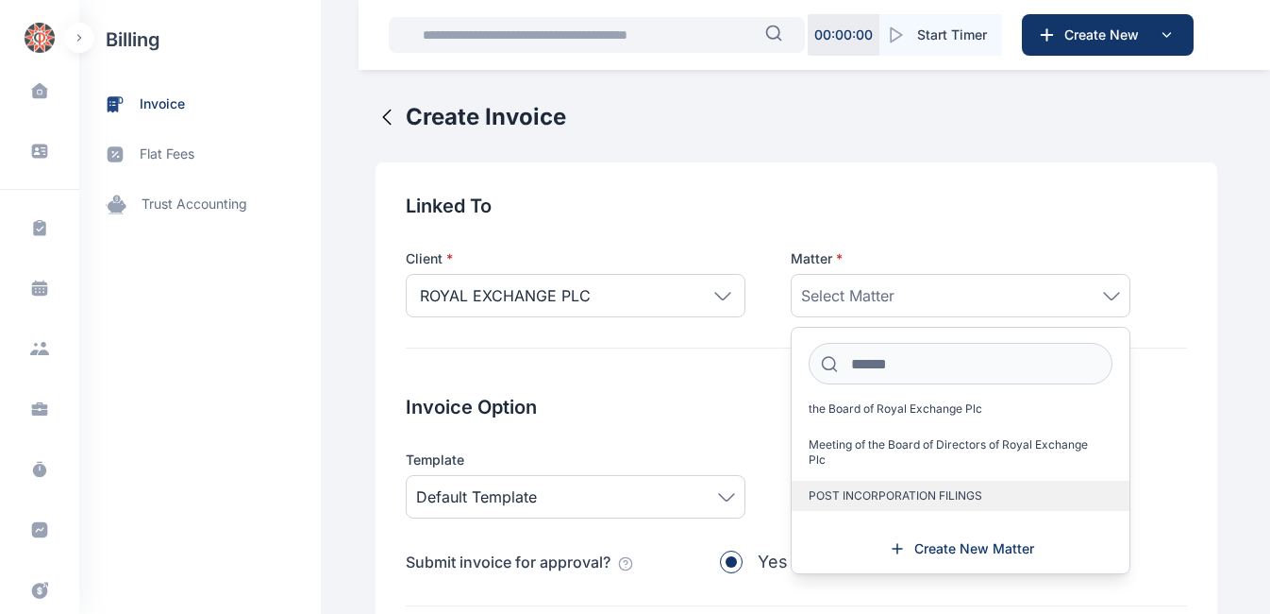
click at [907, 493] on span "POST INCORPORATION FILINGS" at bounding box center [896, 495] width 174 height 15
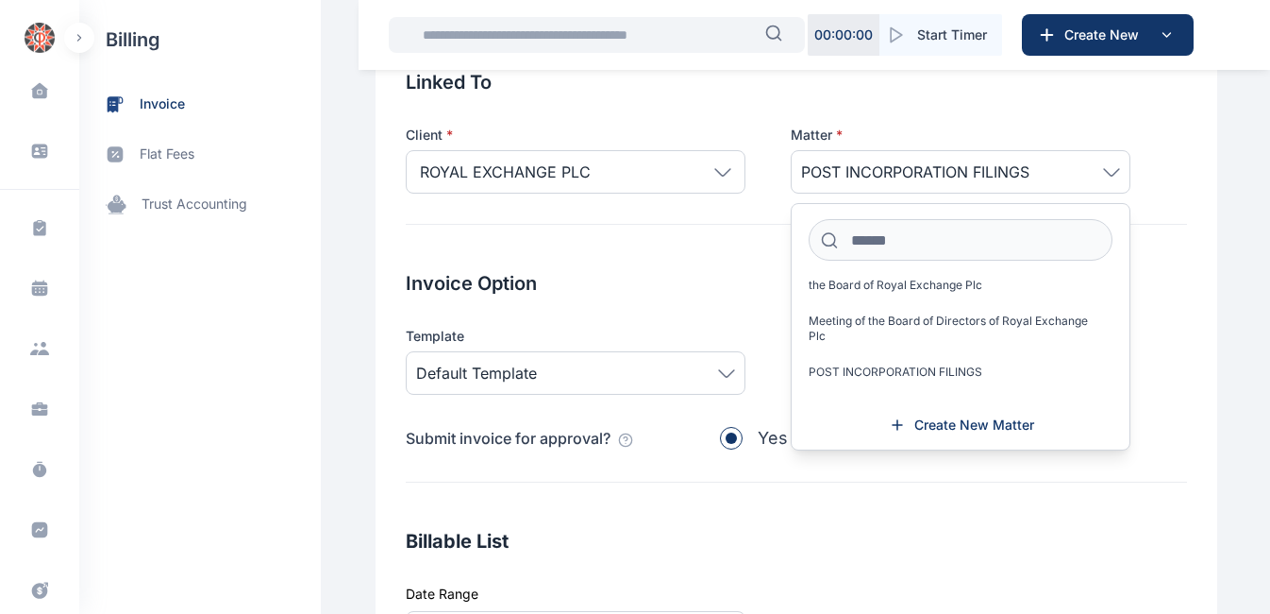
scroll to position [126, 0]
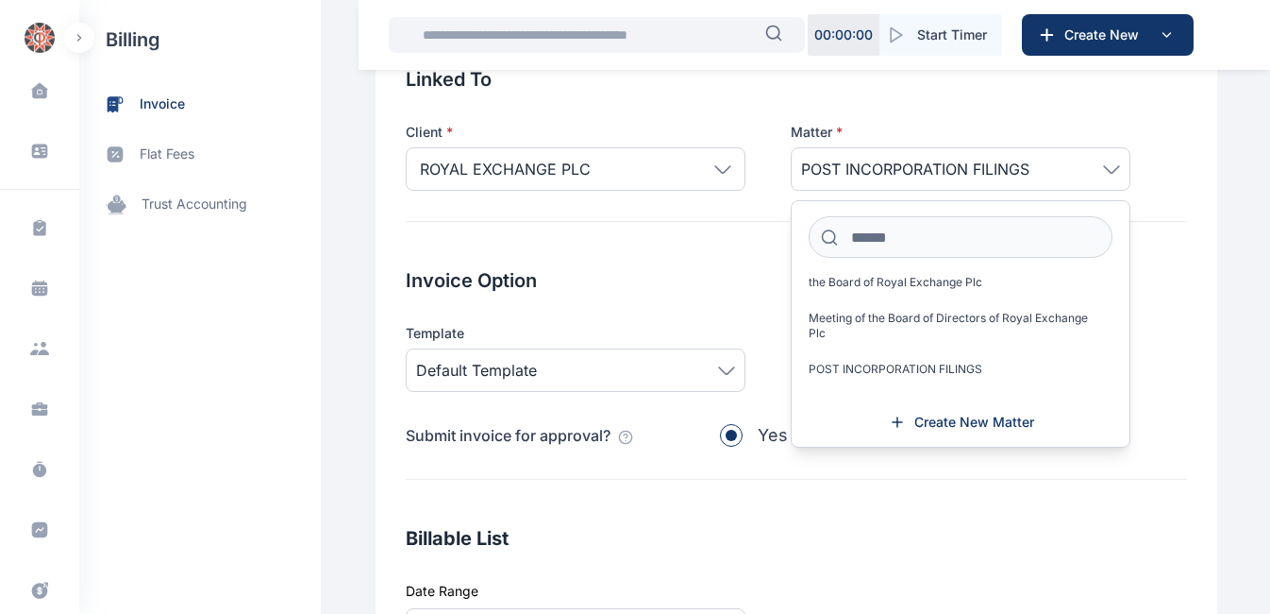
click at [656, 277] on h2 "Invoice Option" at bounding box center [797, 280] width 782 height 26
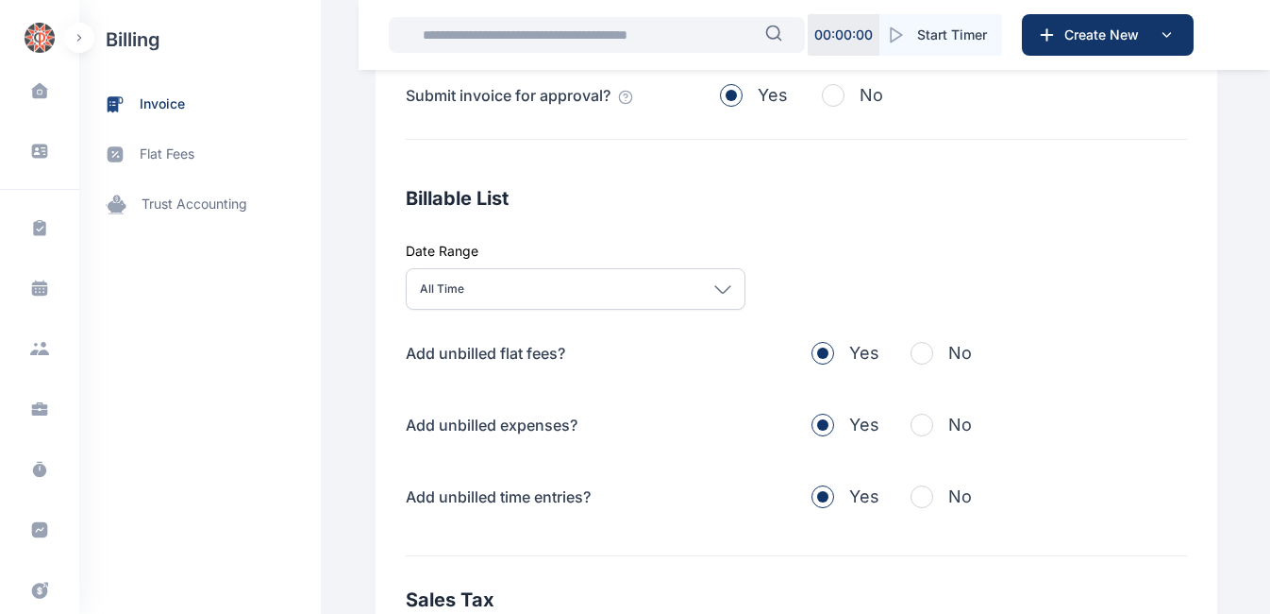
scroll to position [472, 0]
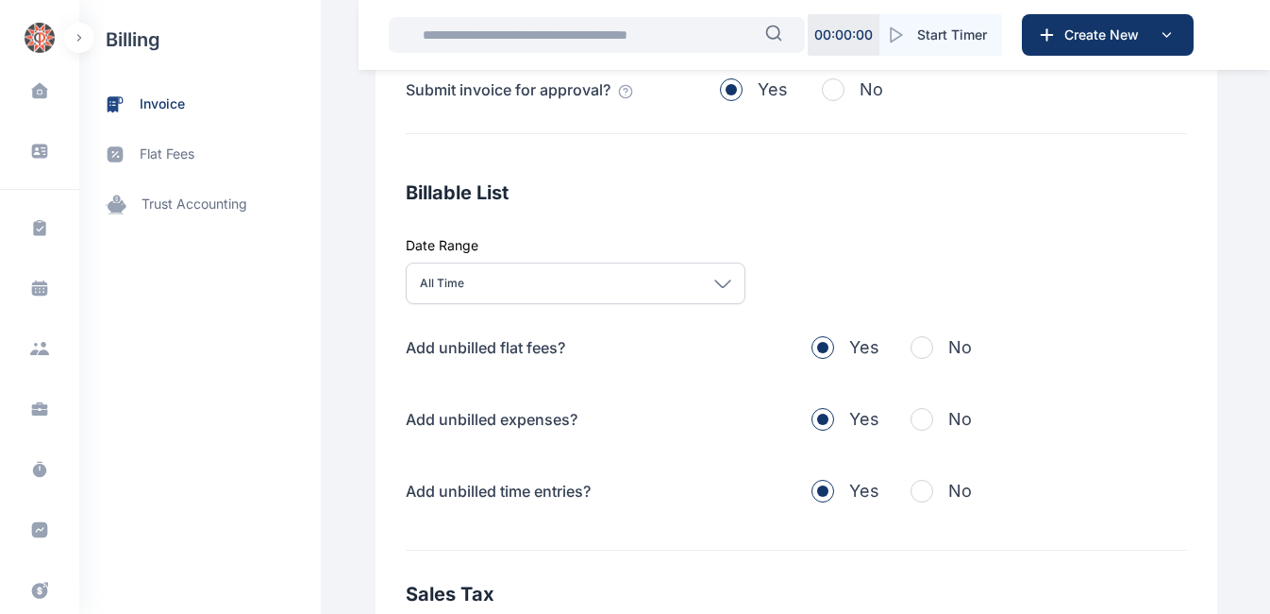
click at [911, 349] on span "button" at bounding box center [922, 347] width 23 height 23
click at [911, 421] on span "button" at bounding box center [922, 419] width 23 height 23
click at [913, 491] on span "button" at bounding box center [922, 490] width 23 height 23
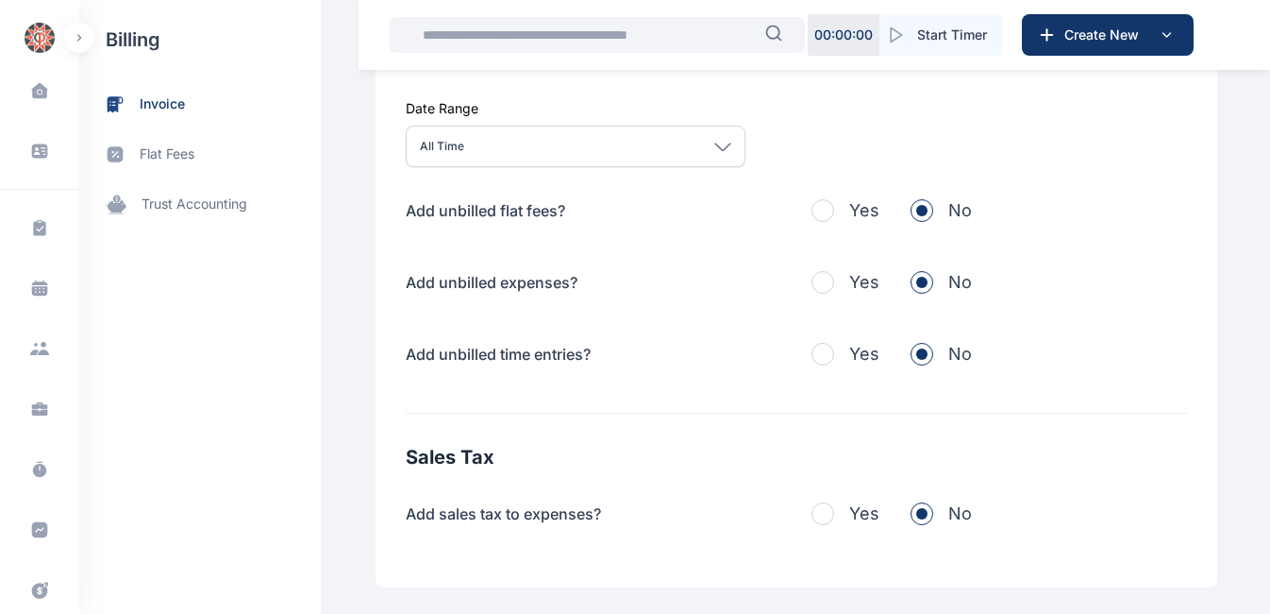
scroll to position [714, 0]
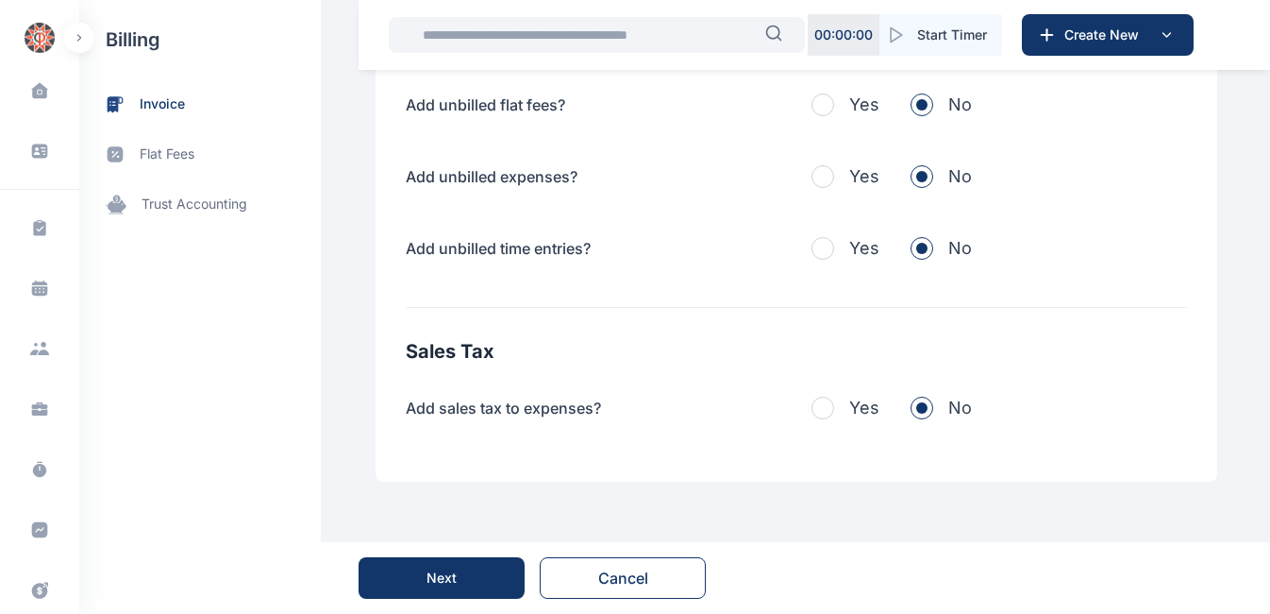
click at [467, 573] on button "Next" at bounding box center [442, 578] width 166 height 42
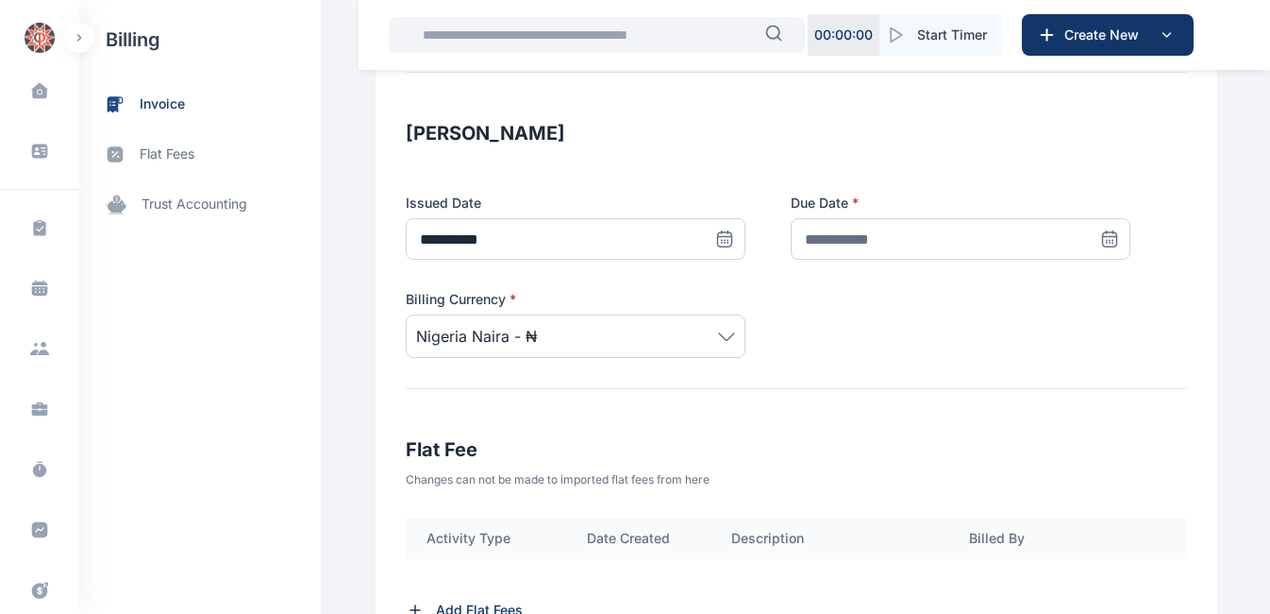
scroll to position [290, 0]
click at [734, 239] on icon at bounding box center [724, 239] width 19 height 19
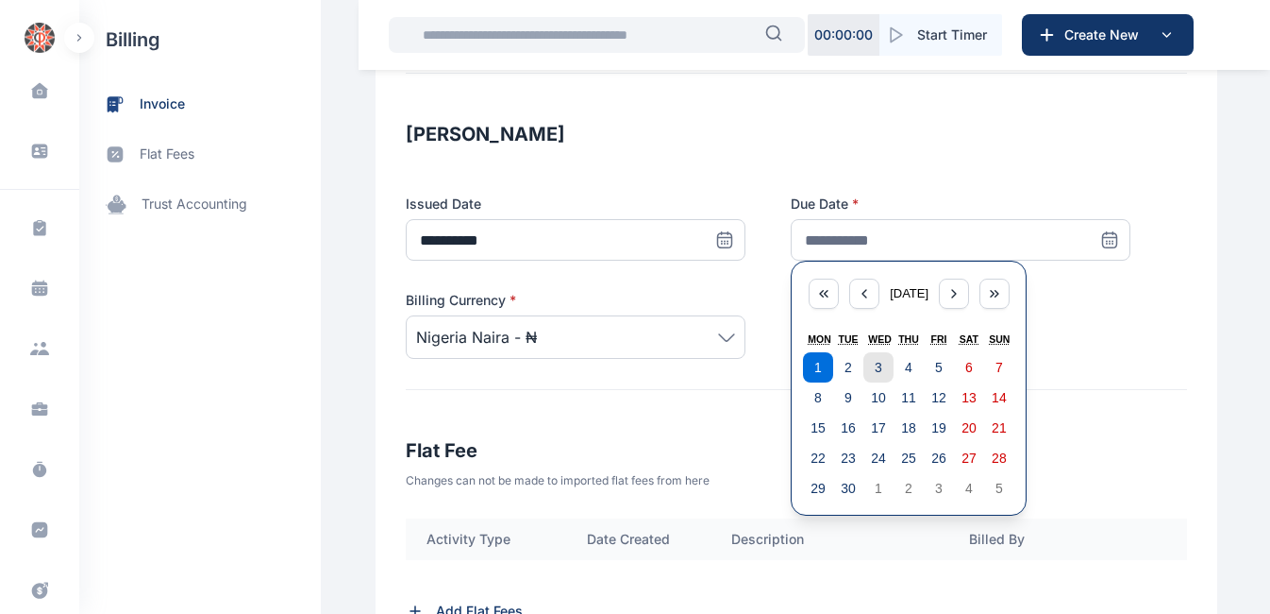
click at [871, 363] on button "3" at bounding box center [879, 367] width 30 height 30
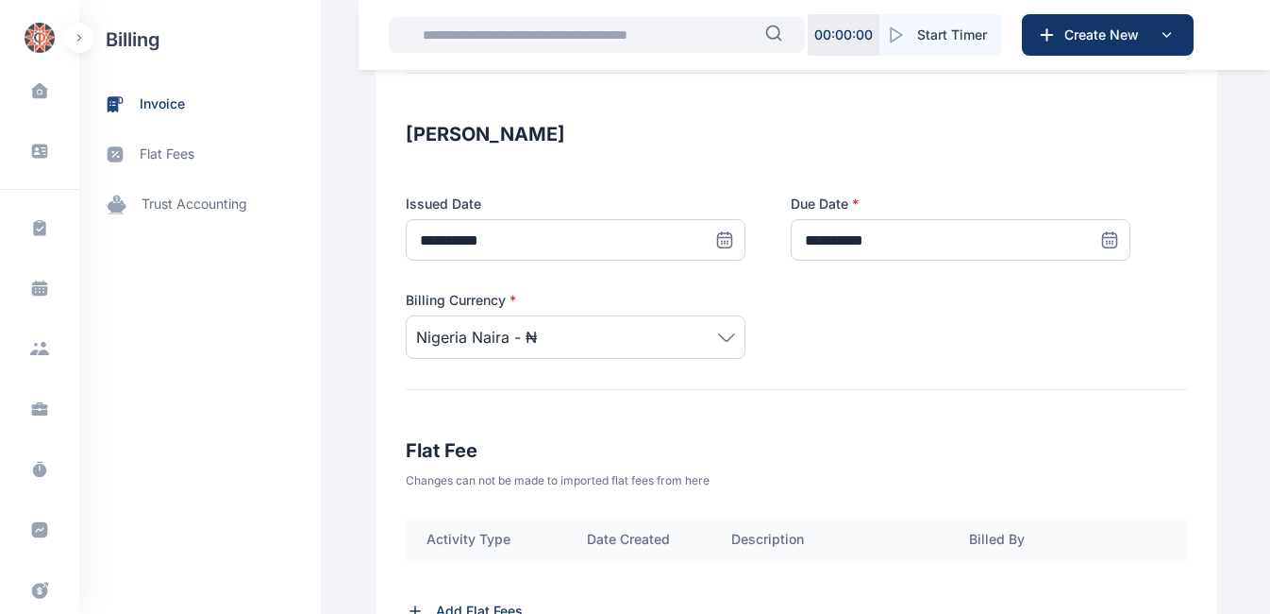
click at [734, 243] on icon at bounding box center [724, 239] width 19 height 19
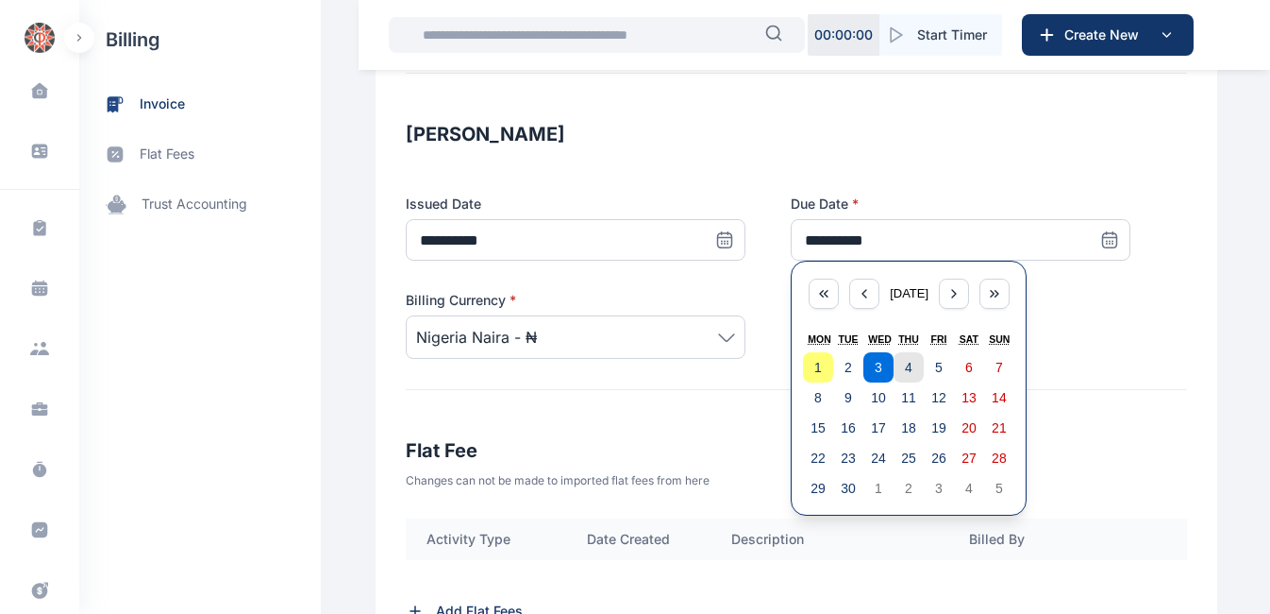
click at [902, 371] on button "4" at bounding box center [909, 367] width 30 height 30
type input "**********"
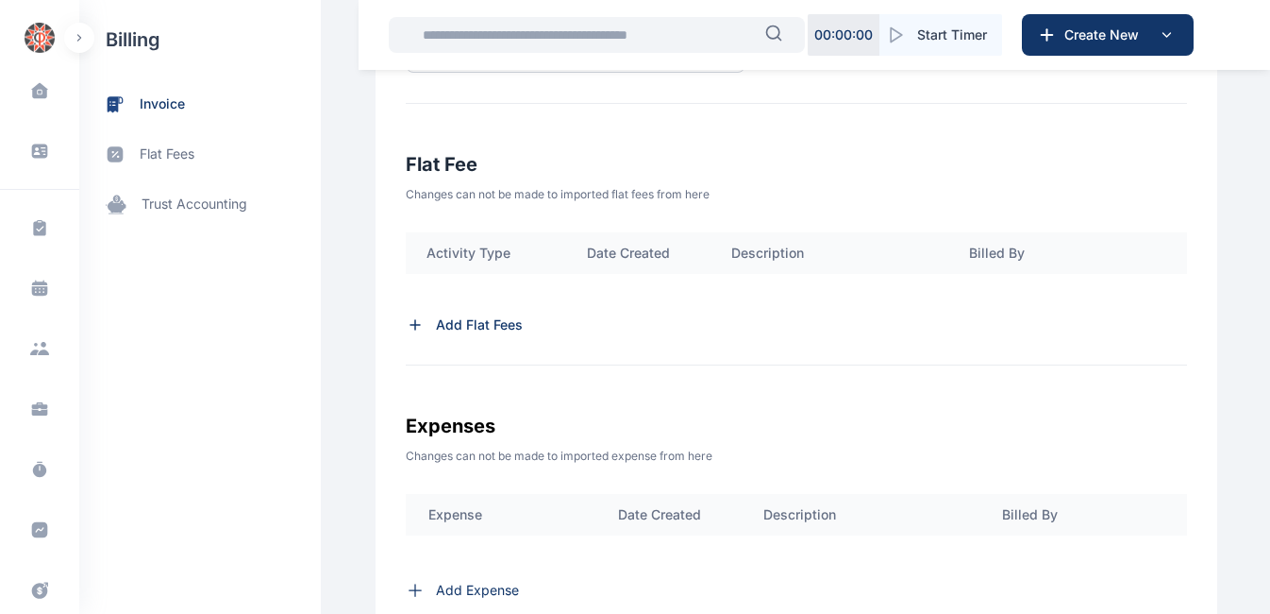
scroll to position [577, 0]
click at [436, 325] on p "Add Flat Fees" at bounding box center [479, 323] width 87 height 19
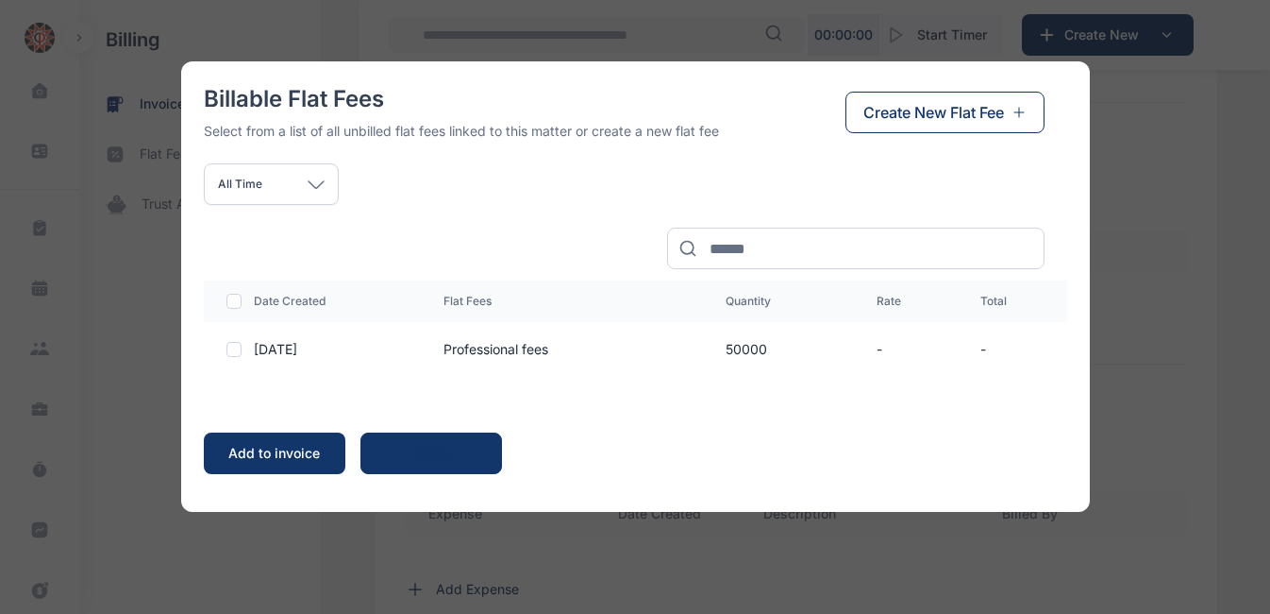
click at [235, 350] on div at bounding box center [234, 349] width 15 height 15
click at [280, 451] on div "Add to invoice" at bounding box center [274, 453] width 104 height 19
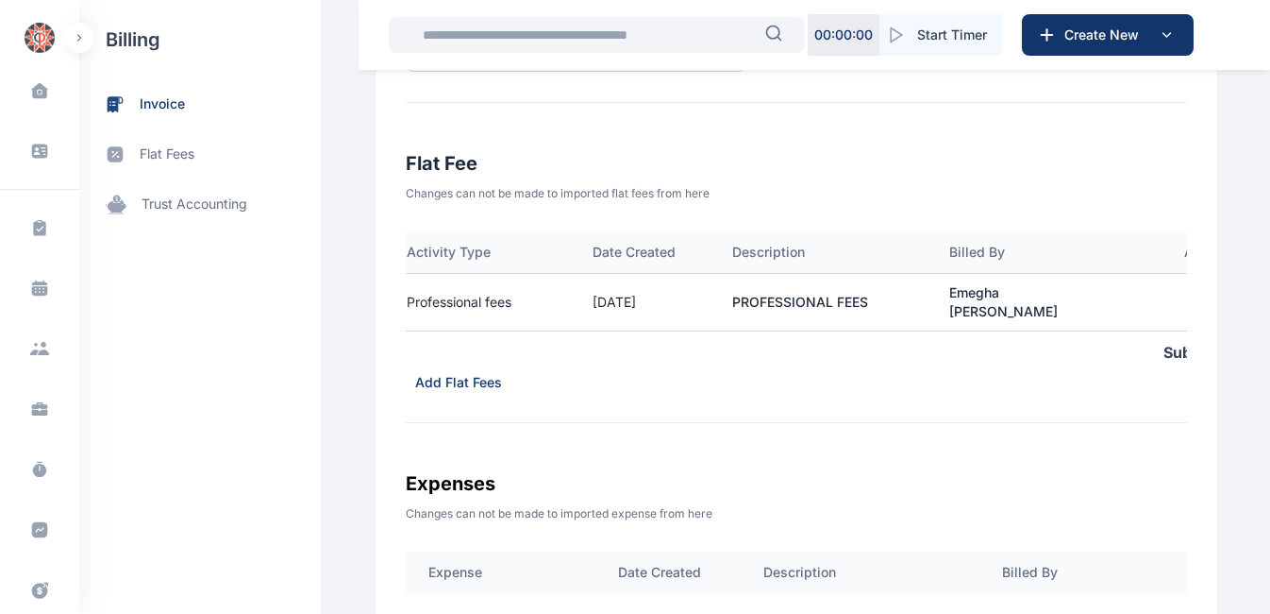
scroll to position [0, 0]
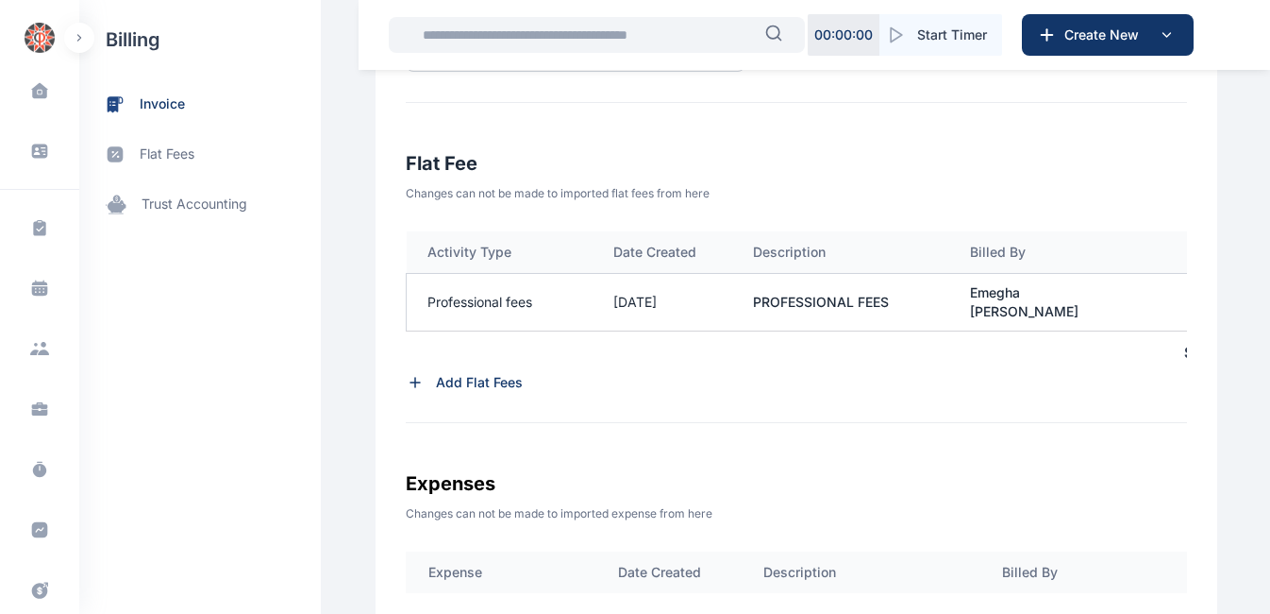
click at [882, 297] on td "PROFESSIONAL FEES" at bounding box center [840, 302] width 217 height 58
click at [879, 299] on td "PROFESSIONAL FEES" at bounding box center [840, 302] width 217 height 58
drag, startPoint x: 879, startPoint y: 299, endPoint x: 736, endPoint y: 306, distance: 142.7
click at [736, 306] on td "PROFESSIONAL FEES" at bounding box center [840, 302] width 217 height 58
drag, startPoint x: 736, startPoint y: 306, endPoint x: 751, endPoint y: 344, distance: 40.7
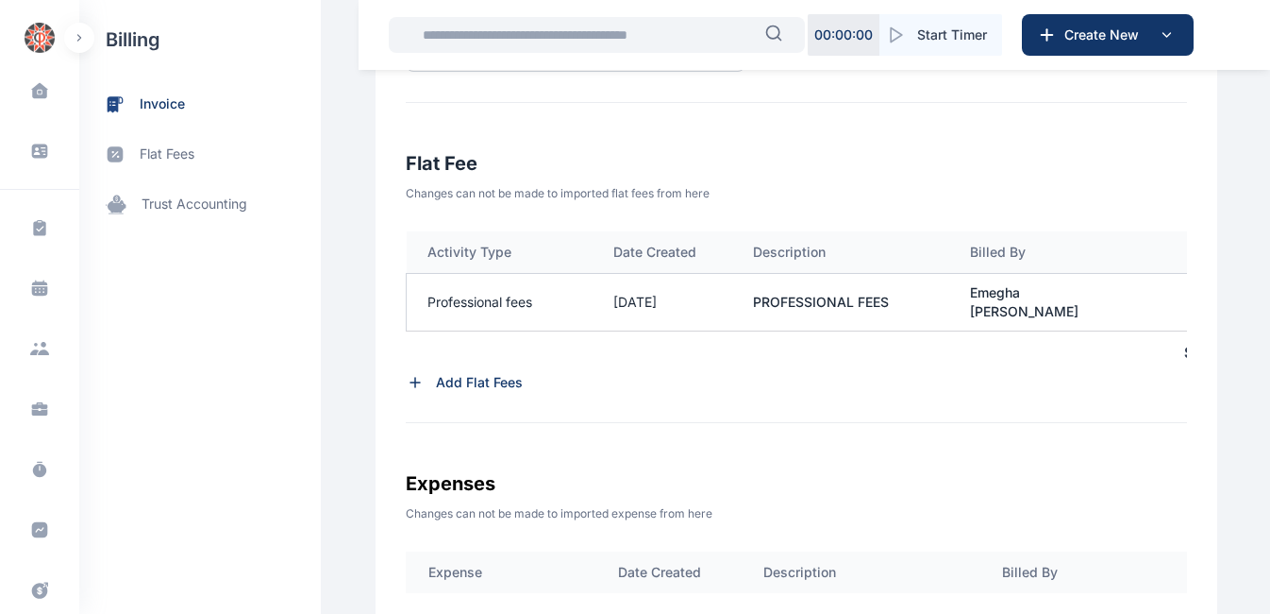
click at [751, 344] on div "Sub Total" at bounding box center [841, 352] width 868 height 42
click at [436, 383] on p "Add Flat Fees" at bounding box center [479, 382] width 87 height 19
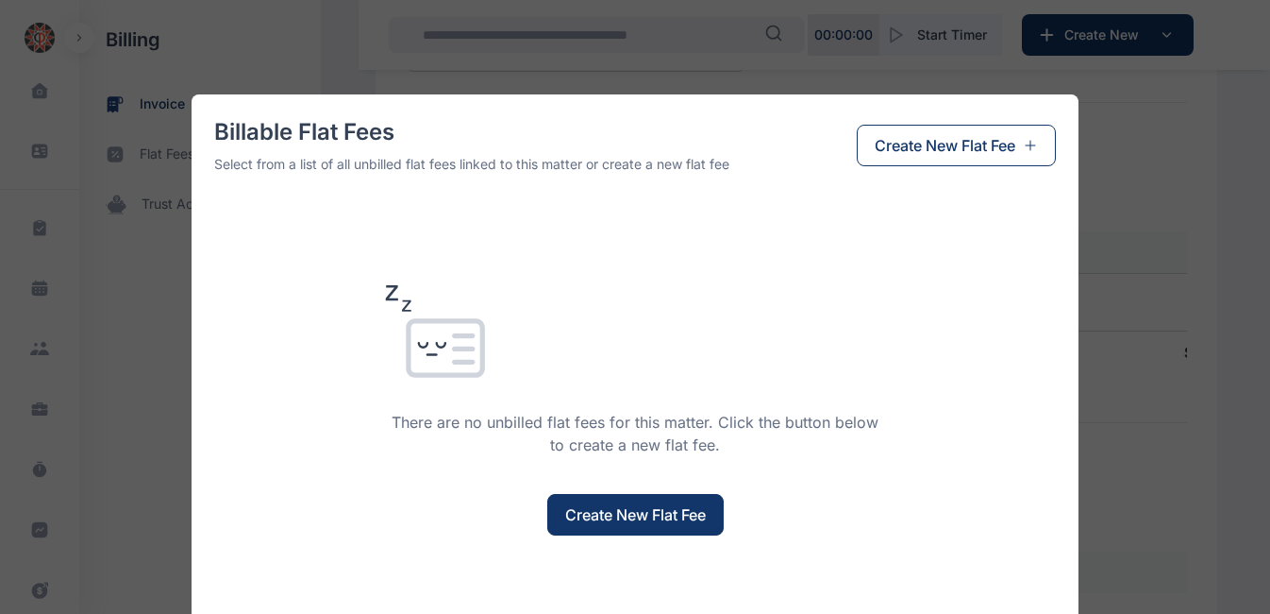
click at [1120, 127] on div "Billable Flat Fees Select from a list of all unbilled flat fees linked to this …" at bounding box center [635, 307] width 1270 height 614
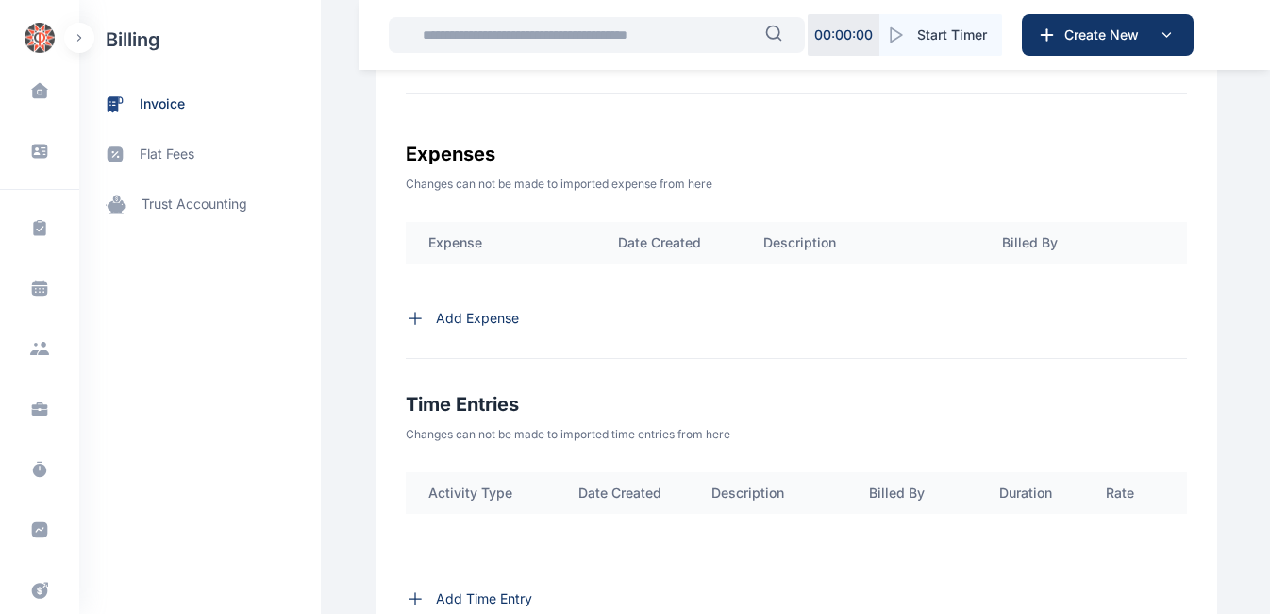
scroll to position [907, 0]
click at [468, 322] on p "Add Expense" at bounding box center [477, 317] width 83 height 19
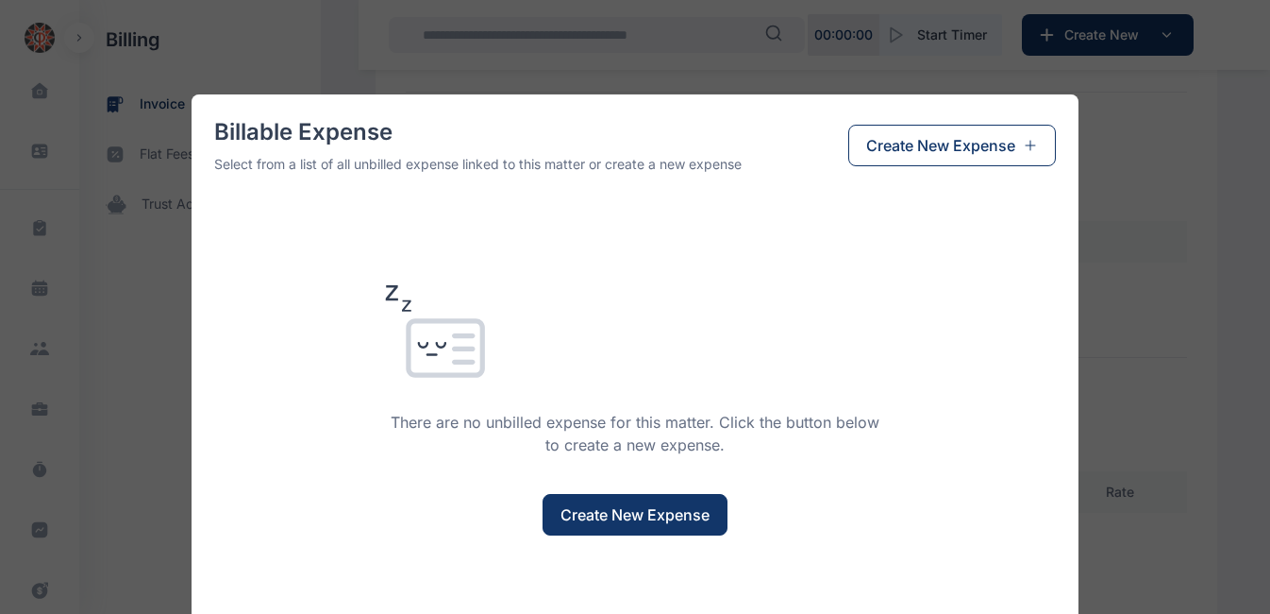
click at [658, 509] on span "Create New Expense" at bounding box center [635, 514] width 149 height 23
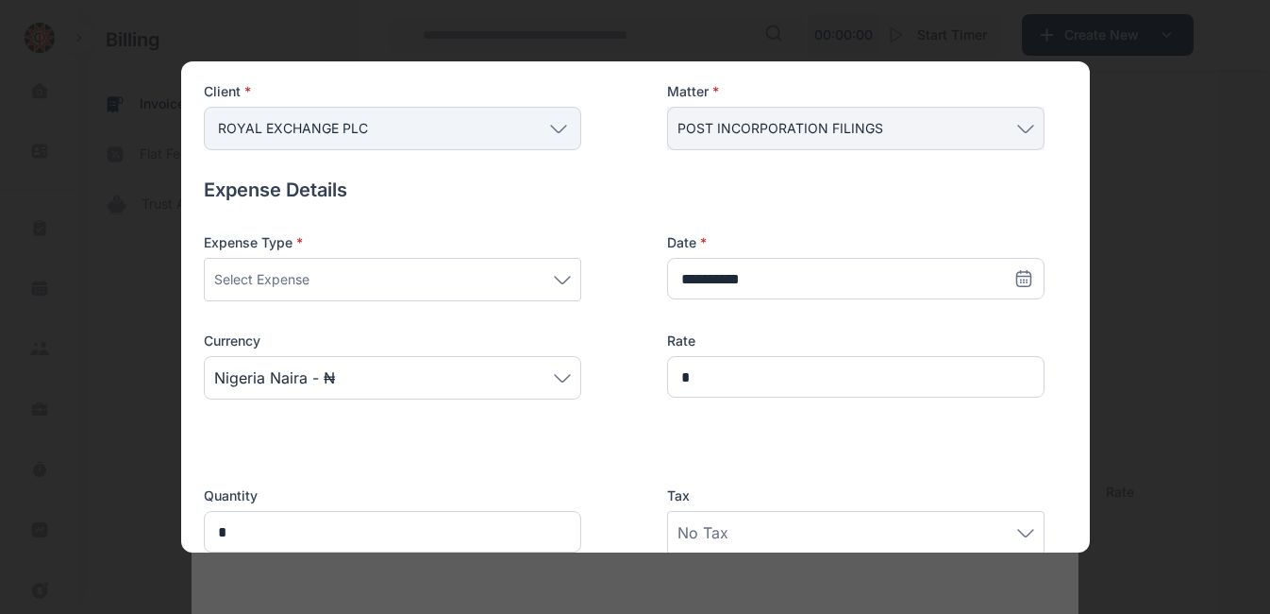
scroll to position [126, 0]
click at [562, 282] on icon at bounding box center [562, 281] width 17 height 8
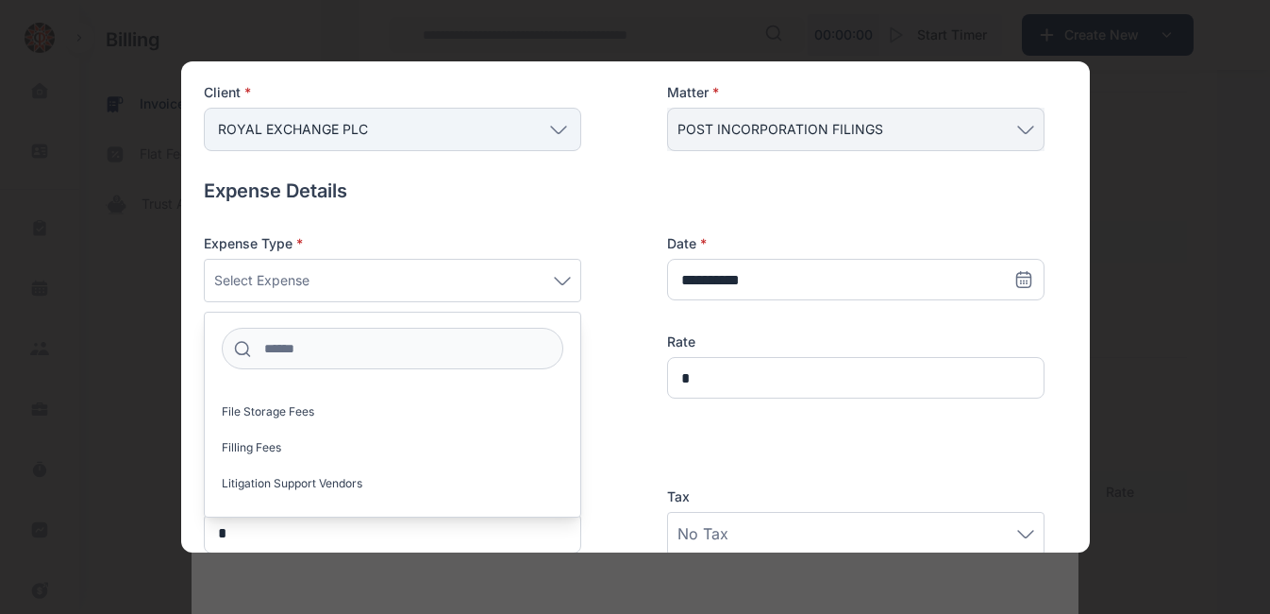
scroll to position [603, 0]
click at [295, 444] on label "Filling Fees" at bounding box center [393, 445] width 376 height 30
click at [767, 462] on div "Quantity * Tax No Tax" at bounding box center [624, 508] width 841 height 94
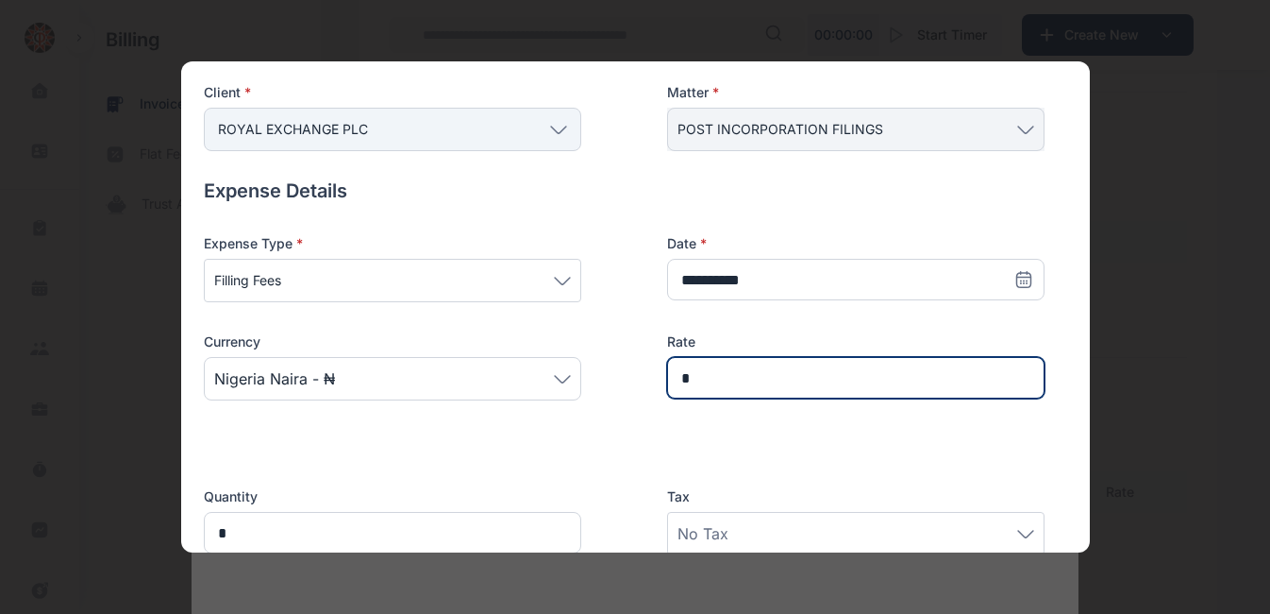
click at [751, 383] on input "*" at bounding box center [856, 378] width 378 height 42
type input "******"
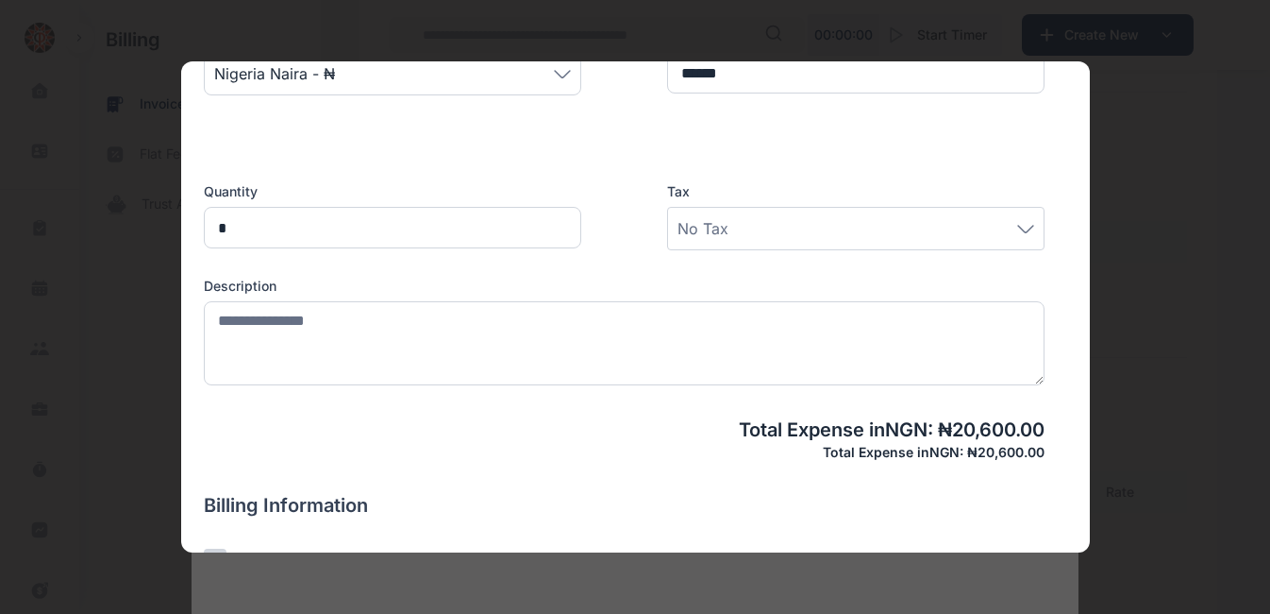
scroll to position [431, 0]
type input "******"
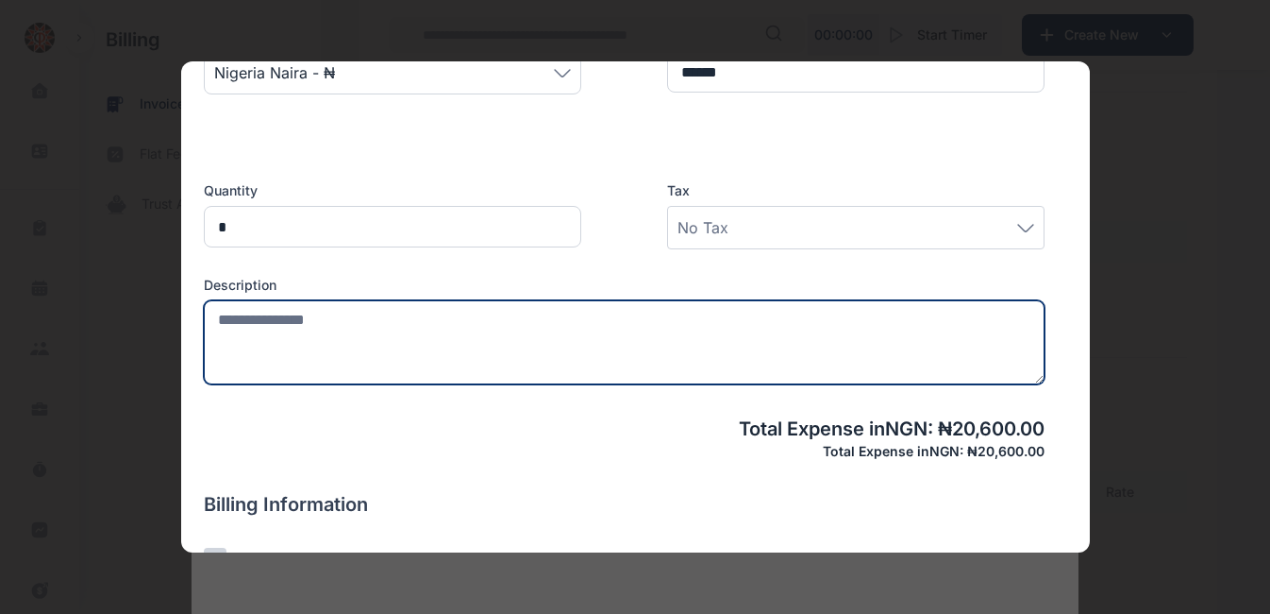
click at [595, 312] on textarea at bounding box center [624, 342] width 841 height 84
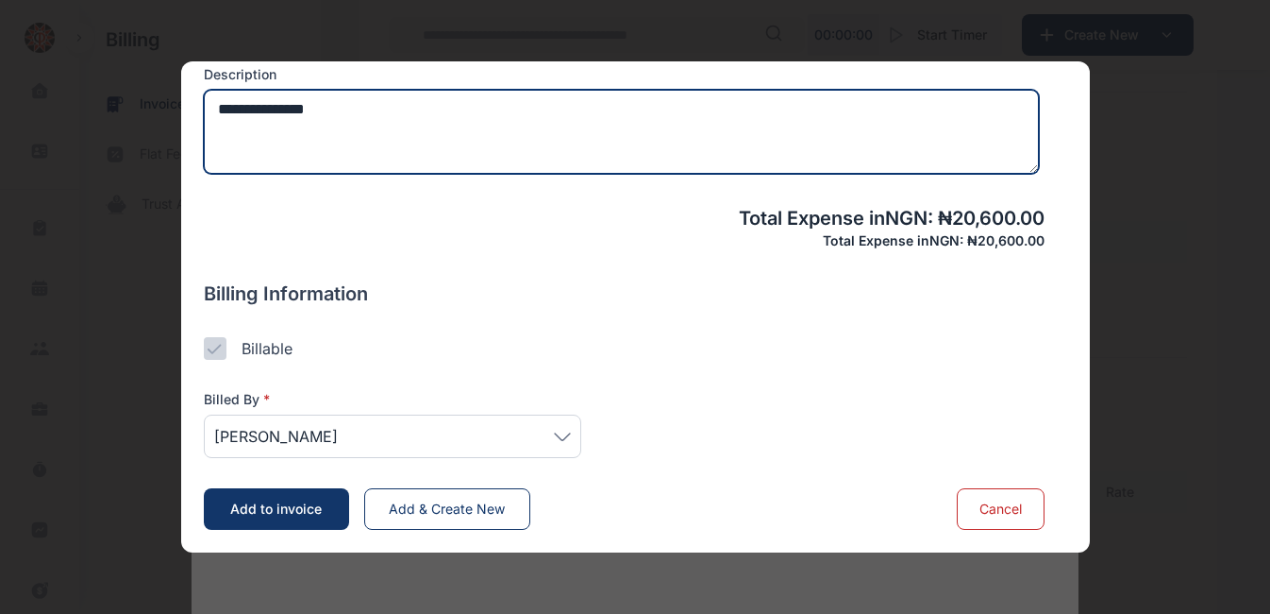
type textarea "**********"
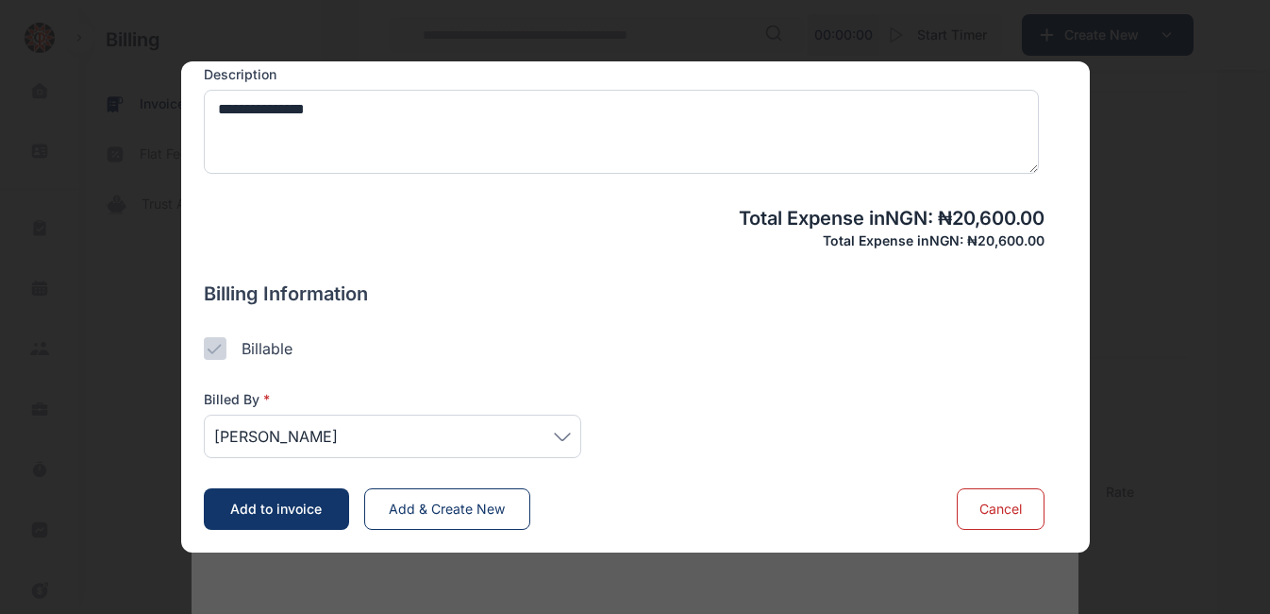
click at [569, 436] on icon at bounding box center [562, 436] width 17 height 8
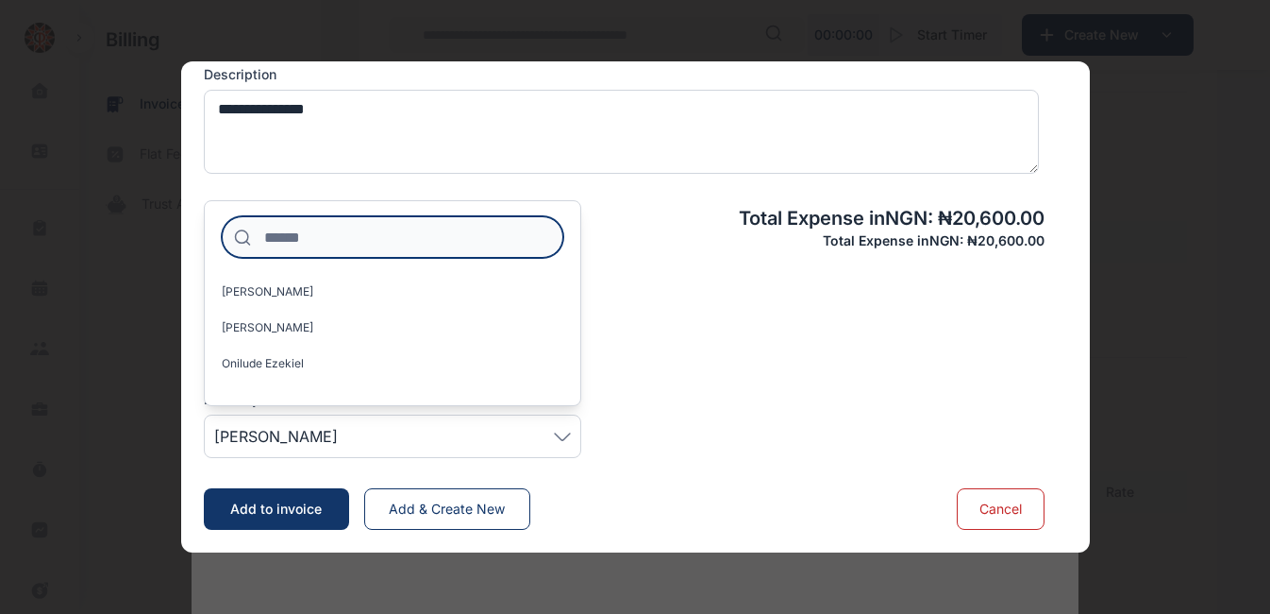
click at [361, 245] on input at bounding box center [393, 237] width 342 height 42
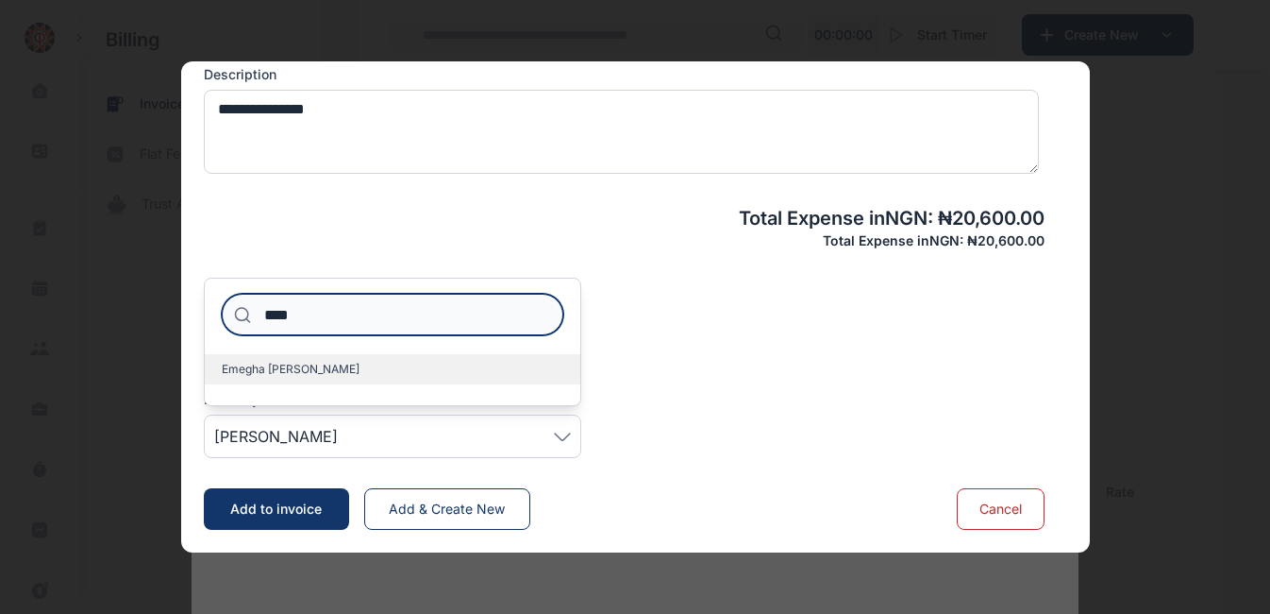
type input "****"
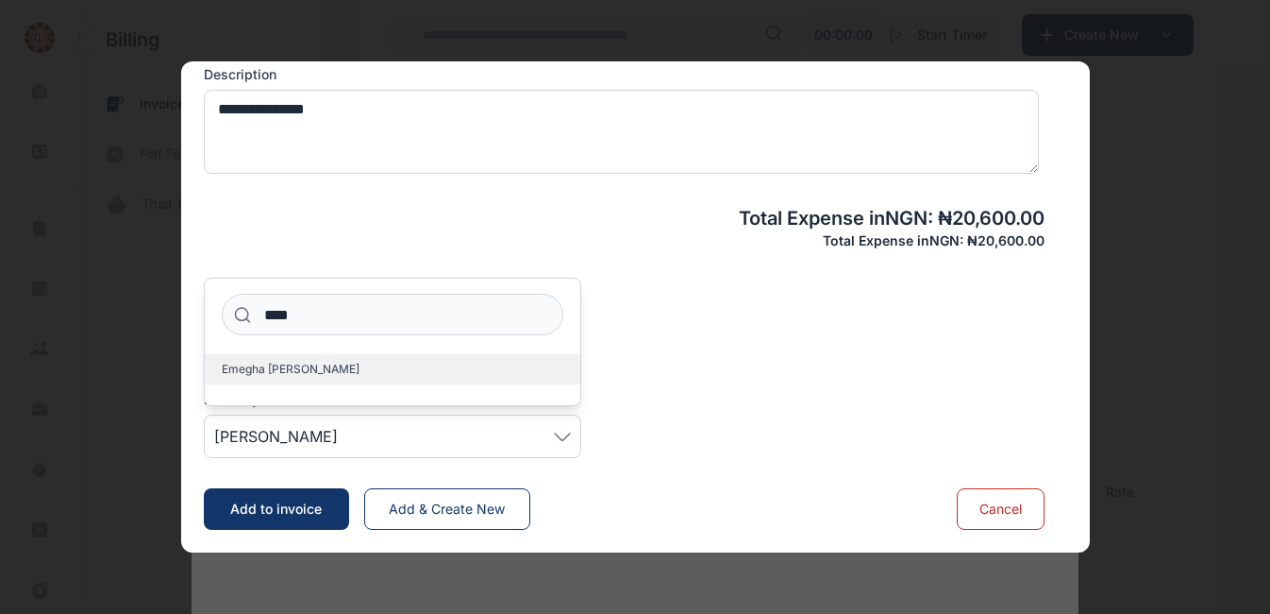
click at [276, 363] on span "Emegha [PERSON_NAME]" at bounding box center [291, 368] width 138 height 15
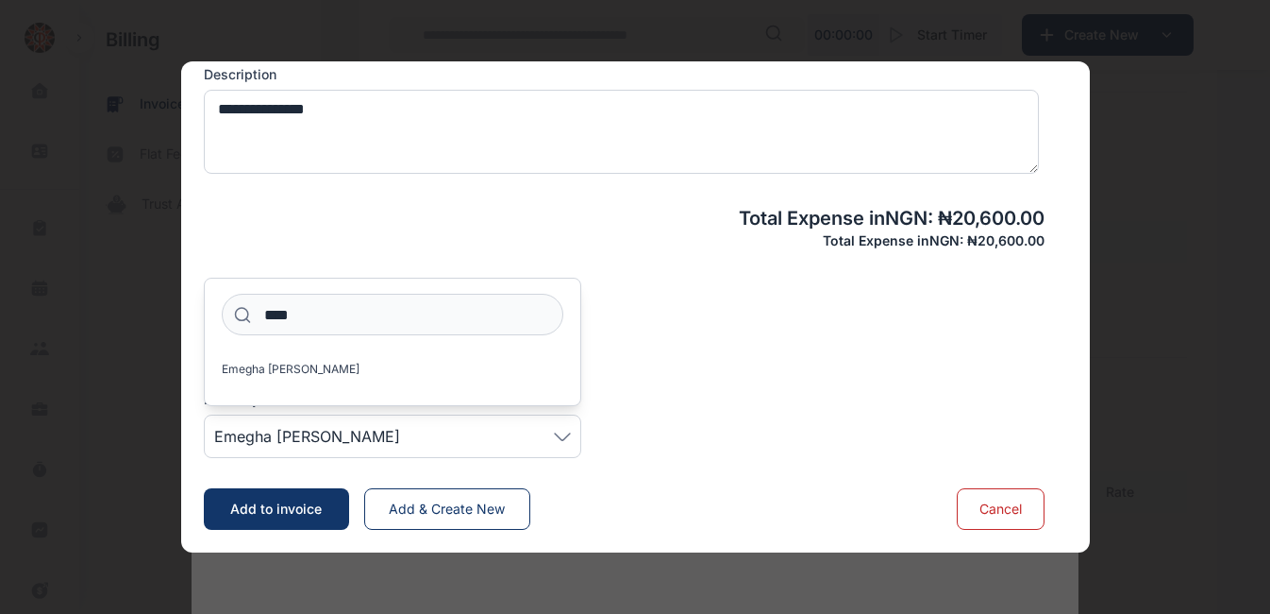
click at [618, 330] on div "Billing Information Billable Billed By * Emegha Anita **** Emegha Anita" at bounding box center [624, 368] width 841 height 177
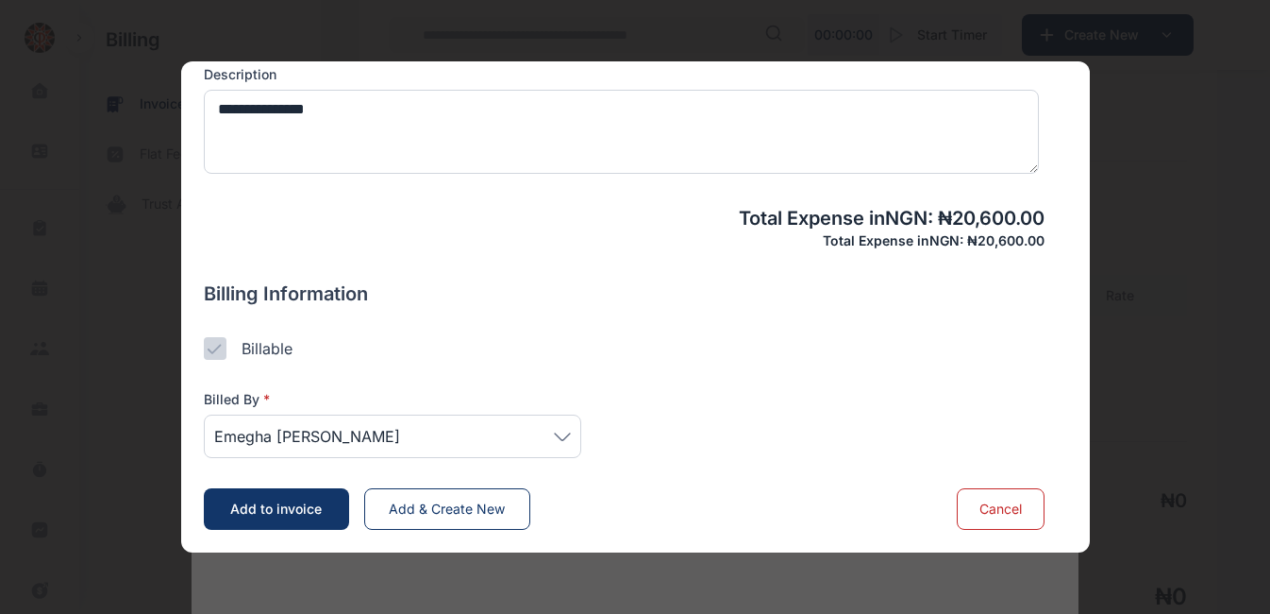
click at [306, 513] on span "Add to invoice" at bounding box center [276, 508] width 92 height 16
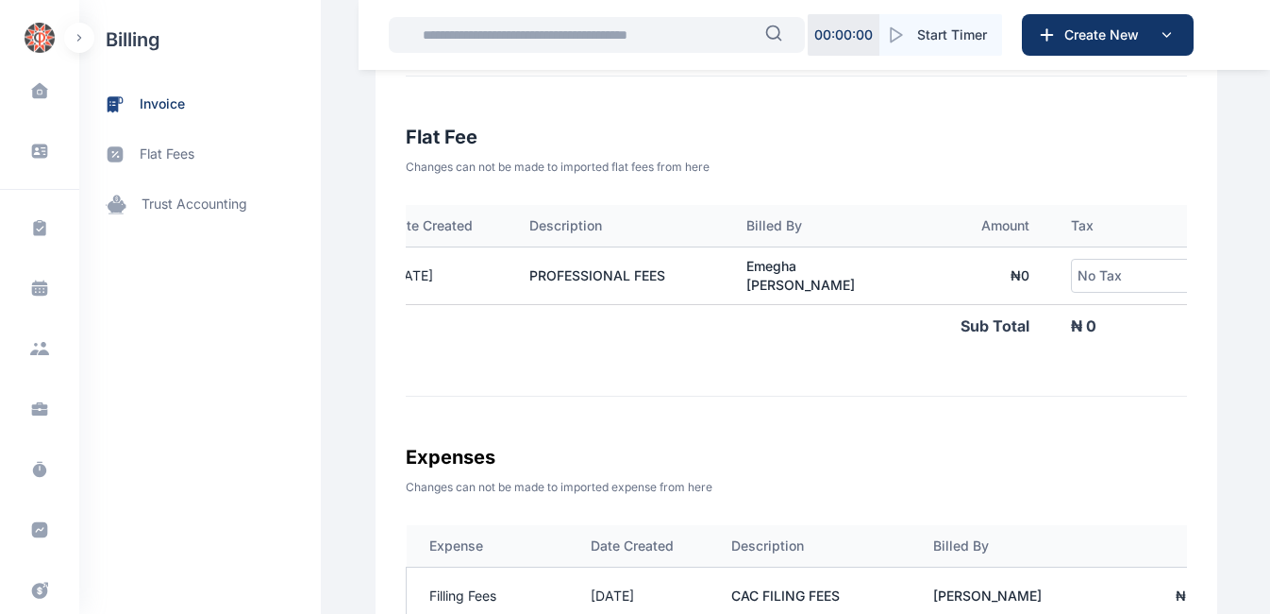
scroll to position [0, 340]
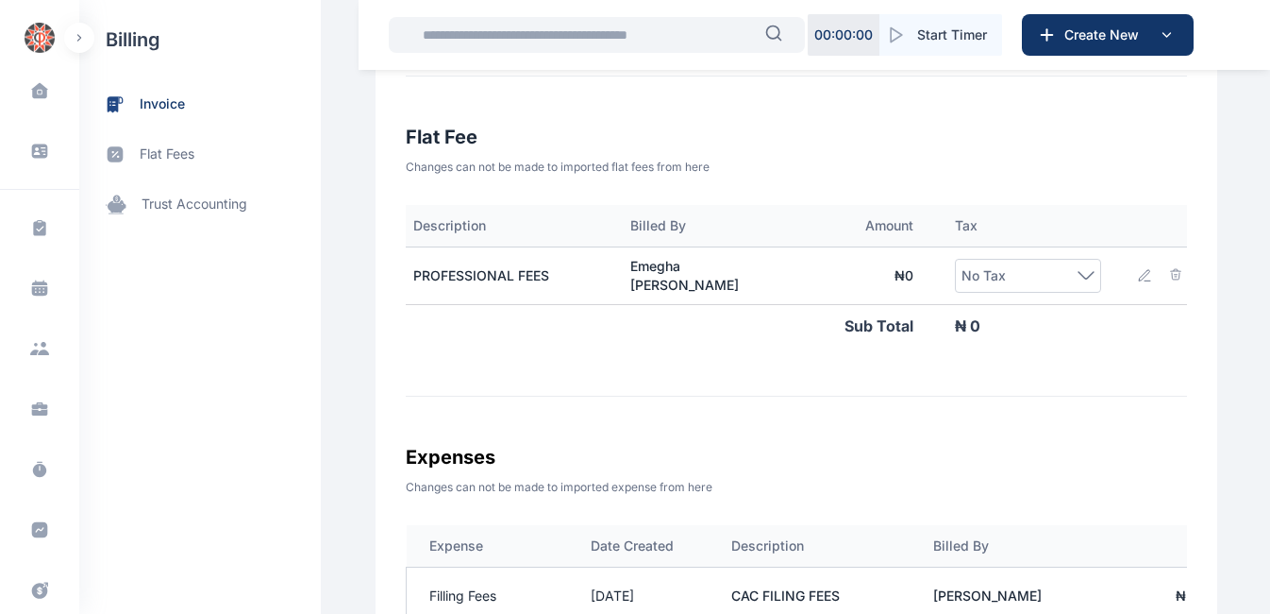
click at [1137, 274] on icon at bounding box center [1144, 275] width 15 height 15
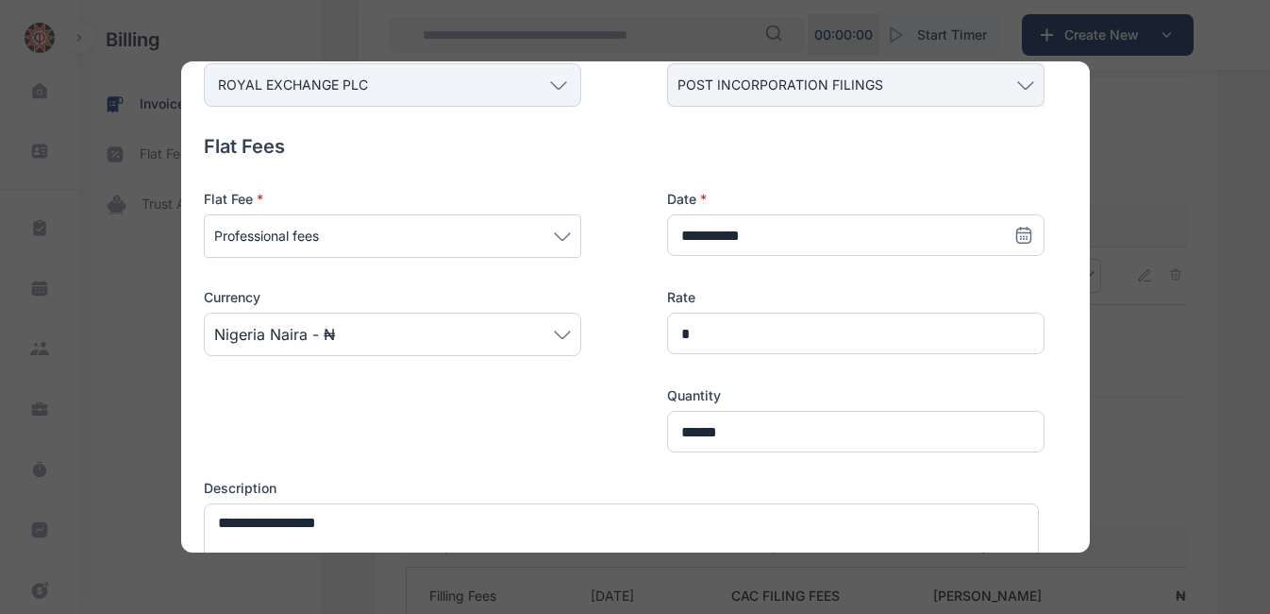
scroll to position [171, 0]
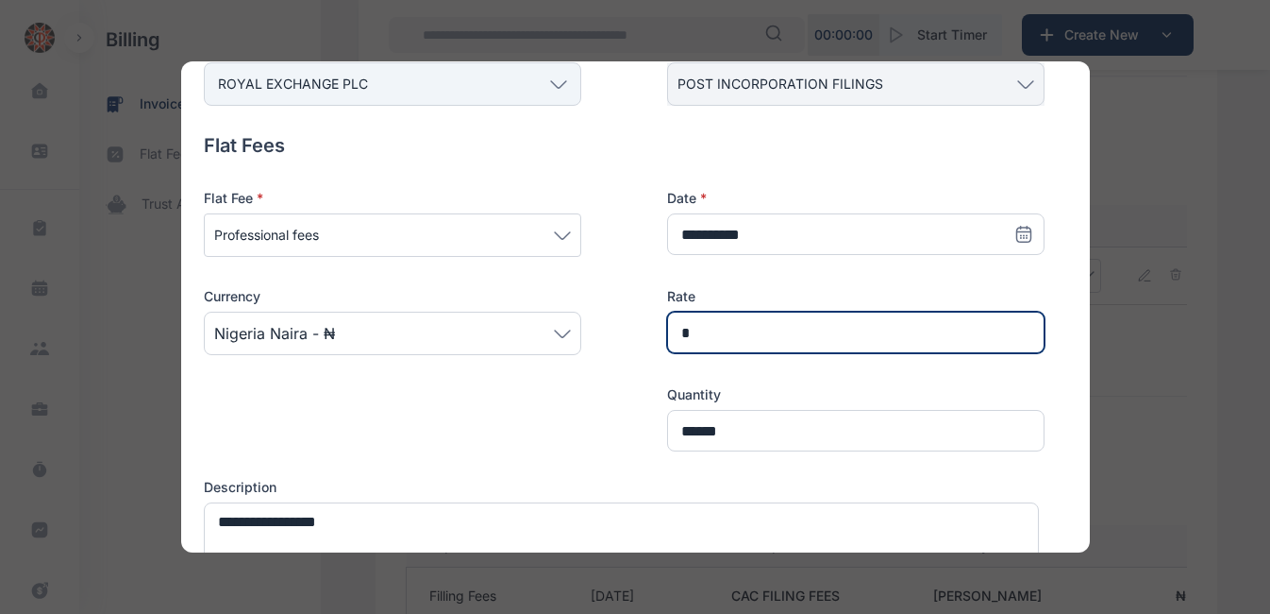
click at [698, 340] on input "*" at bounding box center [856, 332] width 378 height 42
type input "******"
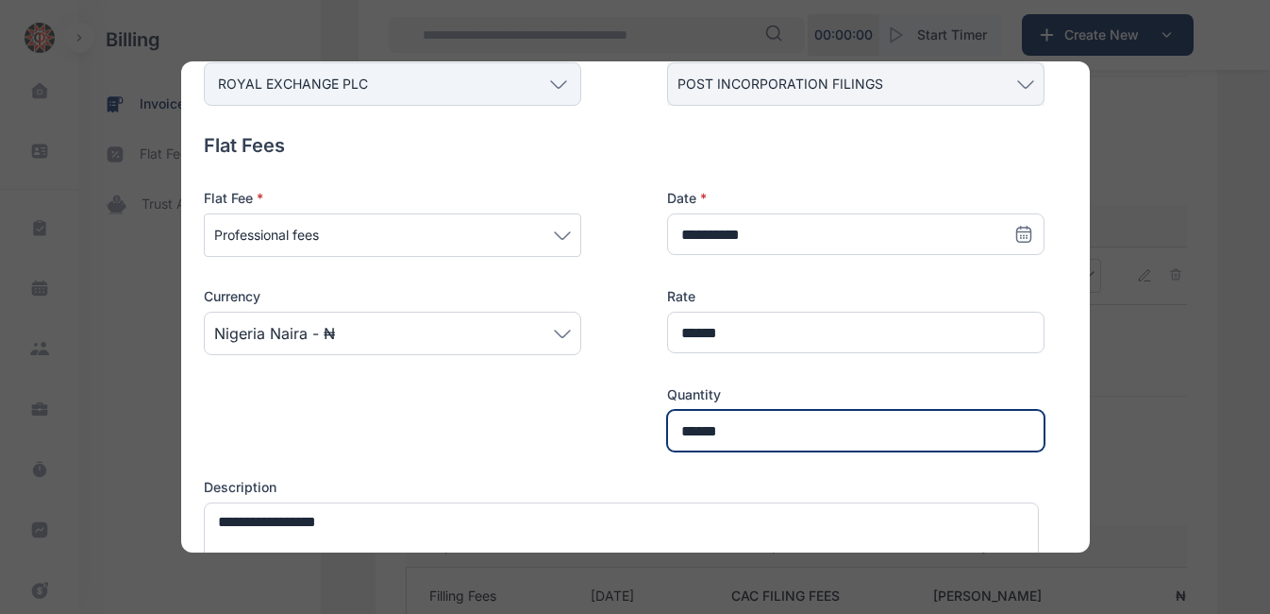
click at [730, 430] on input "******" at bounding box center [856, 431] width 378 height 42
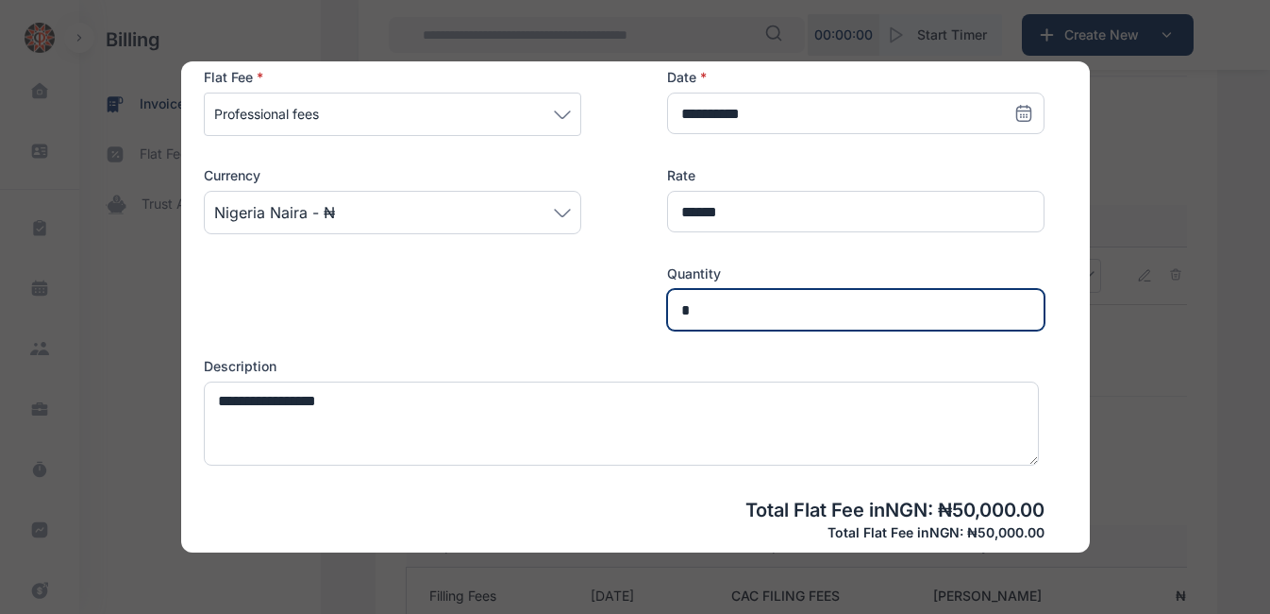
scroll to position [259, 0]
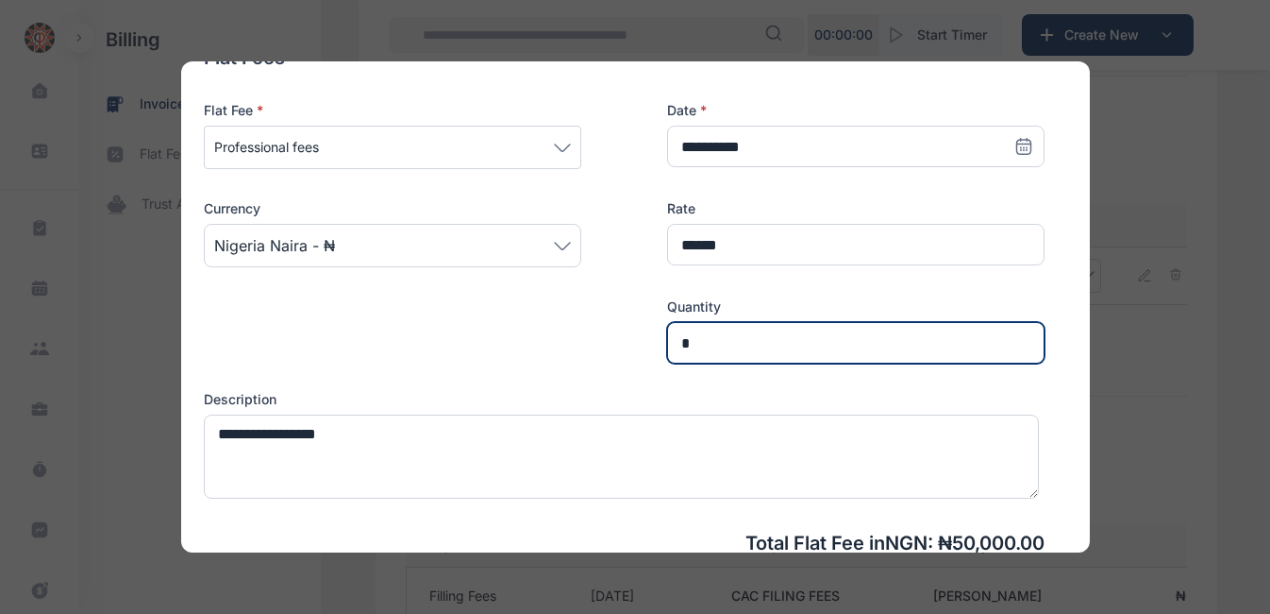
type input "*"
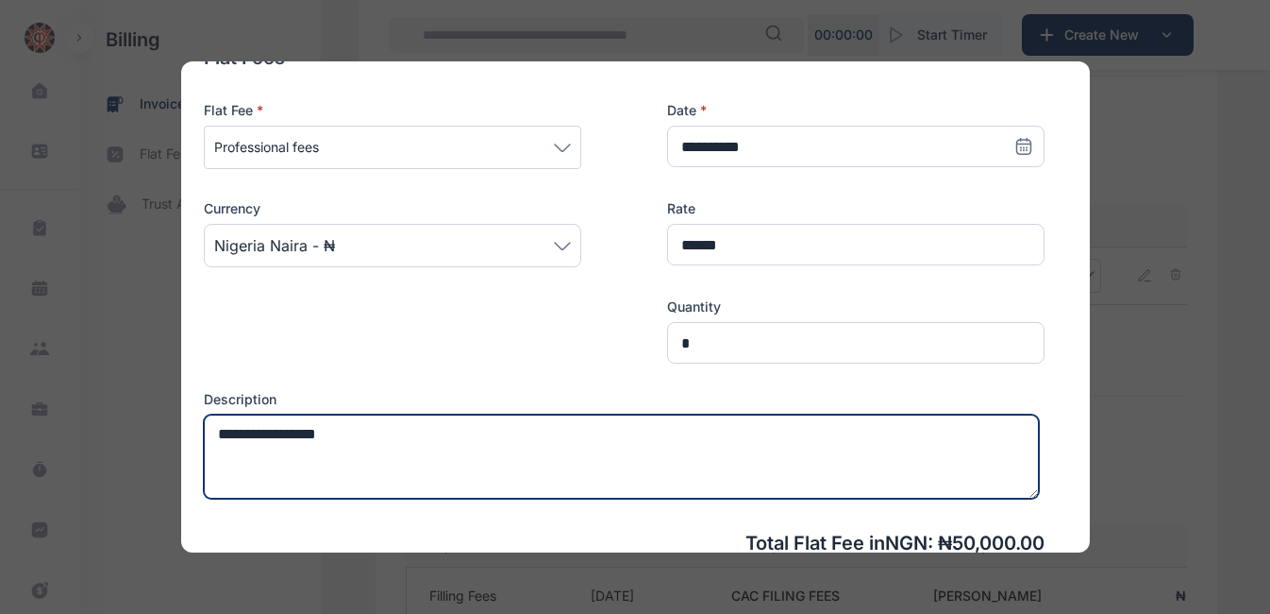
click at [378, 434] on textarea "**********" at bounding box center [621, 456] width 835 height 84
type textarea "*"
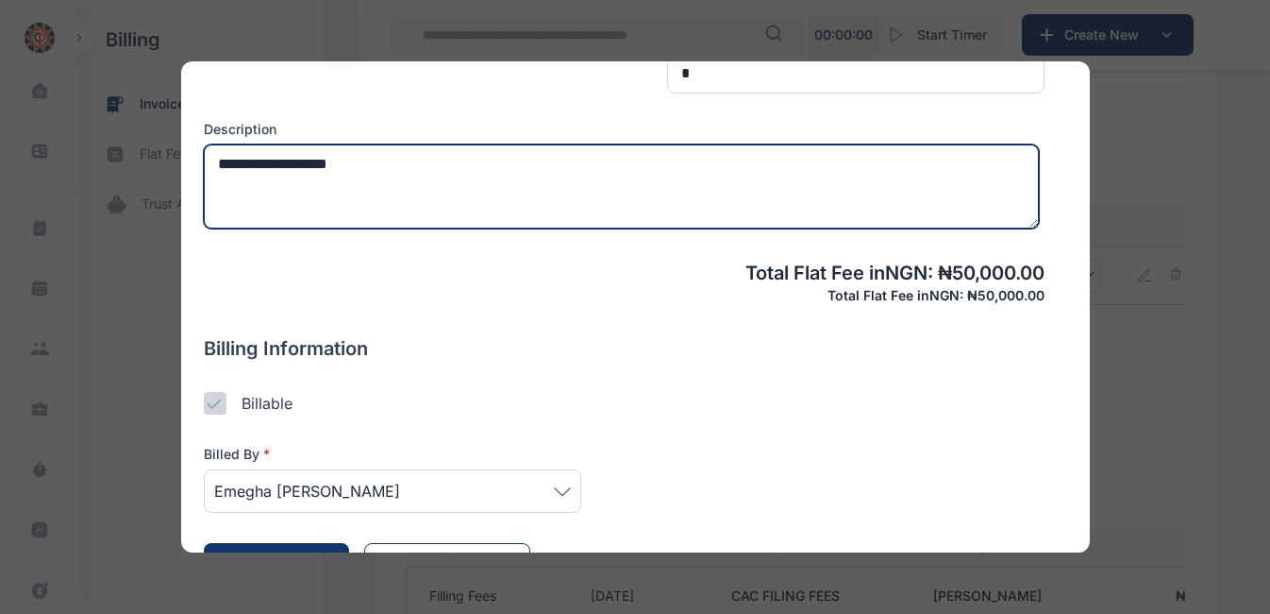
scroll to position [583, 0]
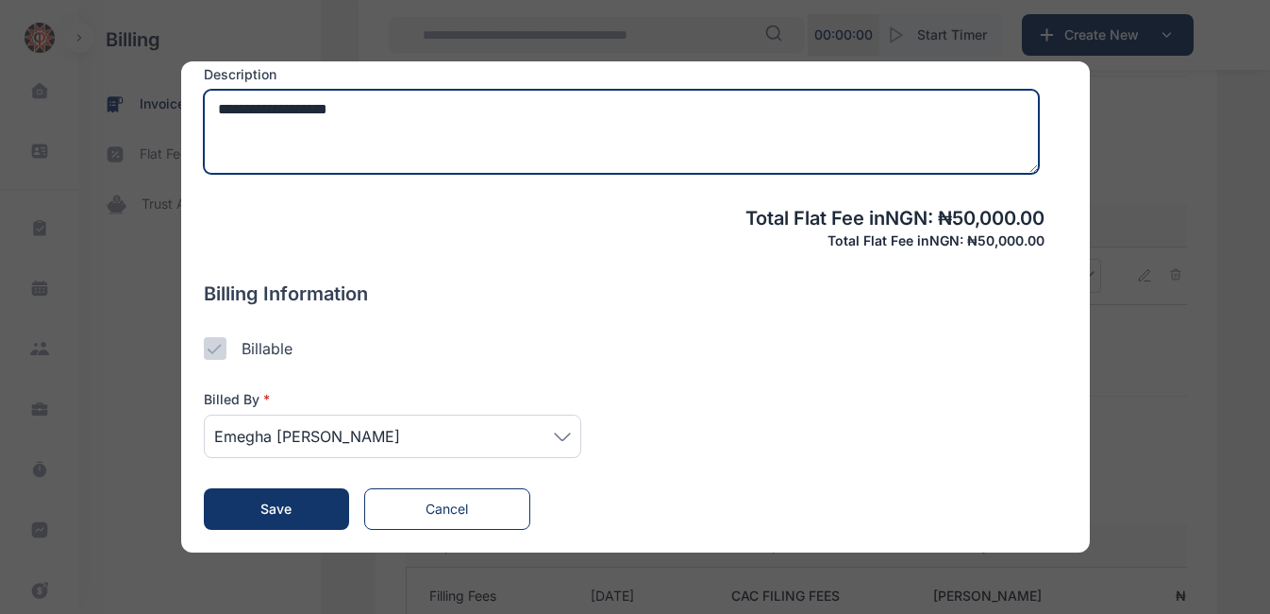
type textarea "**********"
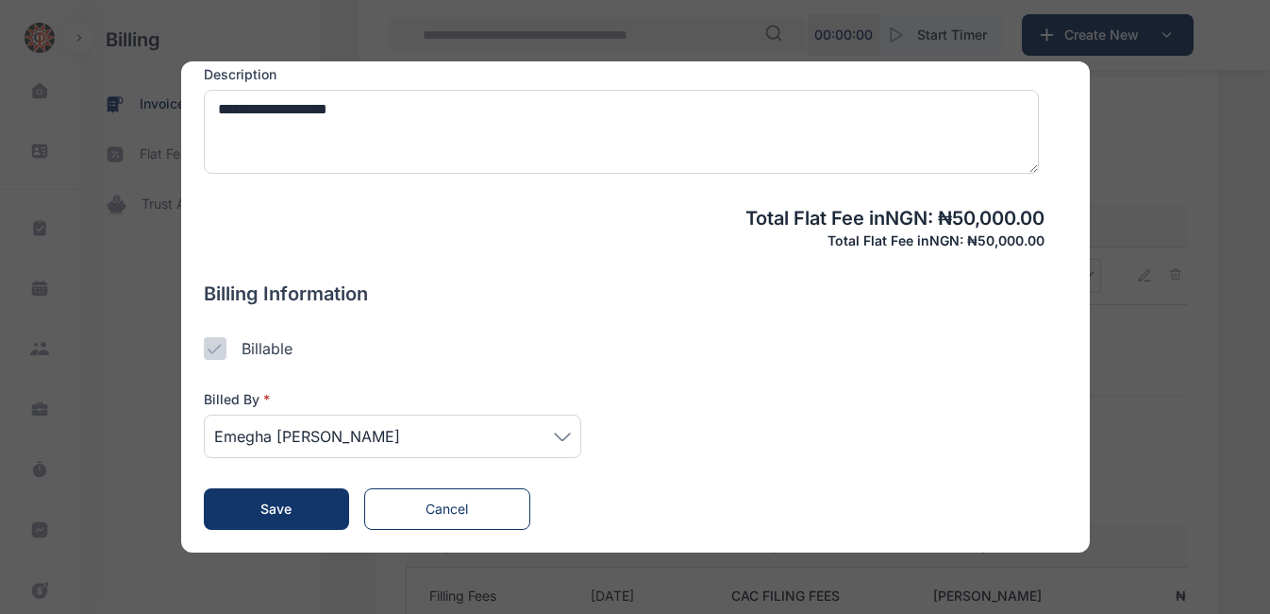
click at [267, 510] on span "Save" at bounding box center [276, 508] width 31 height 16
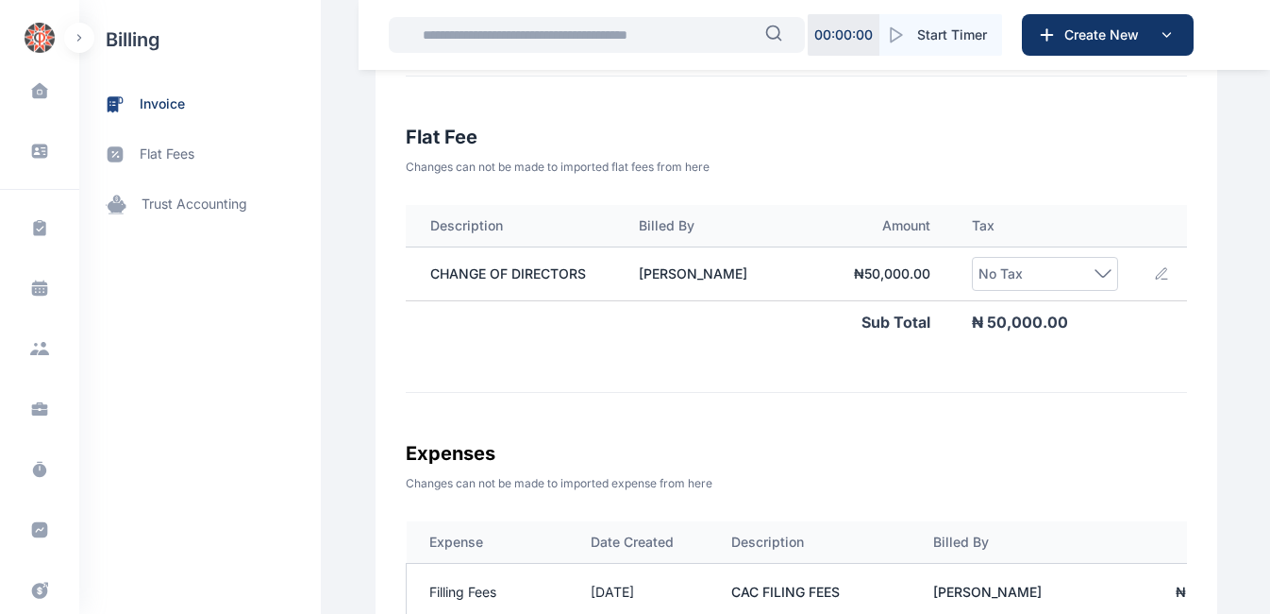
scroll to position [0, 324]
click at [1094, 275] on icon at bounding box center [1102, 273] width 17 height 8
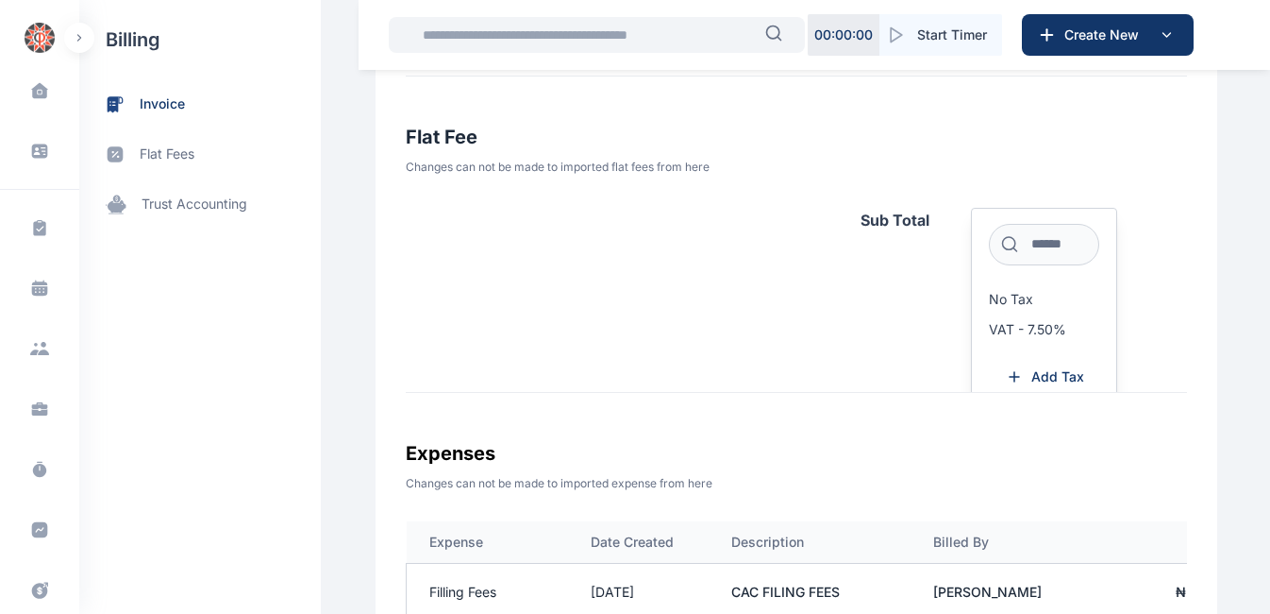
scroll to position [105, 324]
click at [1034, 328] on span "VAT - 7.50%" at bounding box center [1027, 326] width 77 height 15
click at [1002, 324] on span "VAT - 7.50%" at bounding box center [1027, 326] width 77 height 15
click at [855, 323] on div "Activity Type Date Created Description Billed By Amount Tax Professional fees 0…" at bounding box center [797, 299] width 782 height 188
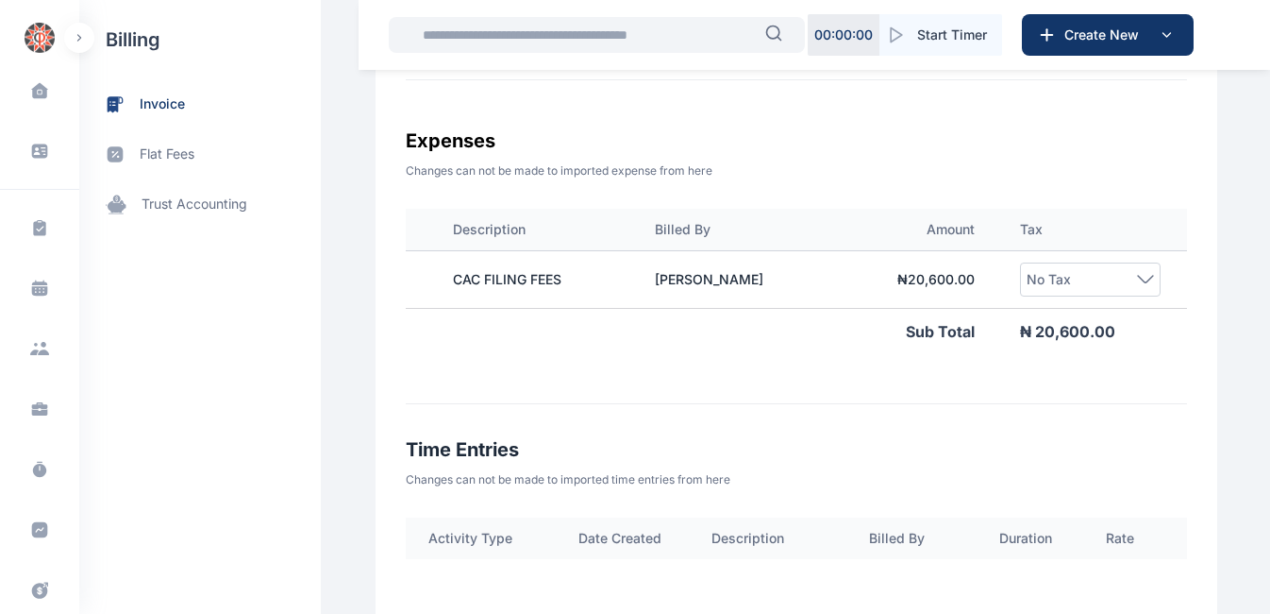
scroll to position [0, 340]
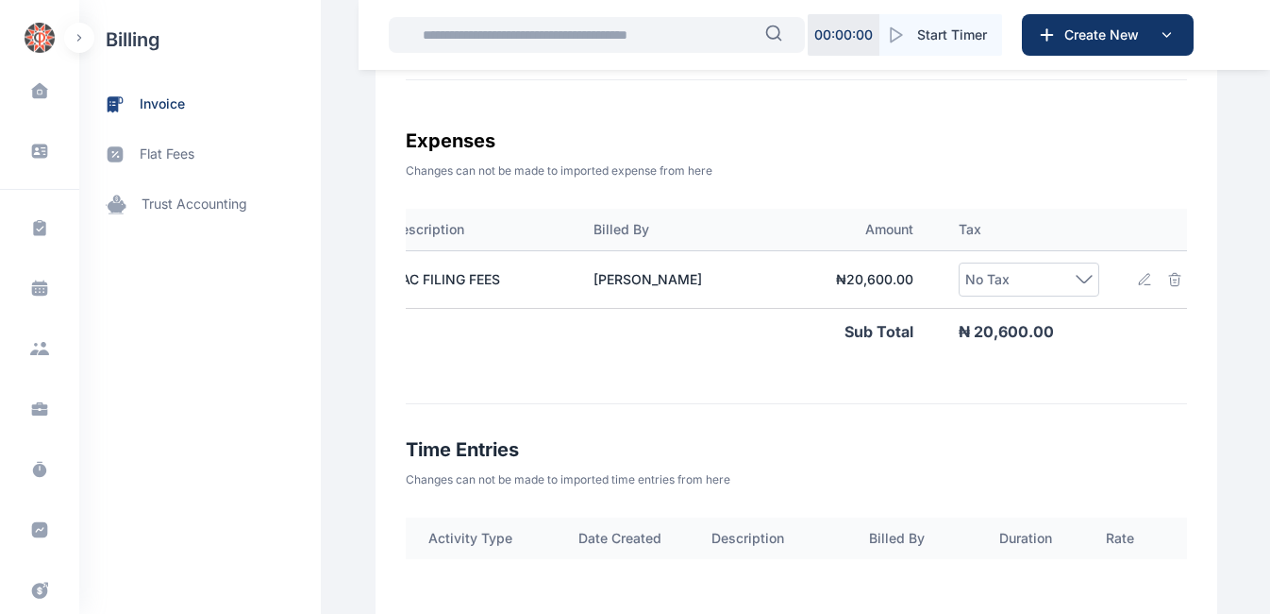
click at [1145, 284] on icon at bounding box center [1148, 284] width 6 height 0
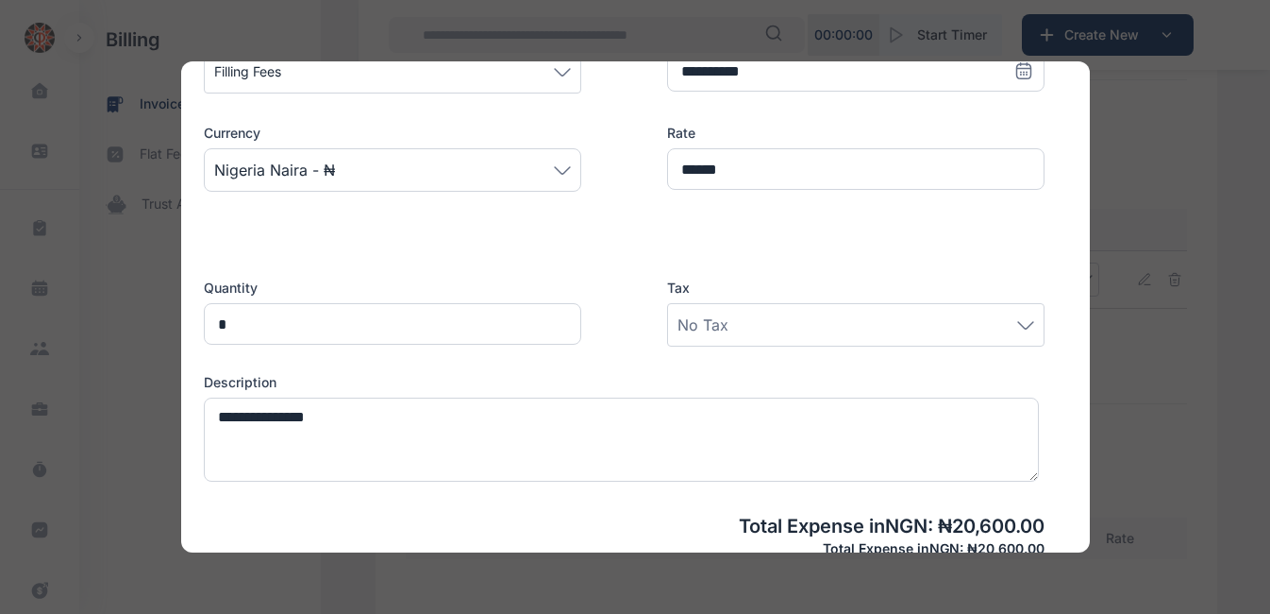
scroll to position [335, 0]
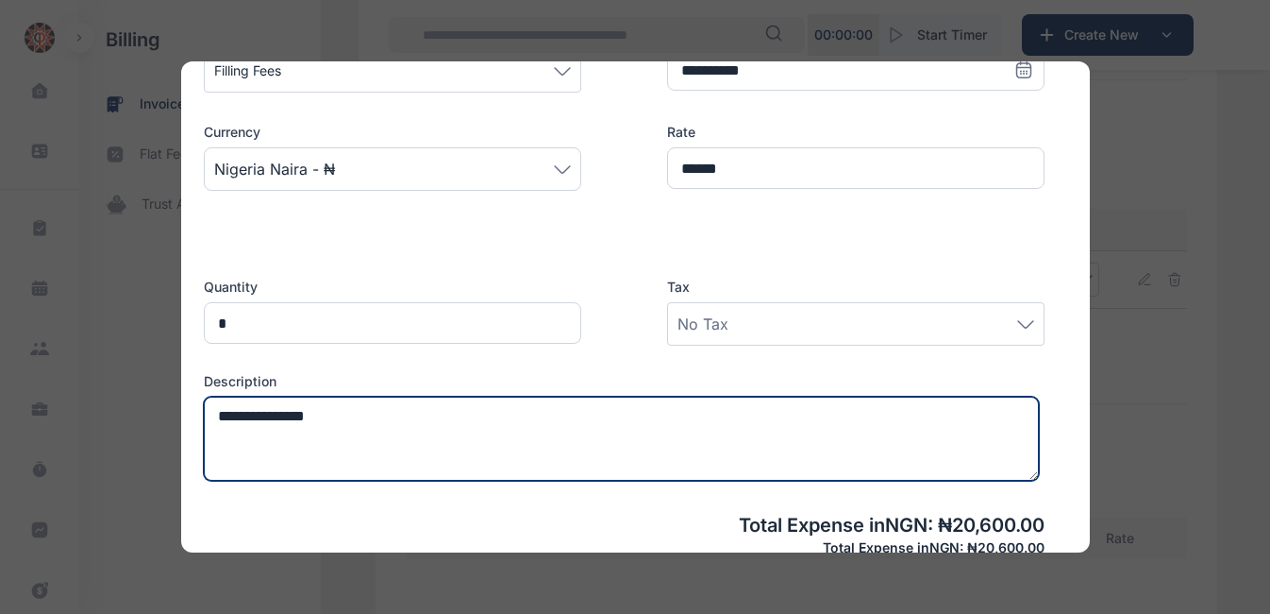
click at [378, 432] on textarea "**********" at bounding box center [621, 438] width 835 height 84
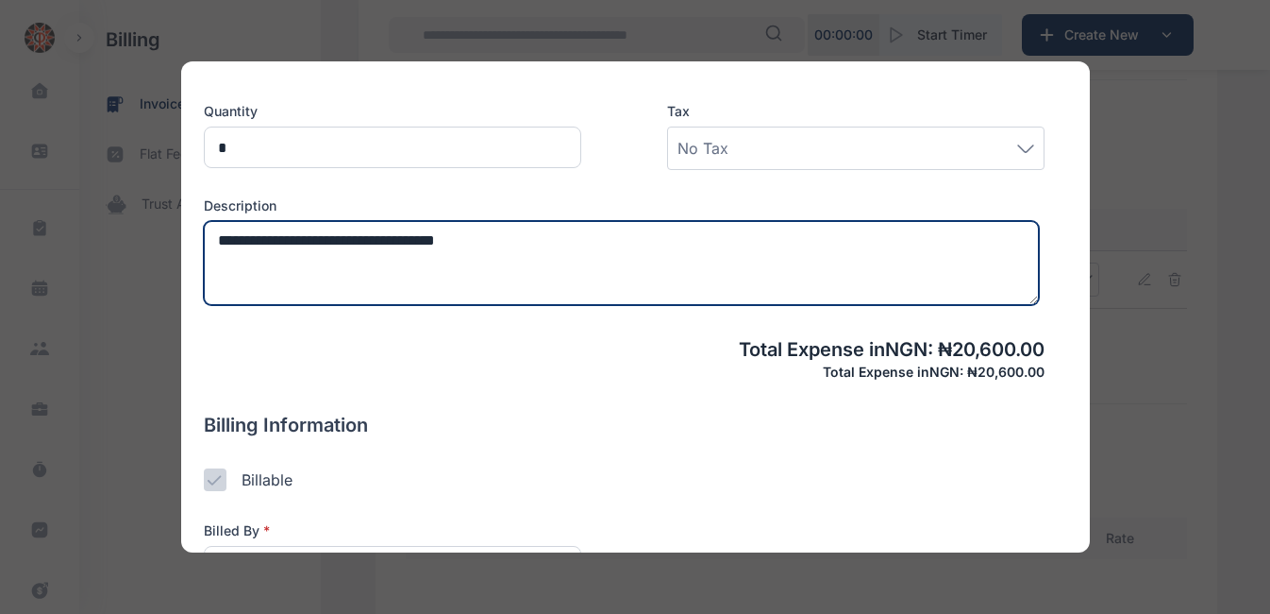
scroll to position [642, 0]
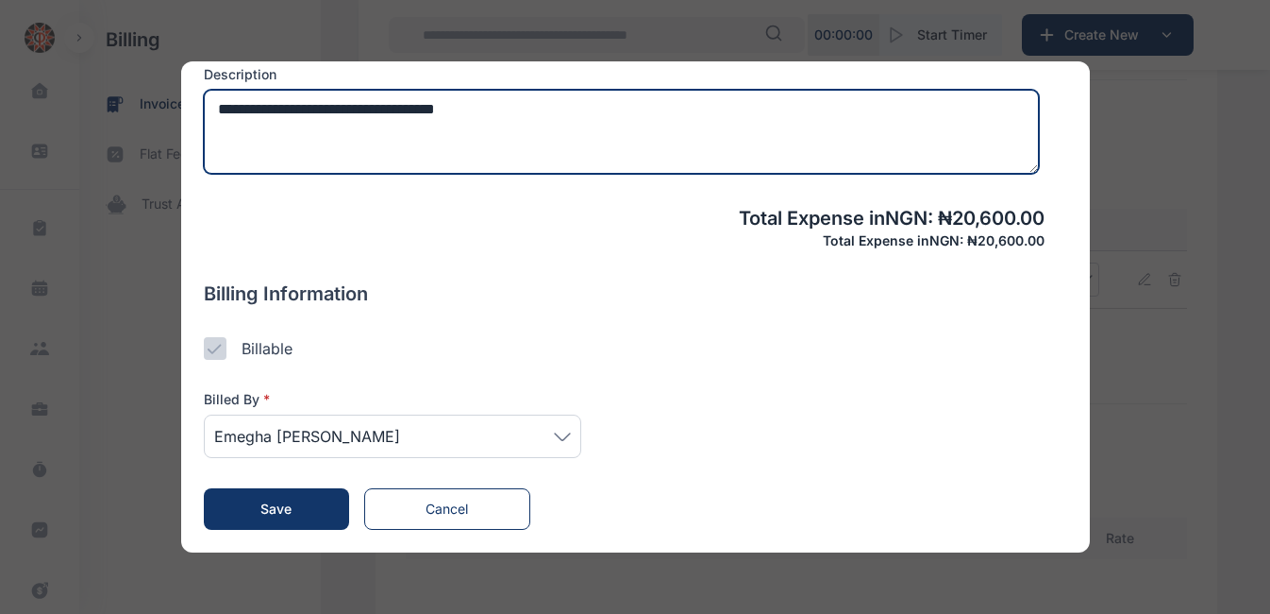
type textarea "**********"
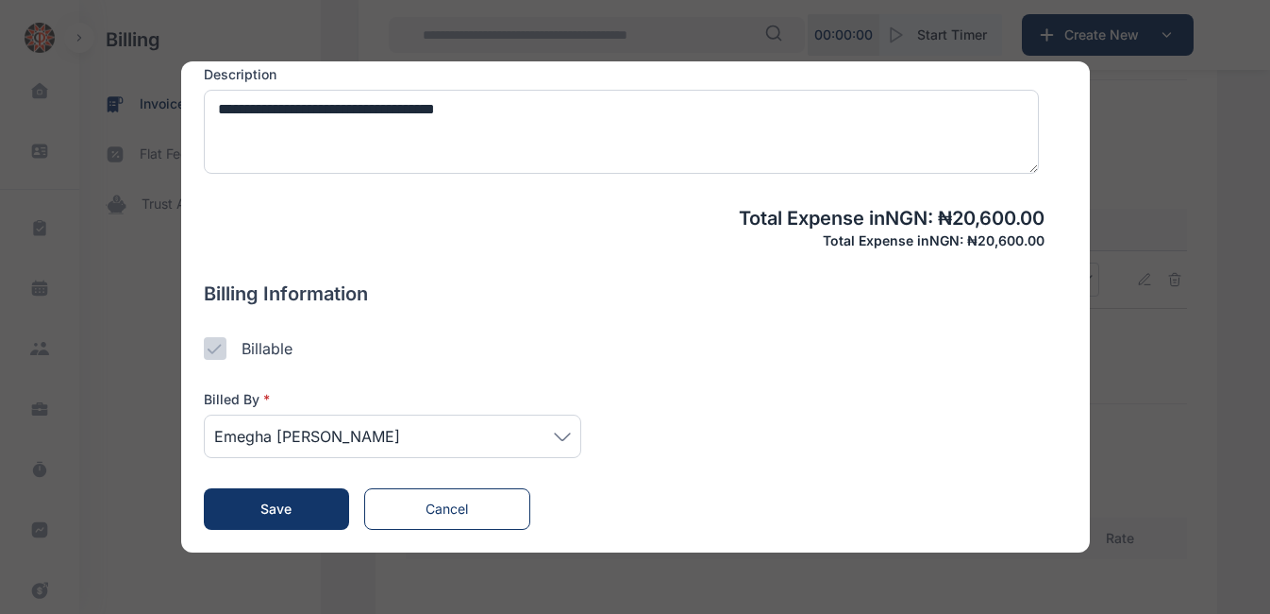
click at [274, 507] on span "Save" at bounding box center [276, 508] width 31 height 16
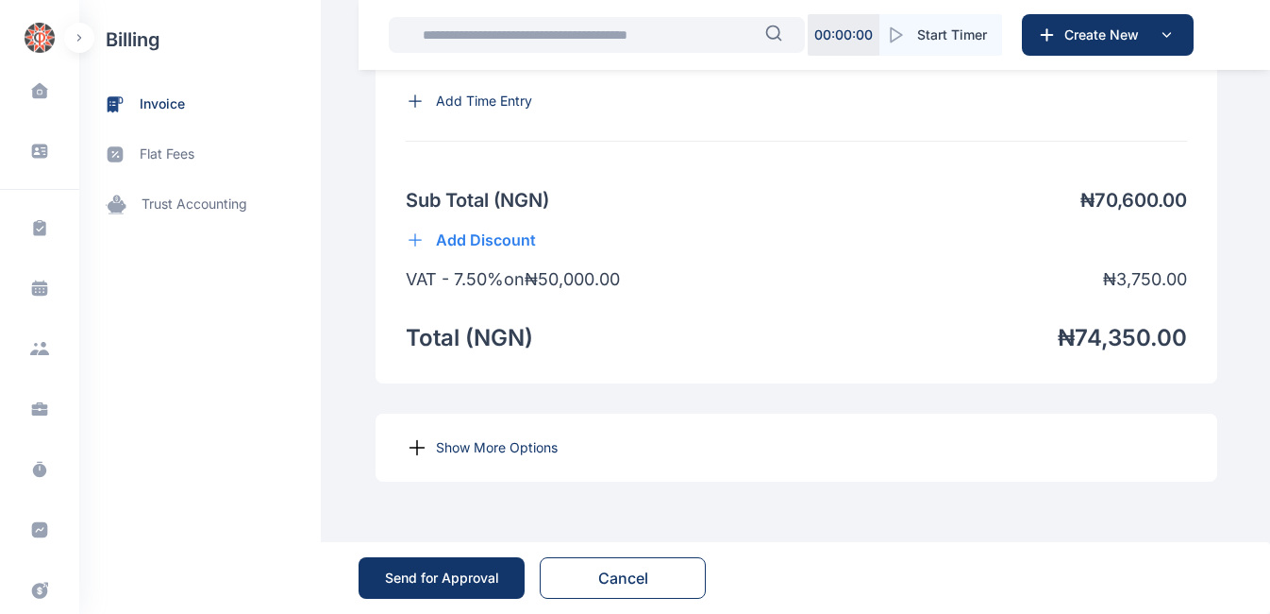
scroll to position [1490, 0]
click at [436, 448] on p "Show More Options" at bounding box center [497, 447] width 122 height 19
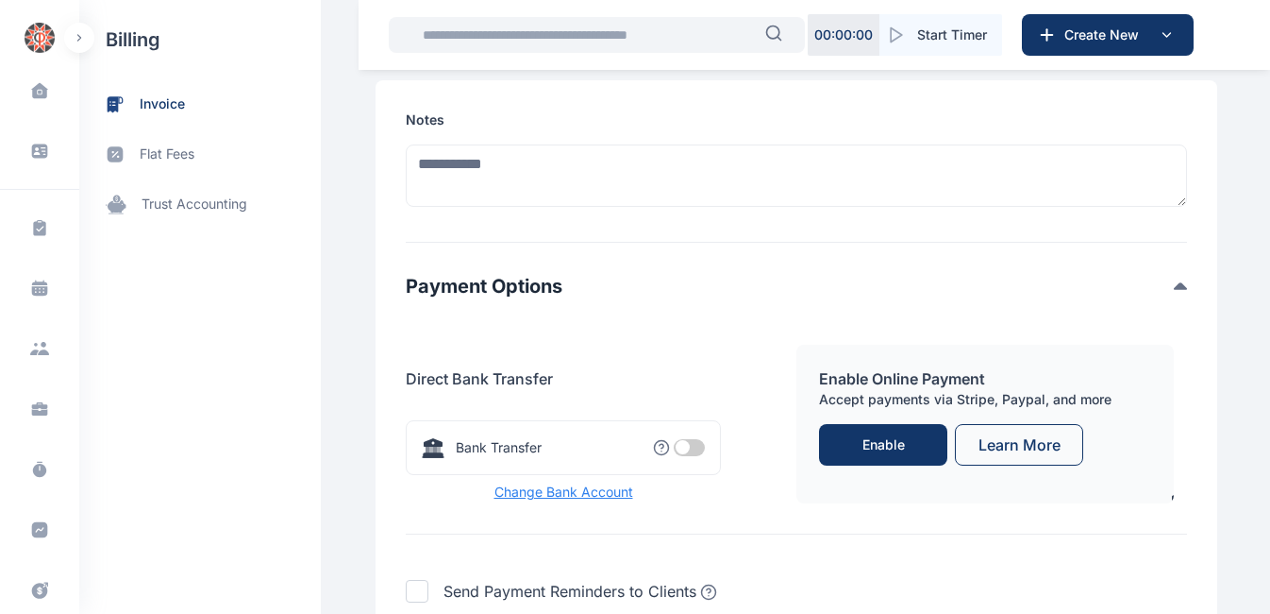
scroll to position [1895, 0]
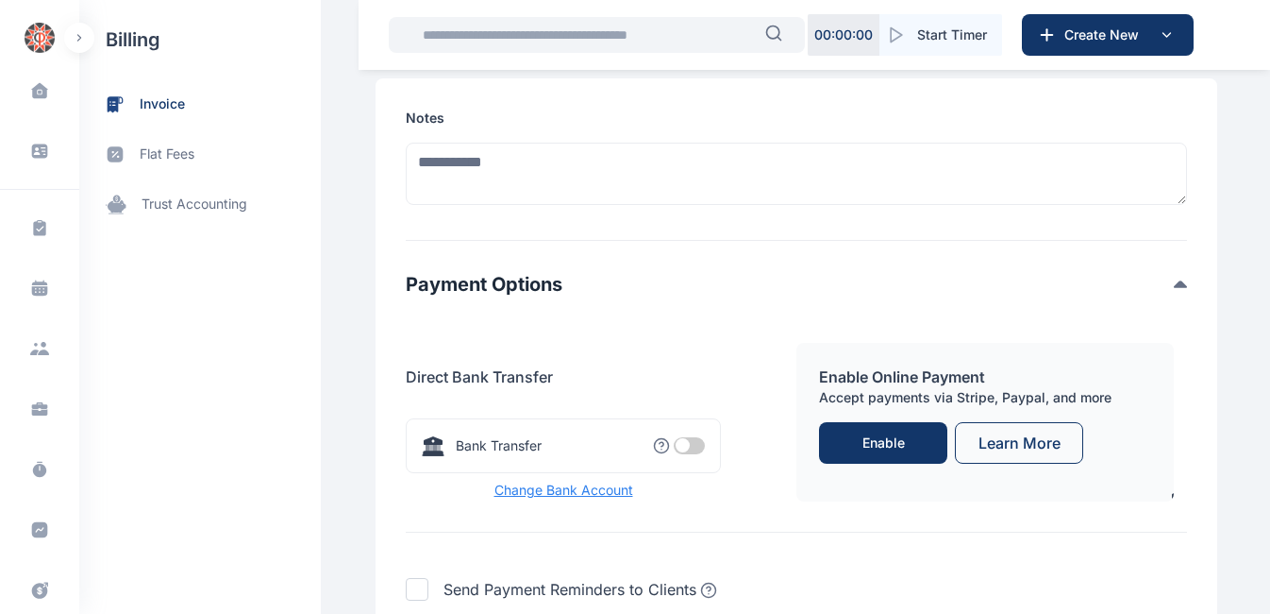
click at [679, 454] on span at bounding box center [689, 445] width 31 height 17
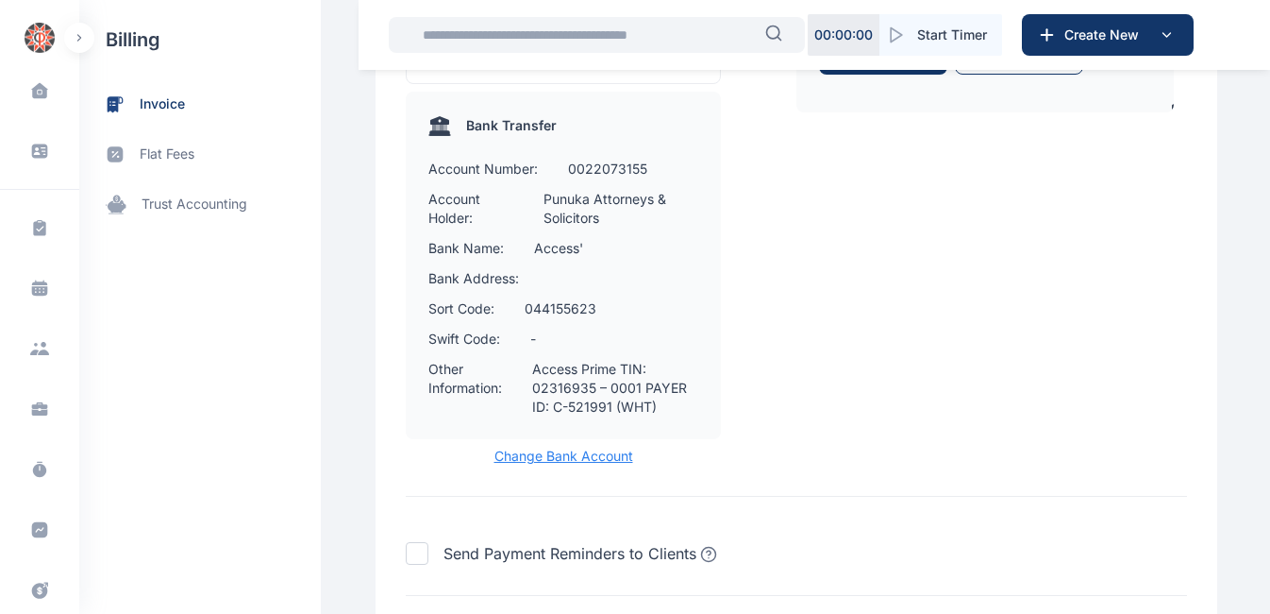
scroll to position [2457, 0]
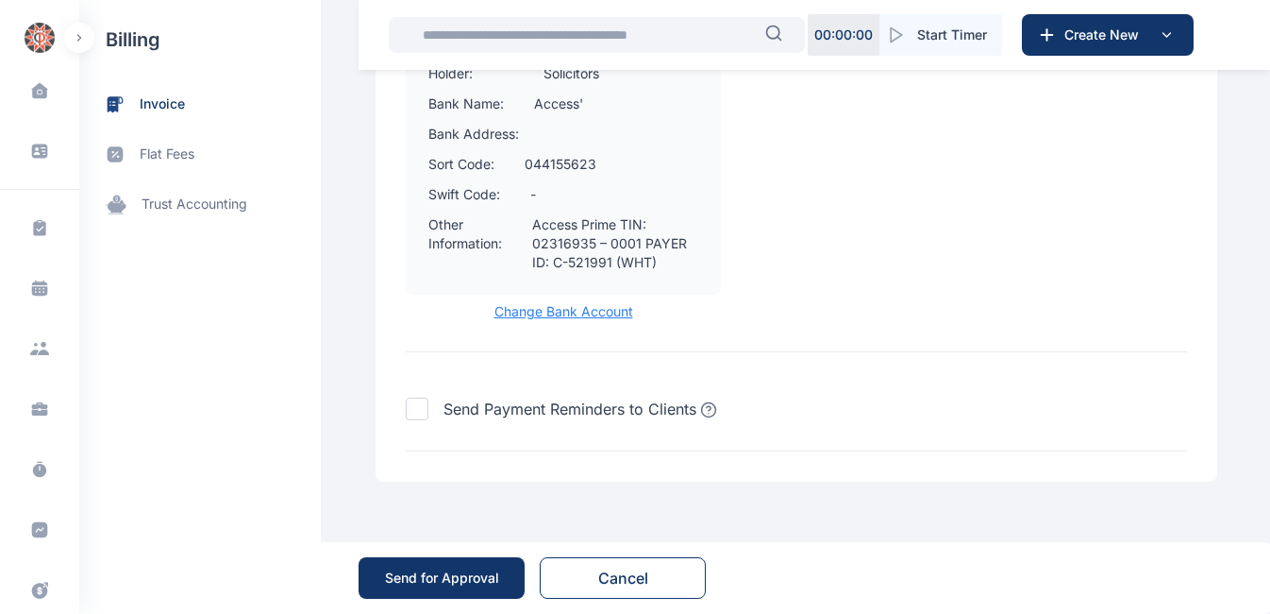
click at [445, 577] on div "Send for Approval" at bounding box center [442, 577] width 114 height 19
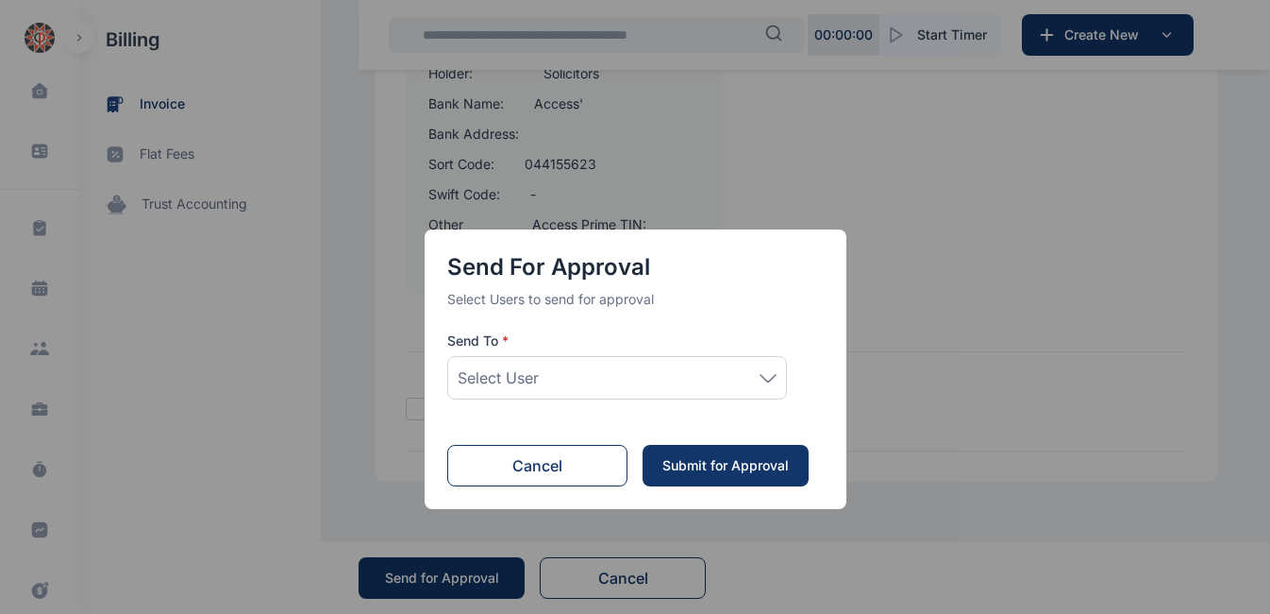
click at [774, 384] on div "Select User" at bounding box center [617, 377] width 319 height 23
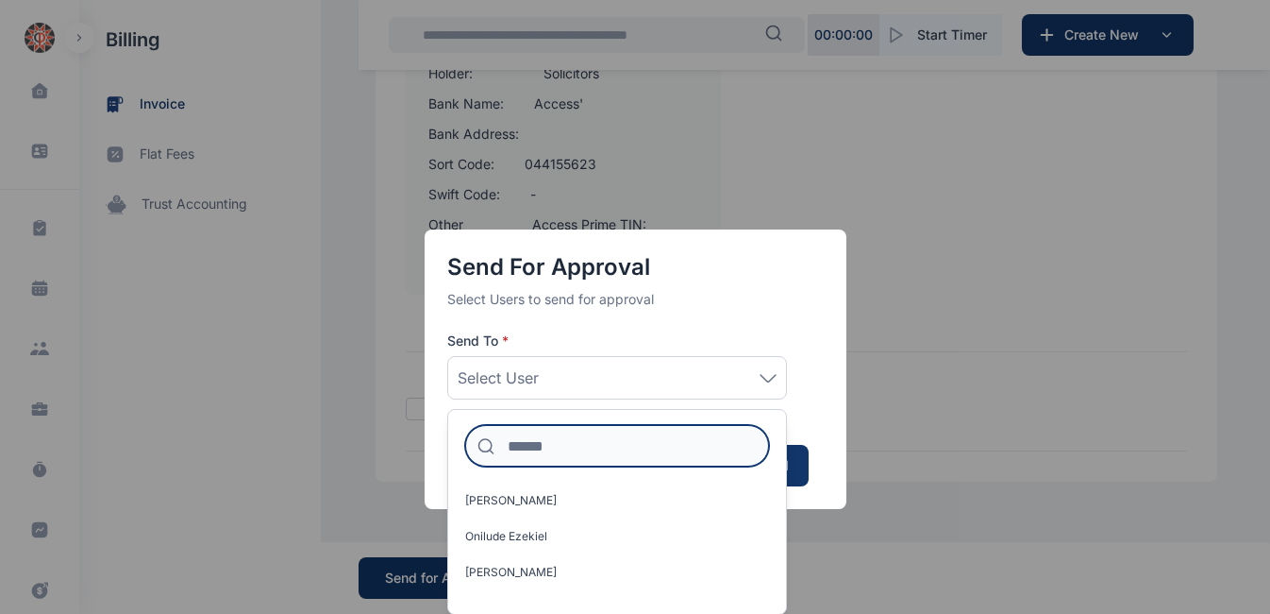
click at [569, 446] on input at bounding box center [617, 446] width 304 height 42
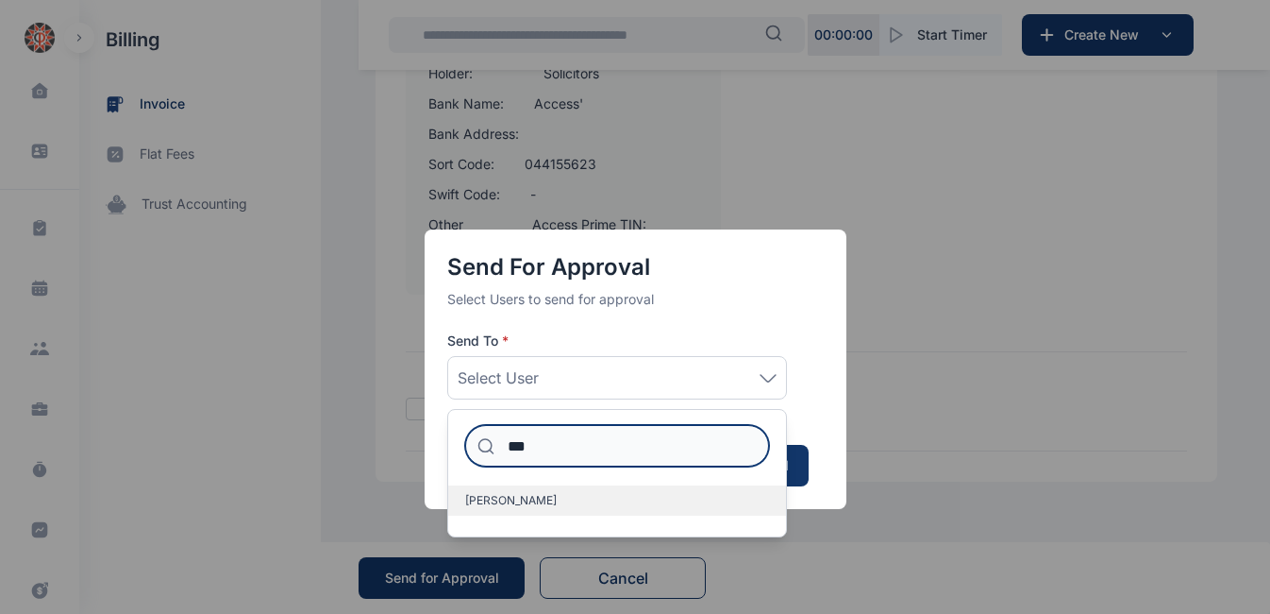
type input "***"
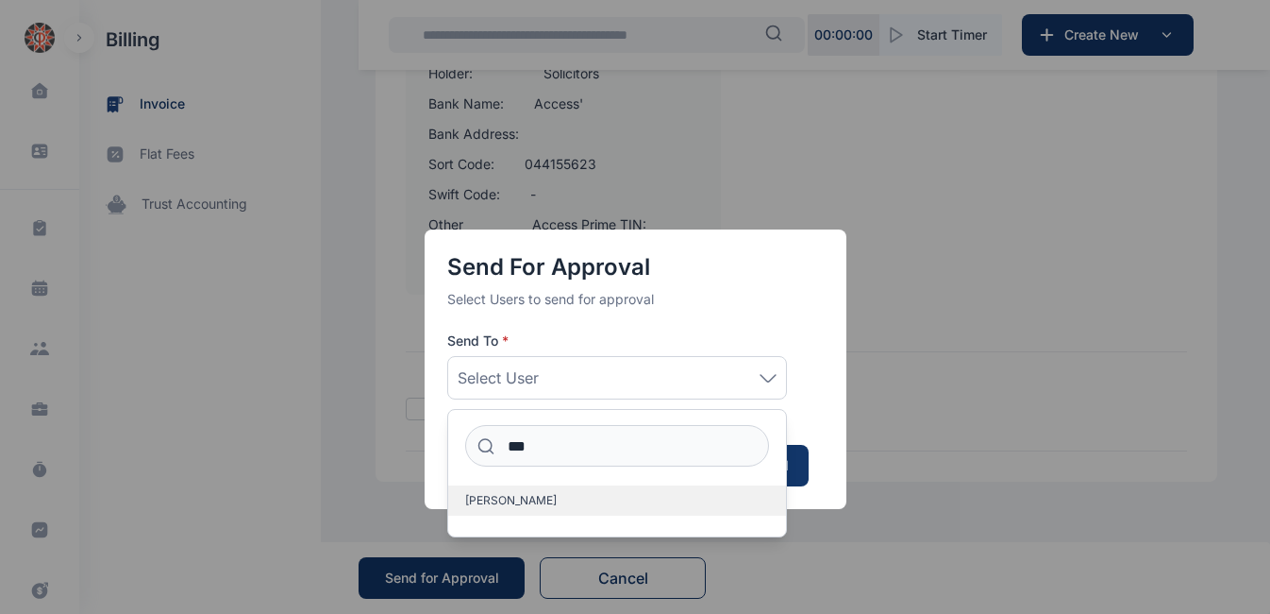
click at [508, 499] on span "[PERSON_NAME]" at bounding box center [511, 500] width 92 height 15
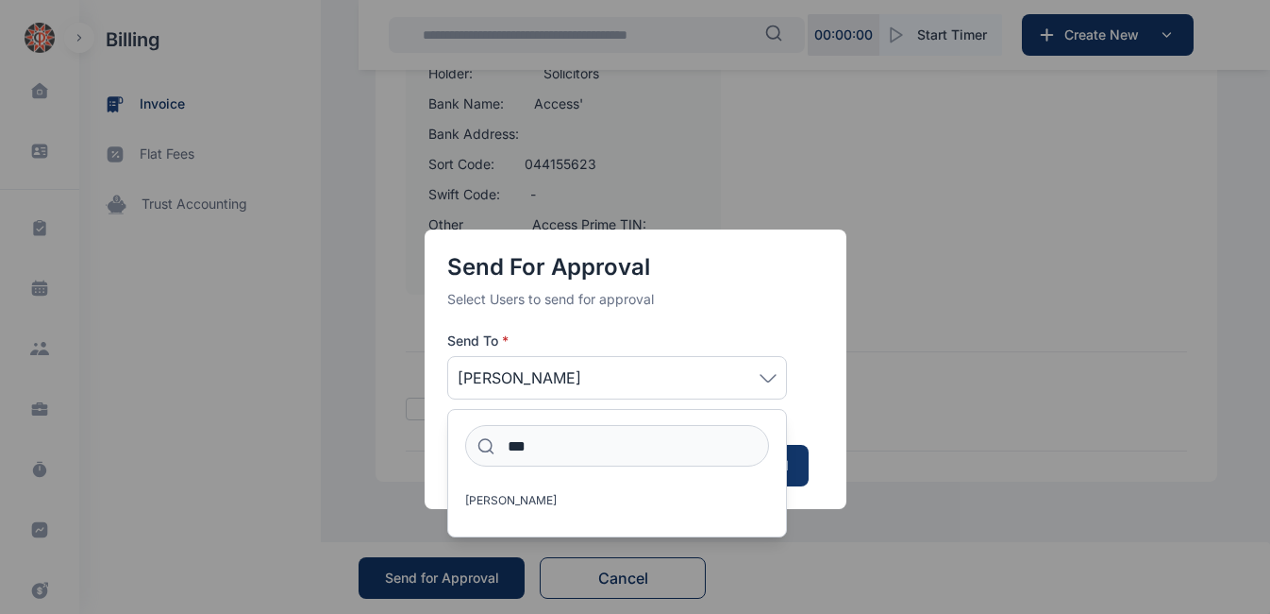
click at [898, 393] on div "Send for Approval Select Users to send for approval Send To * Idigbe Elizabeth …" at bounding box center [635, 307] width 1270 height 614
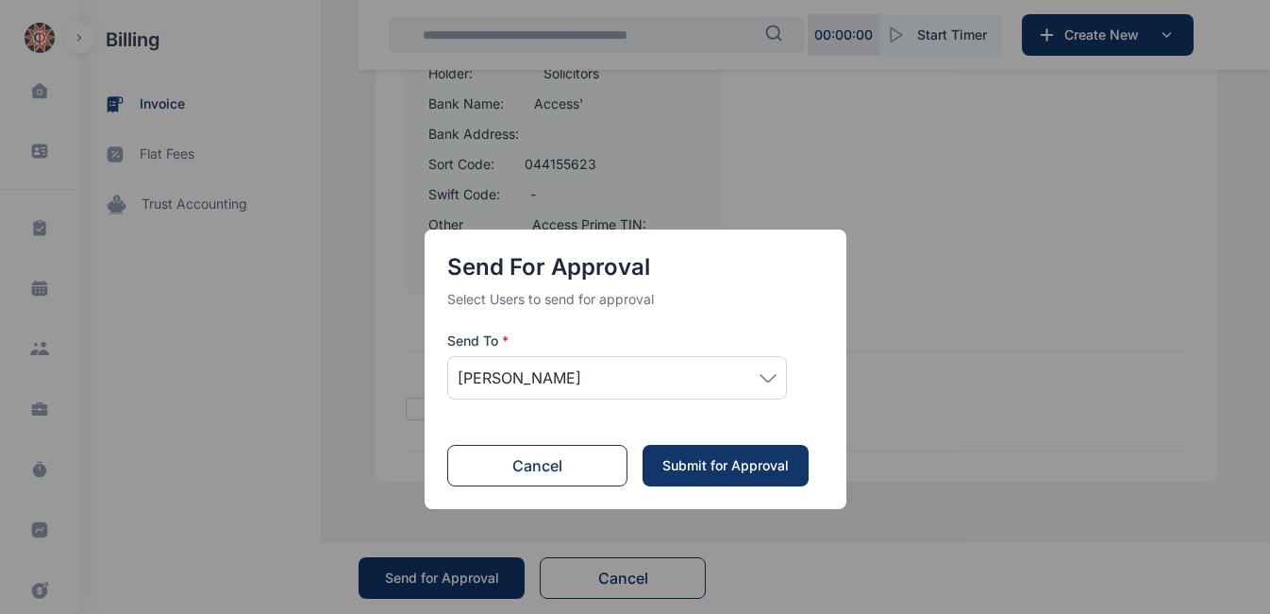
click at [714, 461] on div "Submit for Approval" at bounding box center [726, 465] width 128 height 19
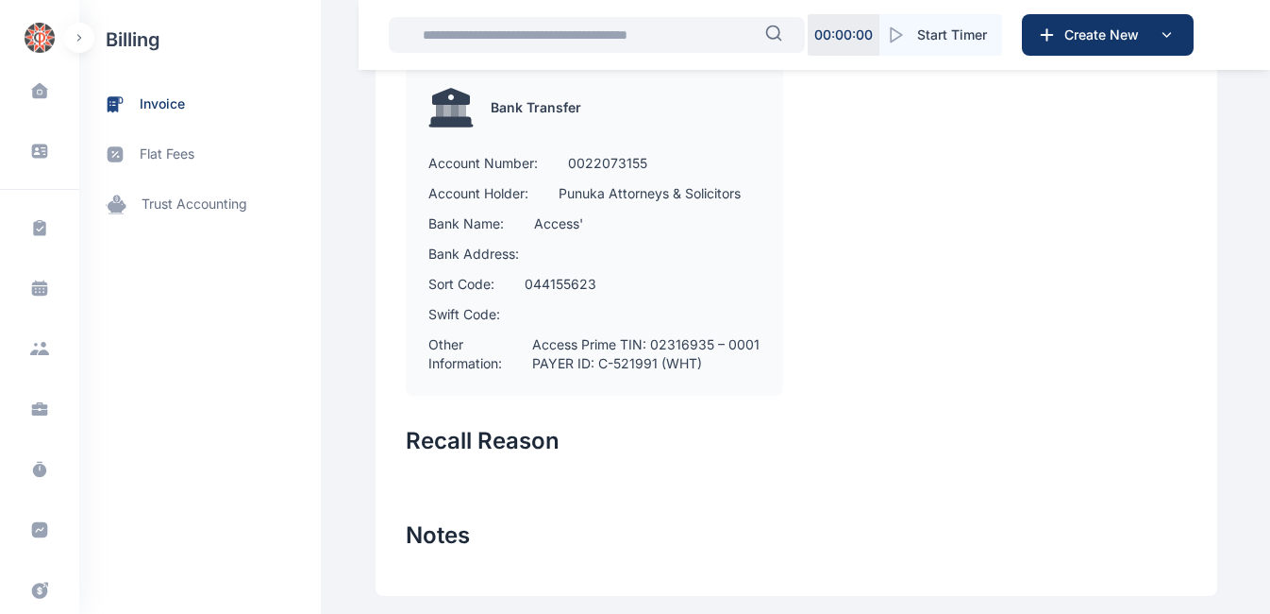
scroll to position [1614, 0]
